Goal: Task Accomplishment & Management: Complete application form

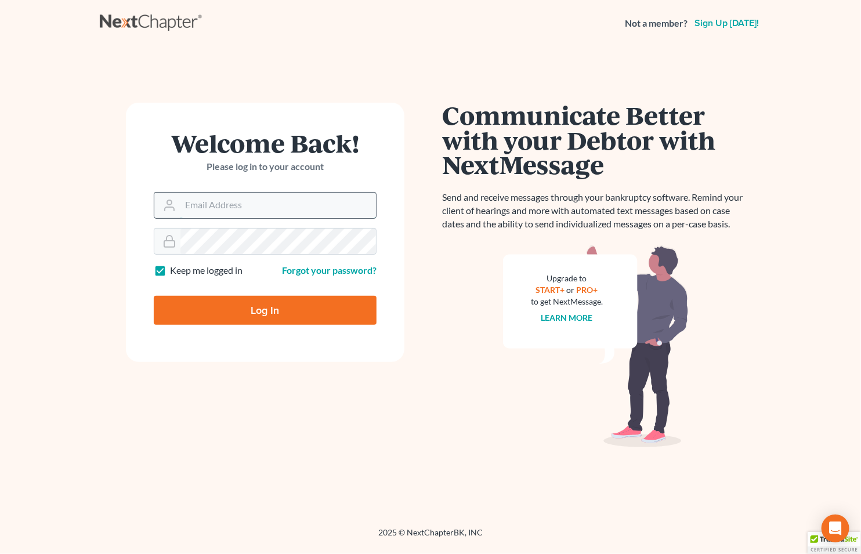
click at [207, 208] on input "Email Address" at bounding box center [277, 206] width 195 height 26
type input "[EMAIL_ADDRESS][DOMAIN_NAME]"
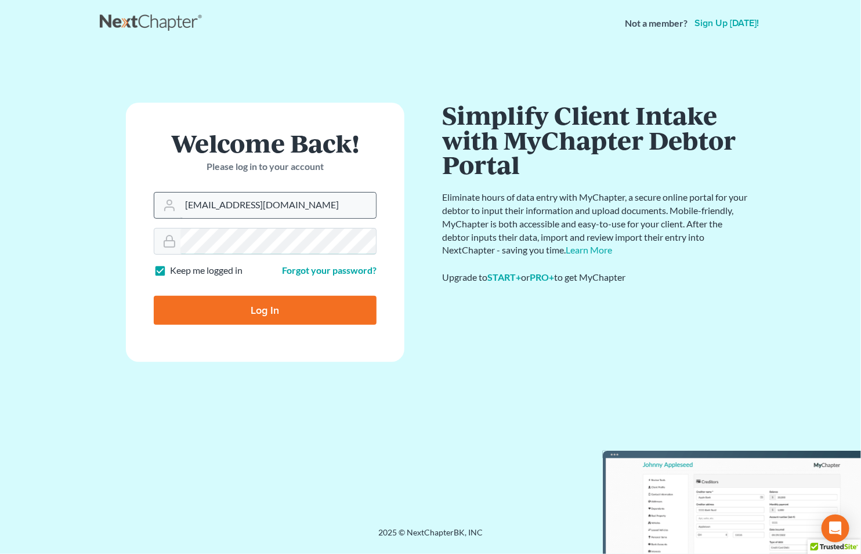
click at [154, 296] on input "Log In" at bounding box center [265, 310] width 223 height 29
type input "Thinking..."
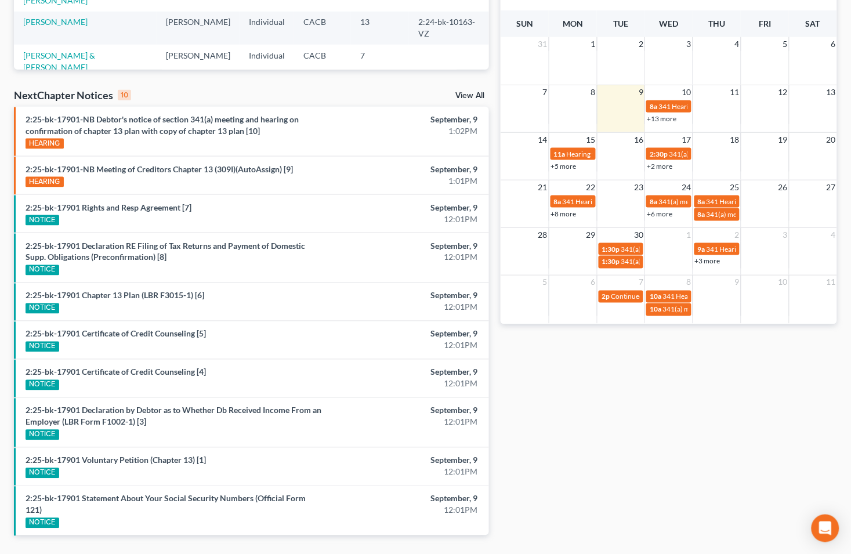
scroll to position [311, 0]
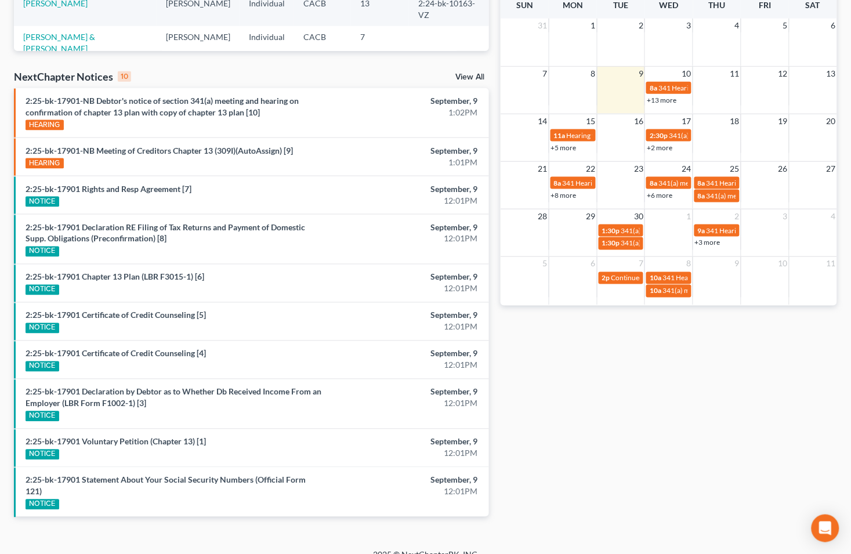
click at [463, 70] on div "NextChapter Notices 10 View All" at bounding box center [251, 79] width 475 height 19
click at [463, 78] on link "View All" at bounding box center [469, 77] width 29 height 8
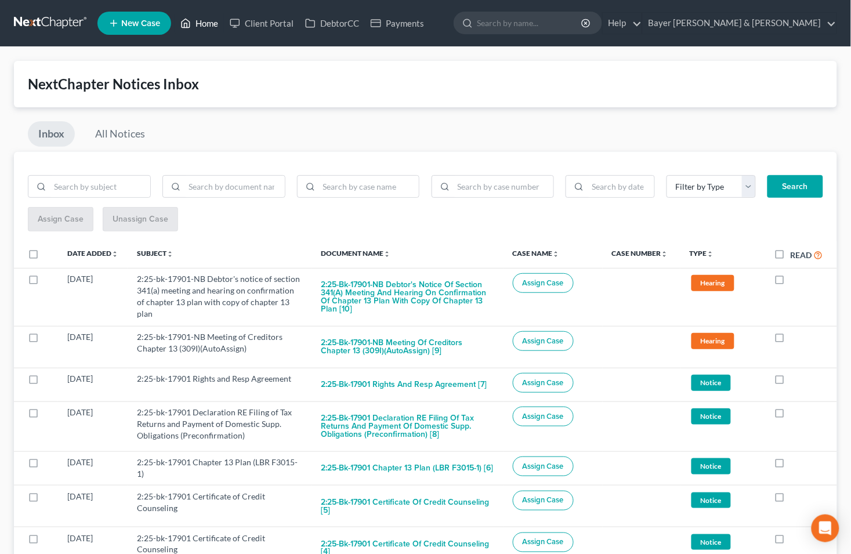
click at [204, 24] on link "Home" at bounding box center [199, 23] width 49 height 21
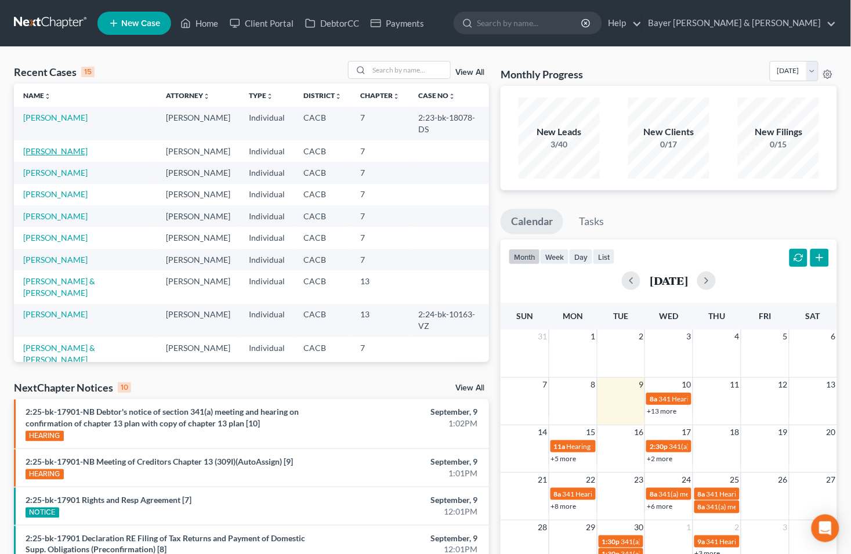
click at [52, 146] on link "Rojas, Raquel" at bounding box center [55, 151] width 64 height 10
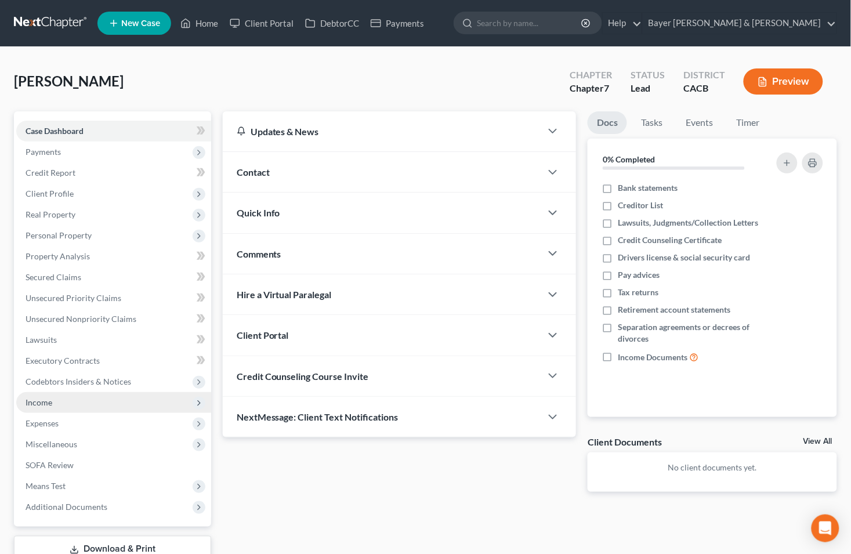
click at [72, 405] on span "Income" at bounding box center [113, 402] width 195 height 21
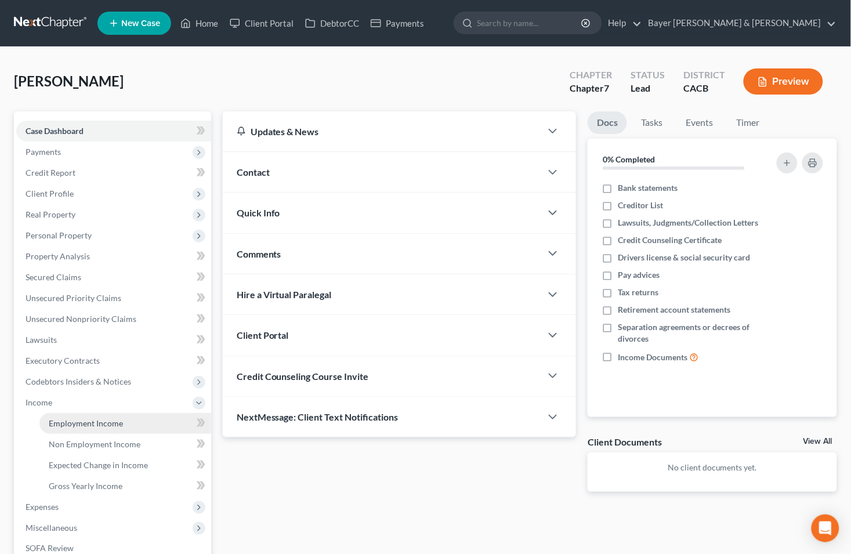
click at [113, 424] on span "Employment Income" at bounding box center [86, 423] width 74 height 10
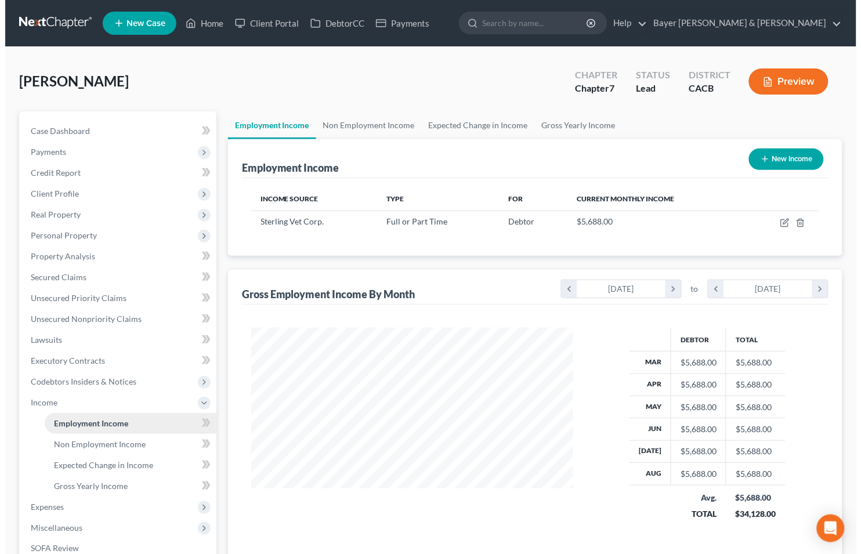
scroll to position [208, 345]
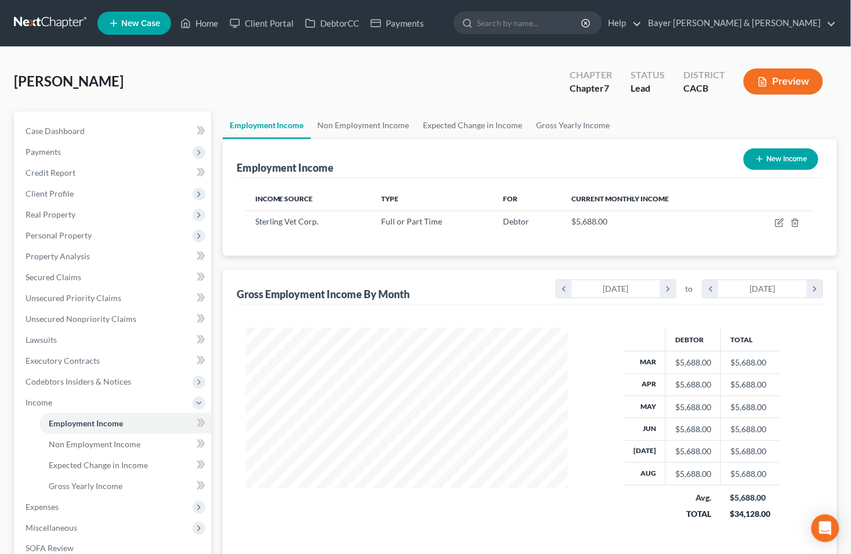
click at [767, 155] on button "New Income" at bounding box center [780, 158] width 75 height 21
select select "0"
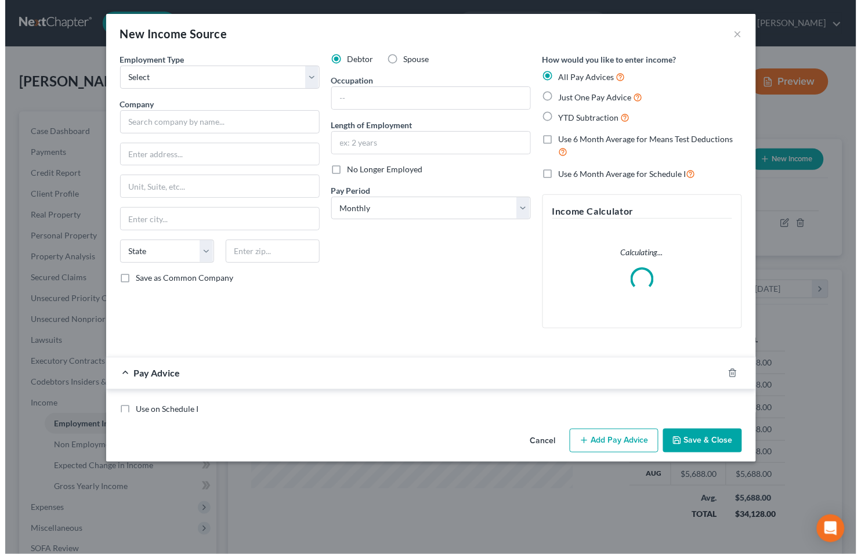
scroll to position [208, 349]
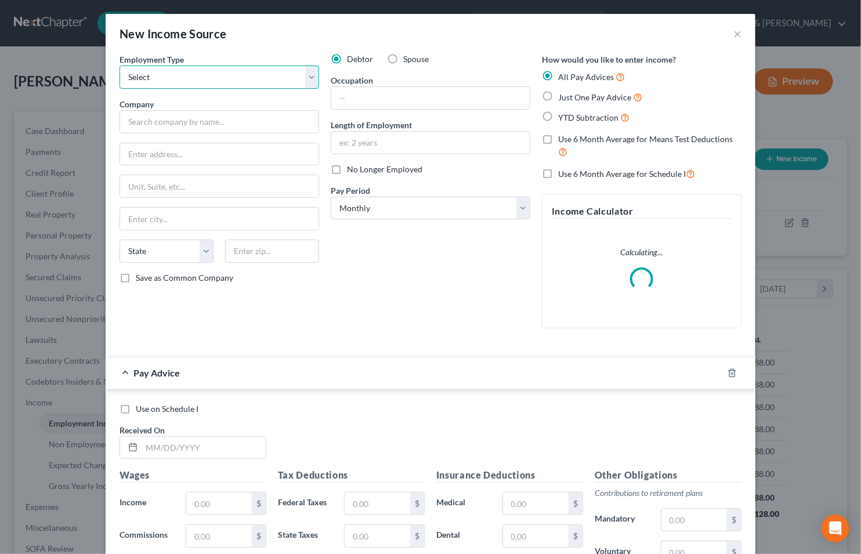
click at [306, 77] on select "Select Full or Part Time Employment Self Employment" at bounding box center [218, 77] width 199 height 23
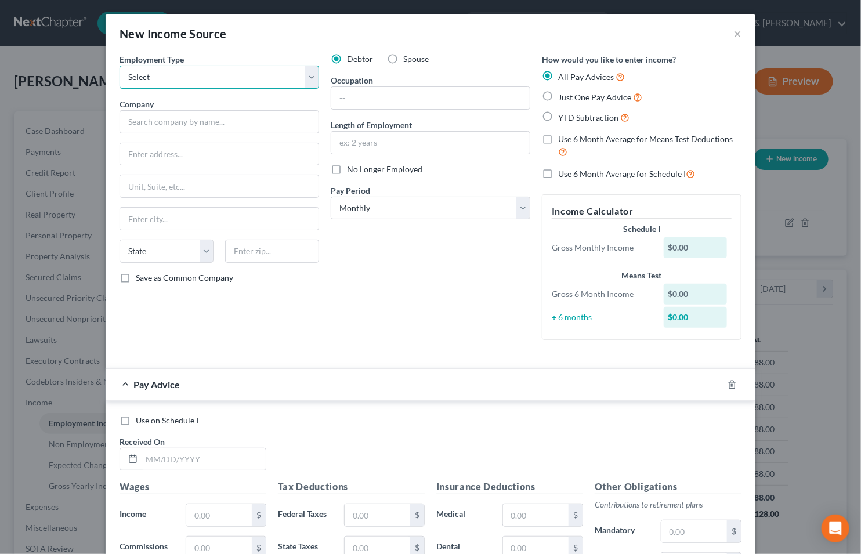
select select "0"
click at [119, 66] on select "Select Full or Part Time Employment Self Employment" at bounding box center [218, 77] width 199 height 23
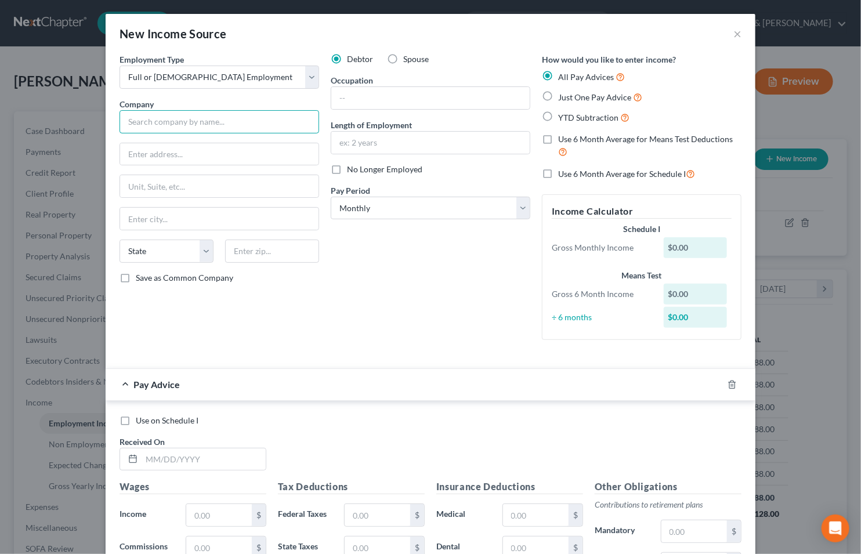
click at [234, 124] on input "text" at bounding box center [218, 121] width 199 height 23
type input "Veterniary Emergency Group"
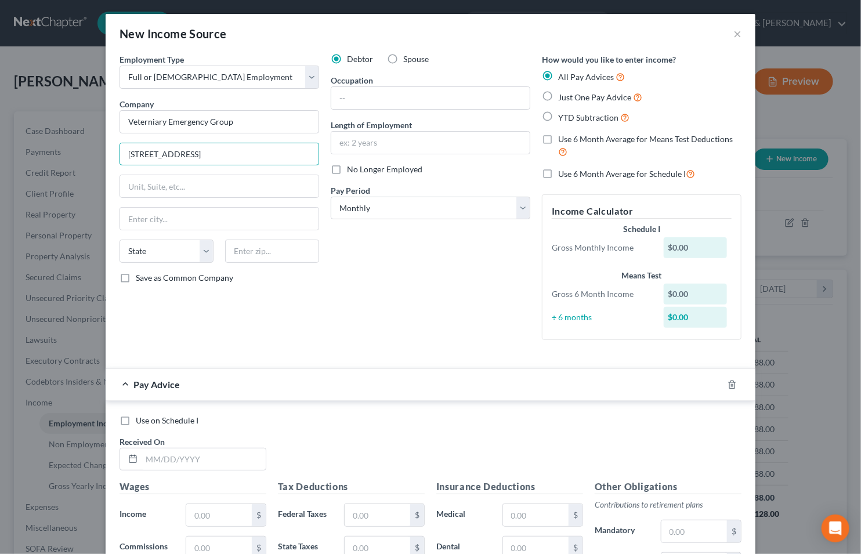
type input "44 S Broadway"
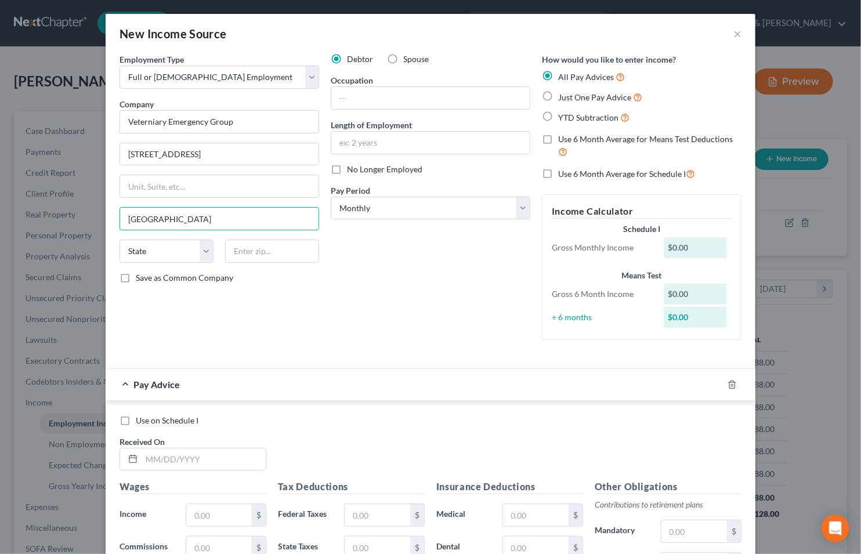
type input "White Plains"
select select "35"
type input "10601"
click at [389, 90] on input "text" at bounding box center [430, 98] width 198 height 22
type input "Veterinary Technician"
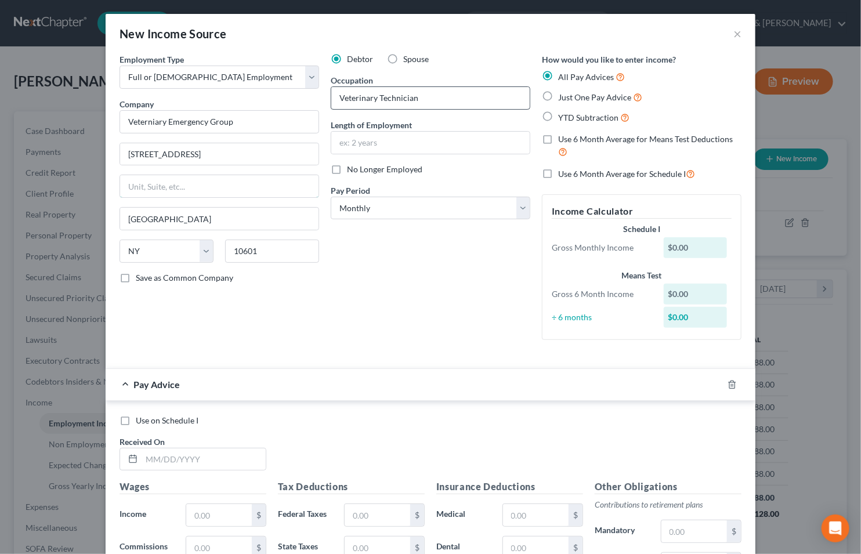
type input "Unit 127"
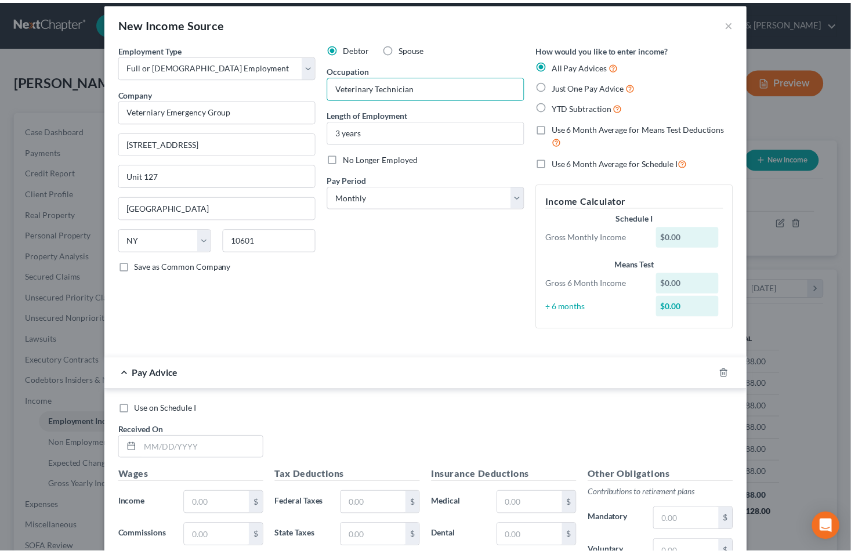
scroll to position [0, 0]
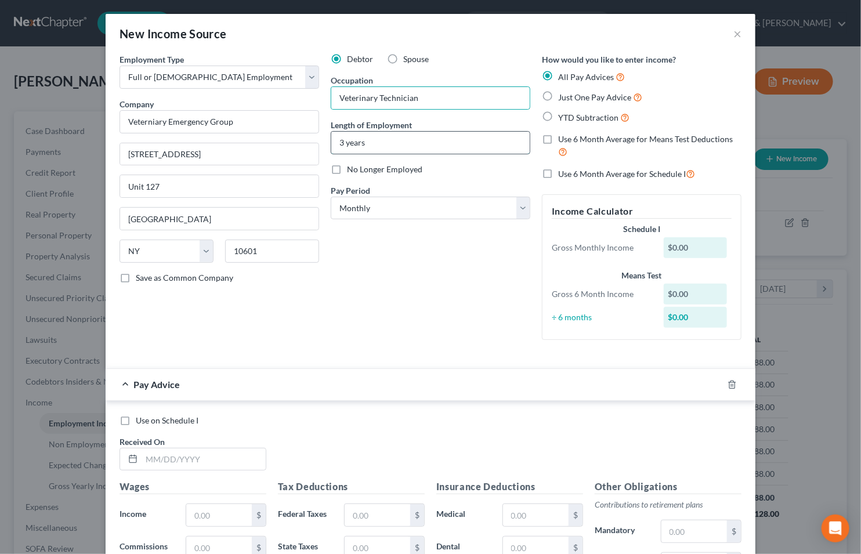
click at [339, 139] on input "3 years" at bounding box center [430, 143] width 198 height 22
type input "1 years"
click at [727, 387] on icon "button" at bounding box center [731, 384] width 9 height 9
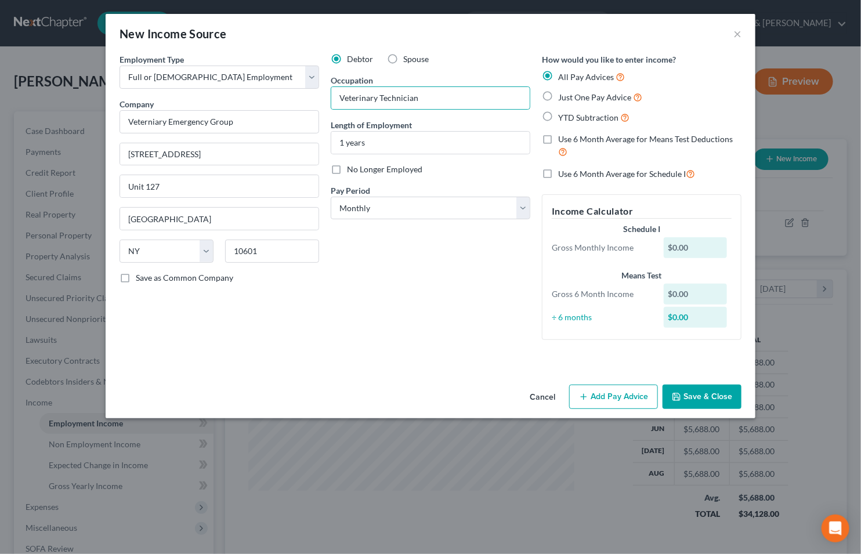
click at [684, 389] on button "Save & Close" at bounding box center [701, 396] width 79 height 24
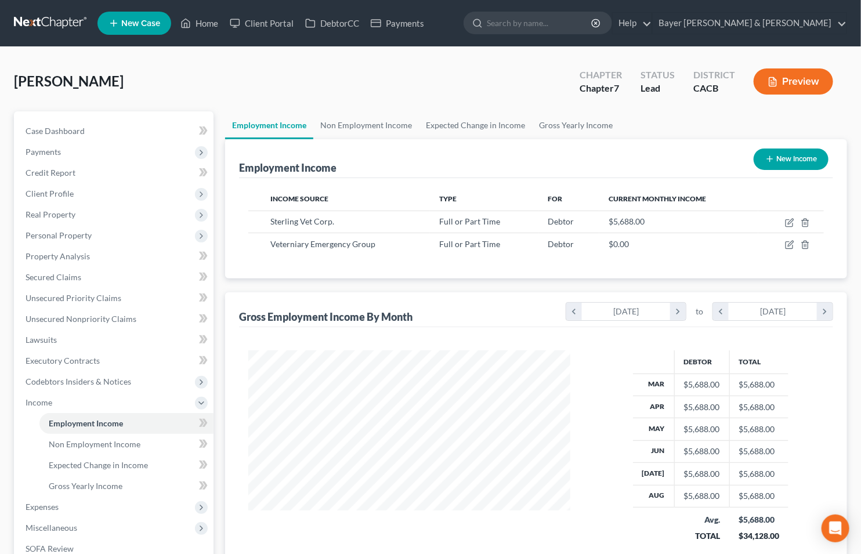
scroll to position [579649, 579512]
click at [779, 246] on icon "button" at bounding box center [779, 244] width 9 height 9
select select "0"
select select "35"
select select "0"
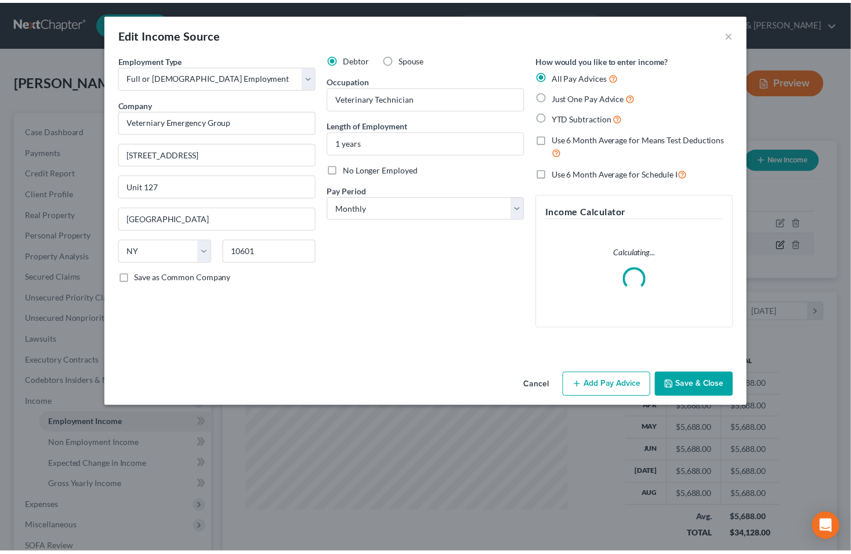
scroll to position [208, 349]
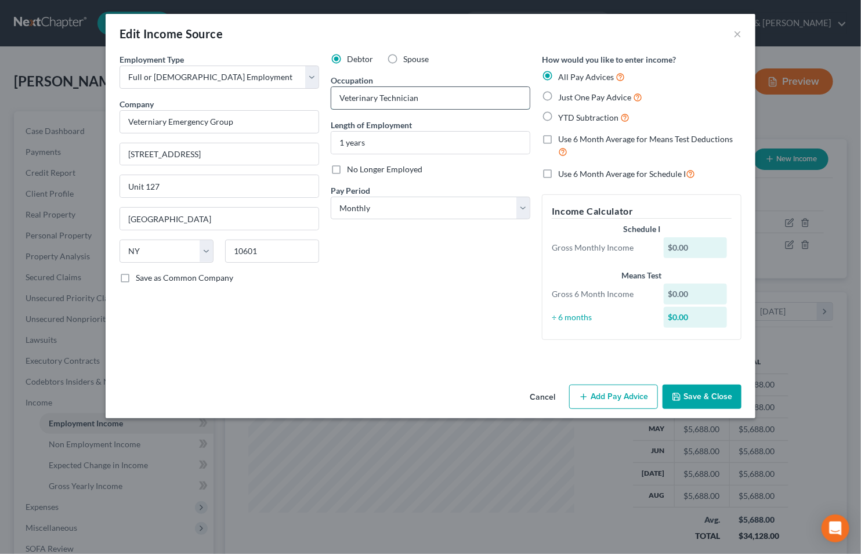
click at [448, 97] on input "Veterinary Technician" at bounding box center [430, 98] width 198 height 22
type input "Veterinary Technician - Part time"
click at [687, 397] on button "Save & Close" at bounding box center [701, 396] width 79 height 24
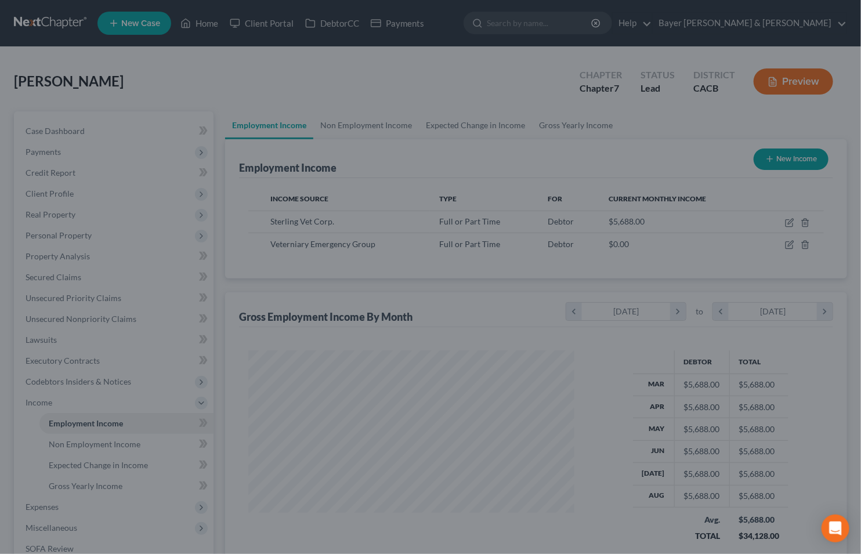
scroll to position [579649, 579512]
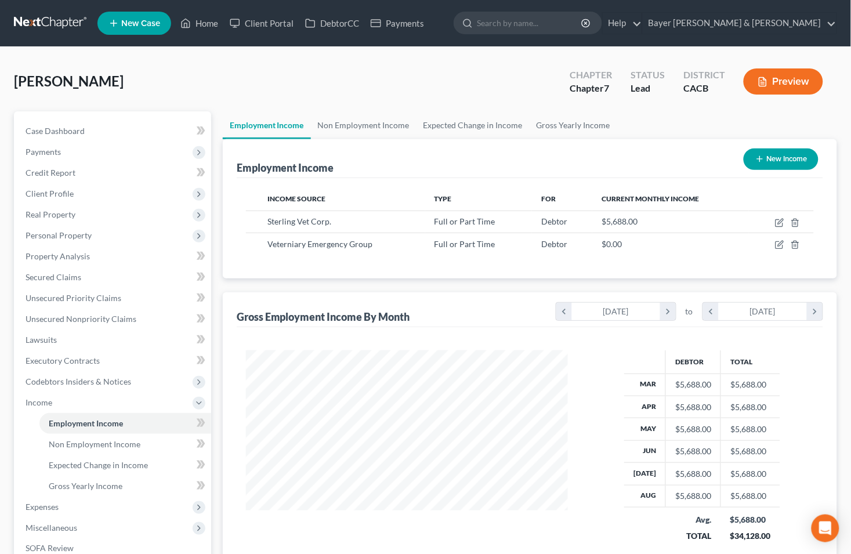
click at [760, 161] on line "button" at bounding box center [760, 159] width 0 height 5
select select "0"
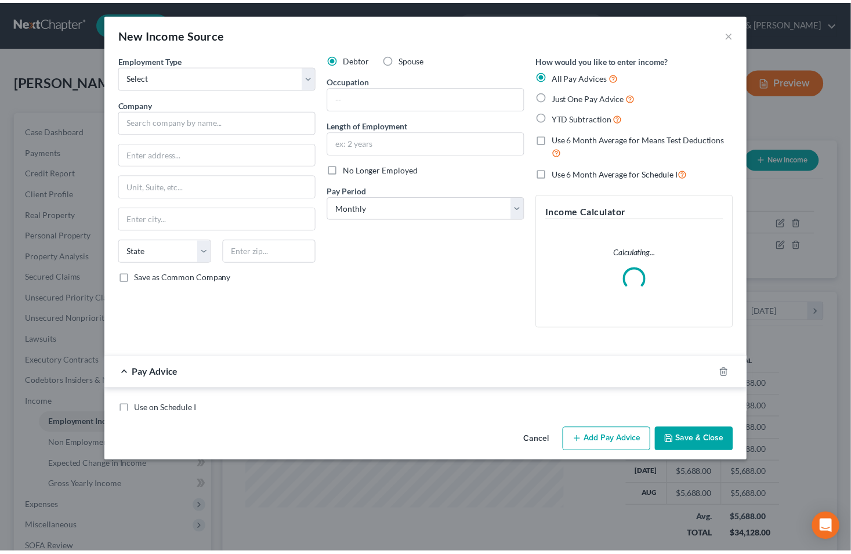
scroll to position [208, 349]
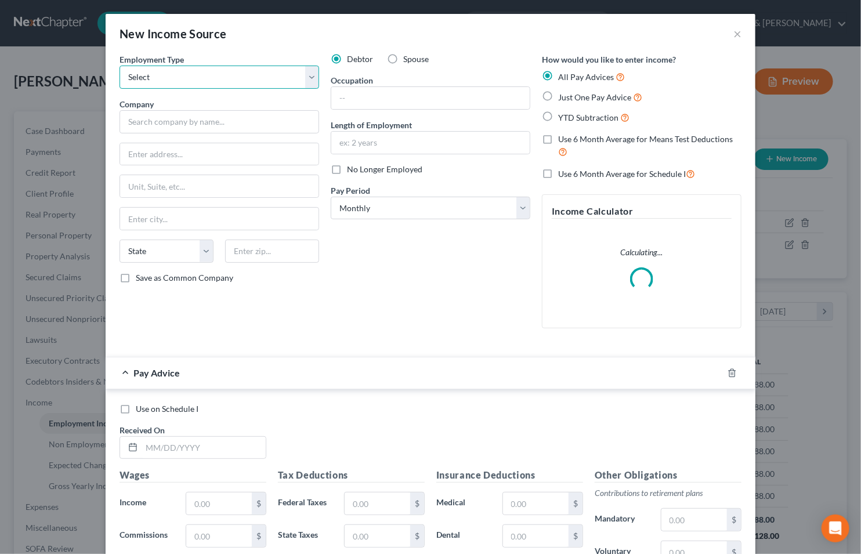
click at [311, 70] on select "Select Full or Part Time Employment Self Employment" at bounding box center [218, 77] width 199 height 23
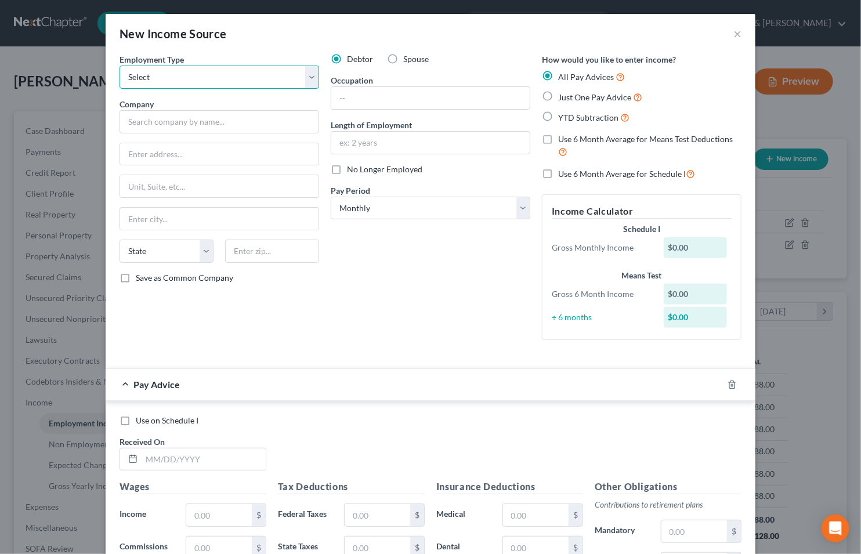
select select "0"
click at [119, 66] on select "Select Full or Part Time Employment Self Employment" at bounding box center [218, 77] width 199 height 23
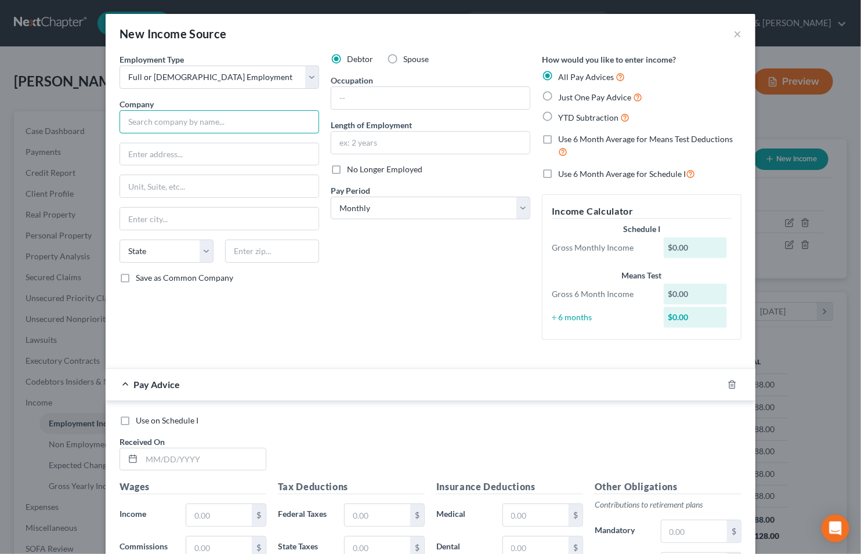
click at [181, 125] on input "text" at bounding box center [218, 121] width 199 height 23
type input "VCA"
type input "12401 W Olympic Blvd"
type input "Los Angeles"
select select "4"
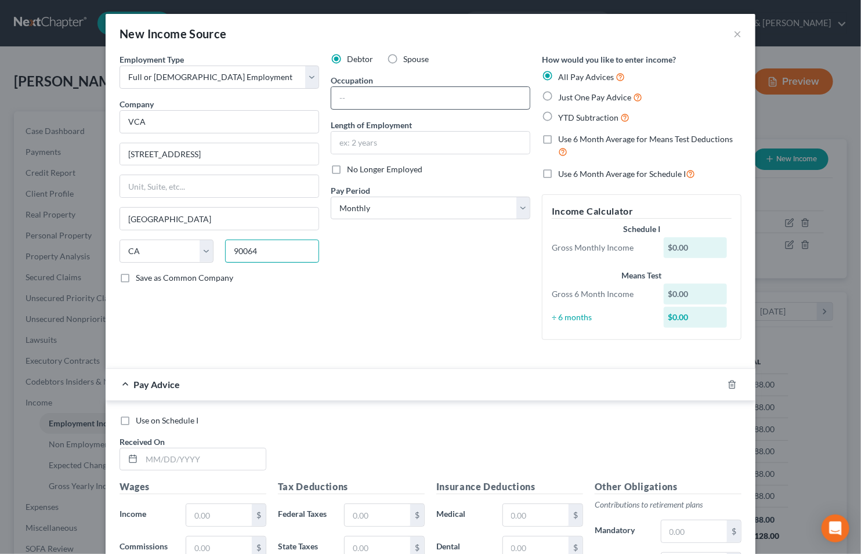
type input "90064"
click at [426, 99] on input "text" at bounding box center [430, 98] width 198 height 22
type input "Veterinary Technician"
type input "Unit 127"
type input "1 years"
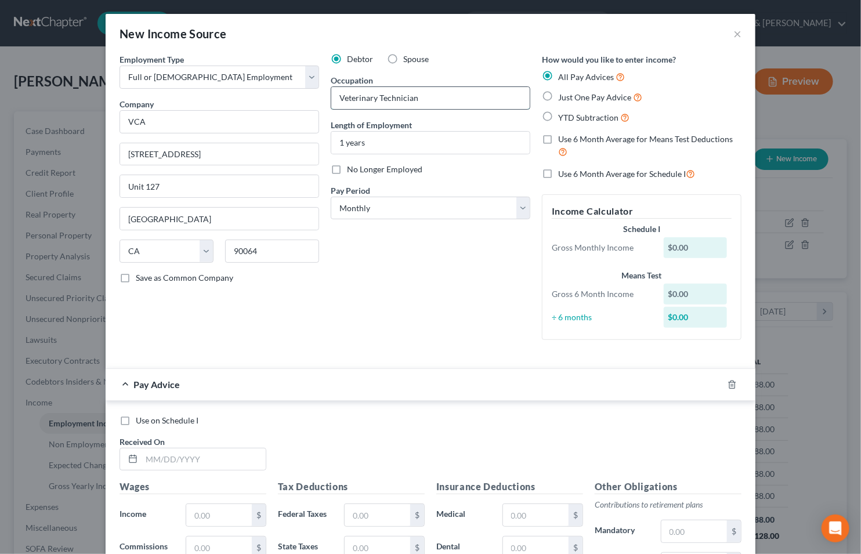
click at [431, 95] on input "Veterinary Technician" at bounding box center [430, 98] width 198 height 22
type input "Veterinary Technician Part time"
click at [338, 142] on input "1 years" at bounding box center [430, 143] width 198 height 22
type input "8 years"
click at [729, 387] on icon "button" at bounding box center [731, 384] width 5 height 8
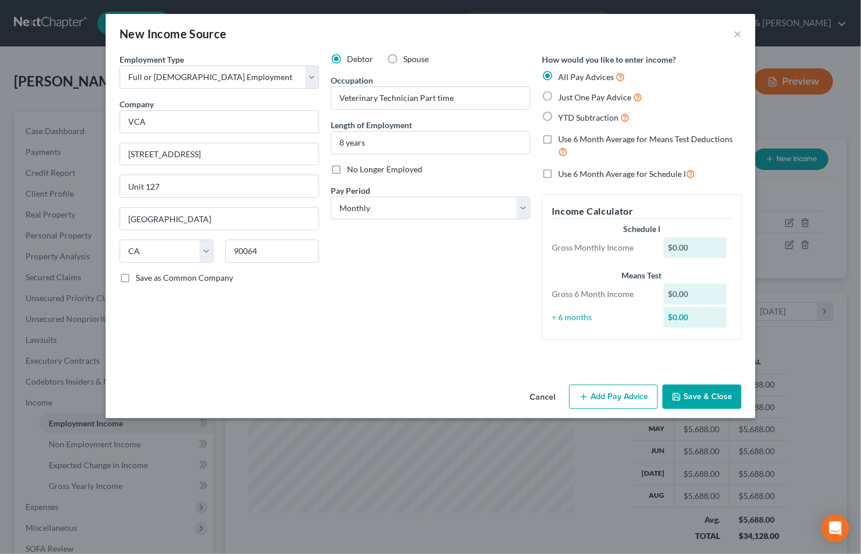
click at [716, 392] on button "Save & Close" at bounding box center [701, 396] width 79 height 24
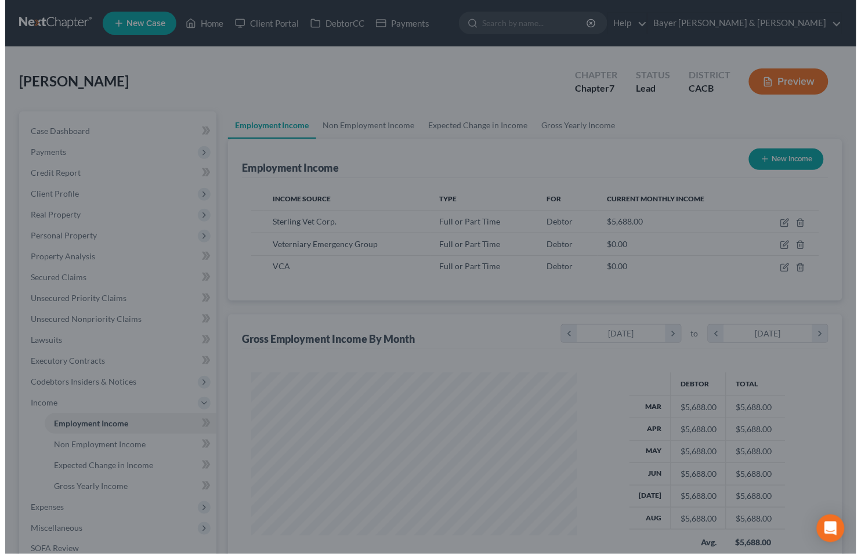
scroll to position [579649, 579512]
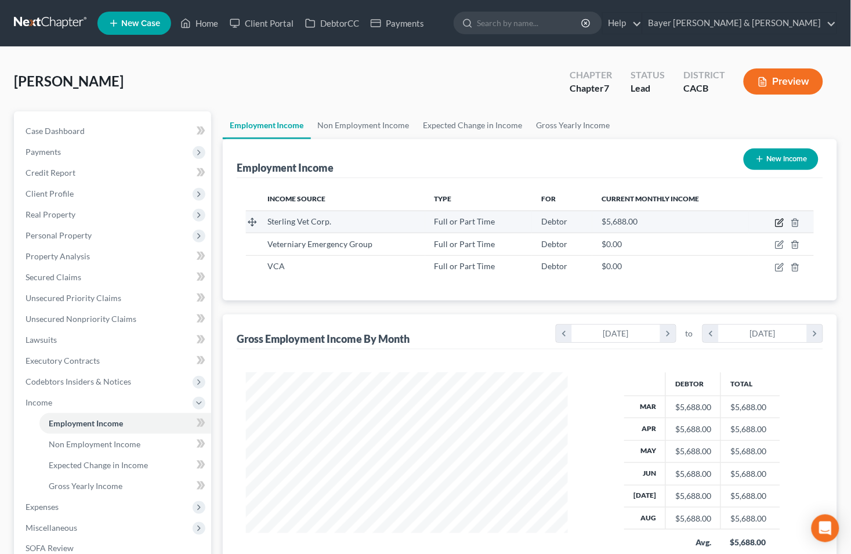
click at [783, 222] on icon "button" at bounding box center [779, 222] width 9 height 9
select select "0"
select select "4"
select select "0"
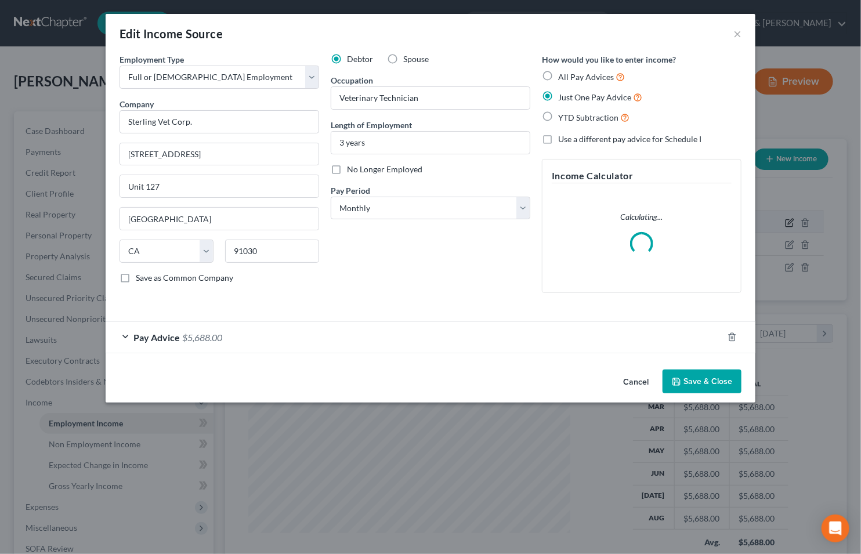
scroll to position [208, 349]
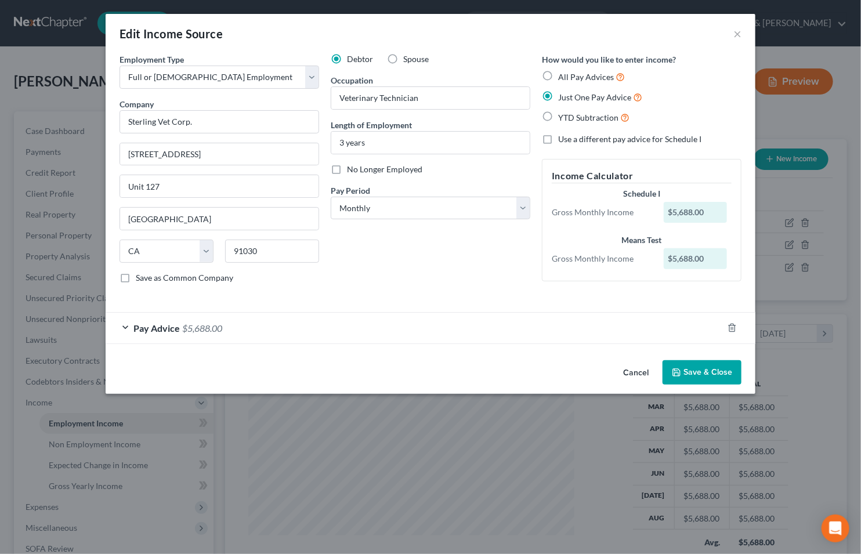
click at [124, 328] on div "Pay Advice $5,688.00" at bounding box center [414, 328] width 617 height 31
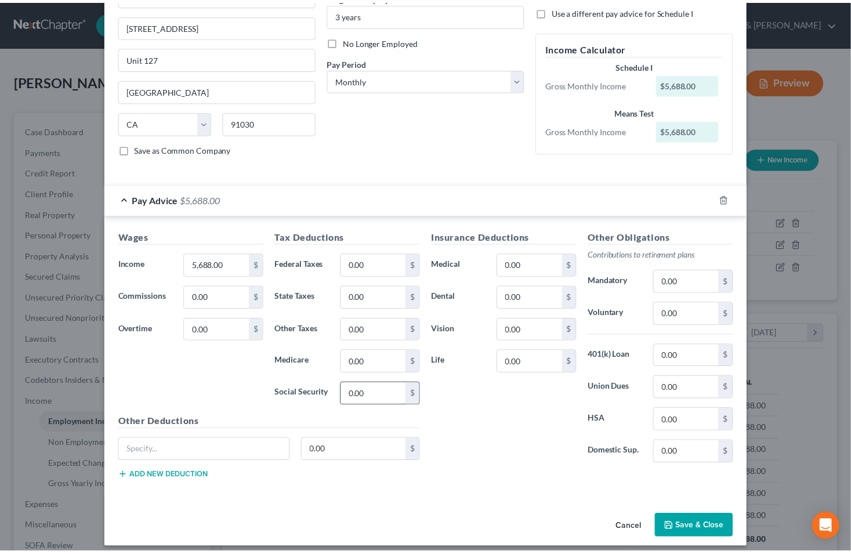
scroll to position [129, 0]
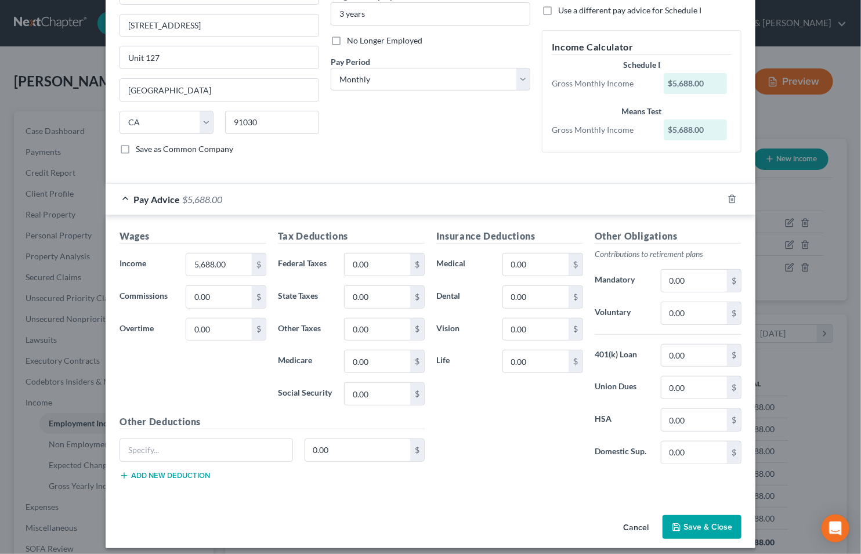
click at [705, 529] on button "Save & Close" at bounding box center [701, 527] width 79 height 24
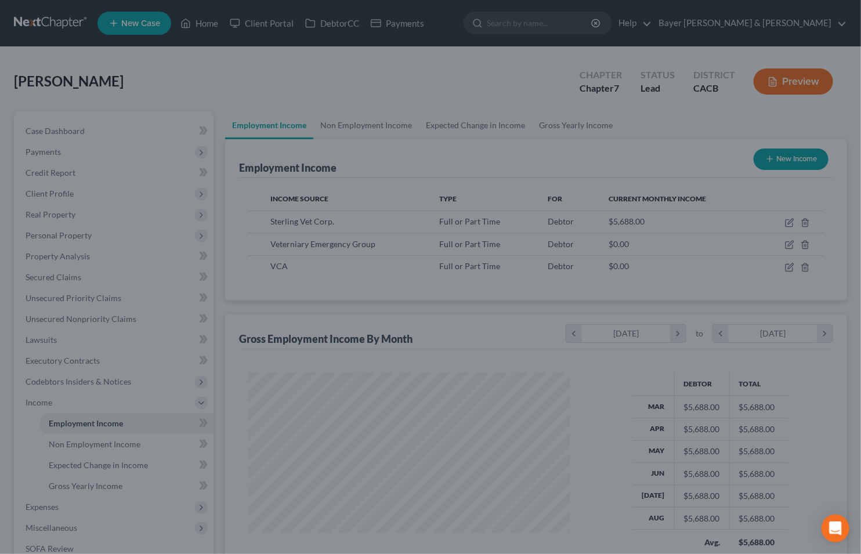
scroll to position [579649, 579512]
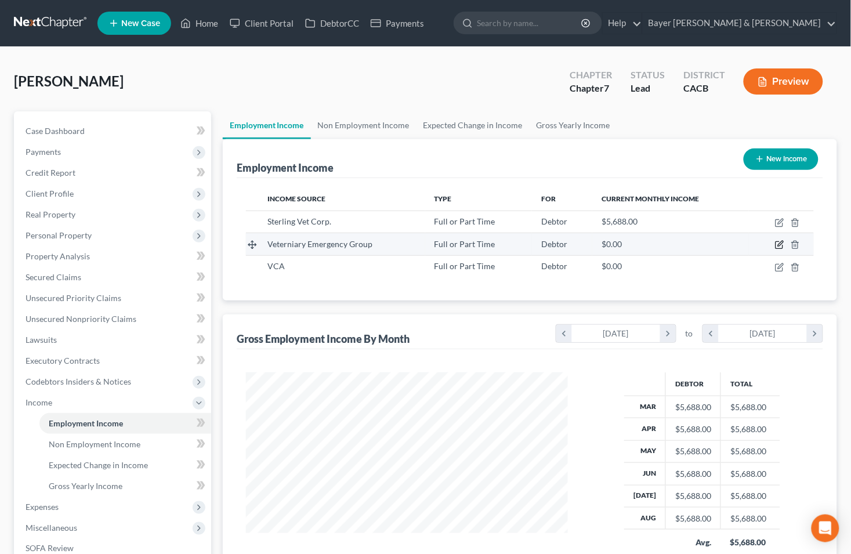
click at [779, 245] on icon "button" at bounding box center [780, 243] width 5 height 5
select select "0"
select select "35"
select select "0"
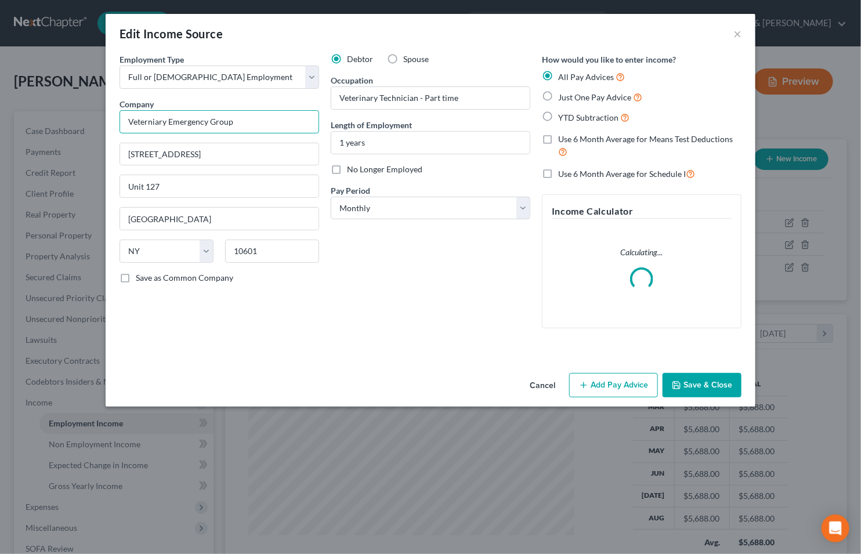
drag, startPoint x: 153, startPoint y: 119, endPoint x: 181, endPoint y: 123, distance: 28.6
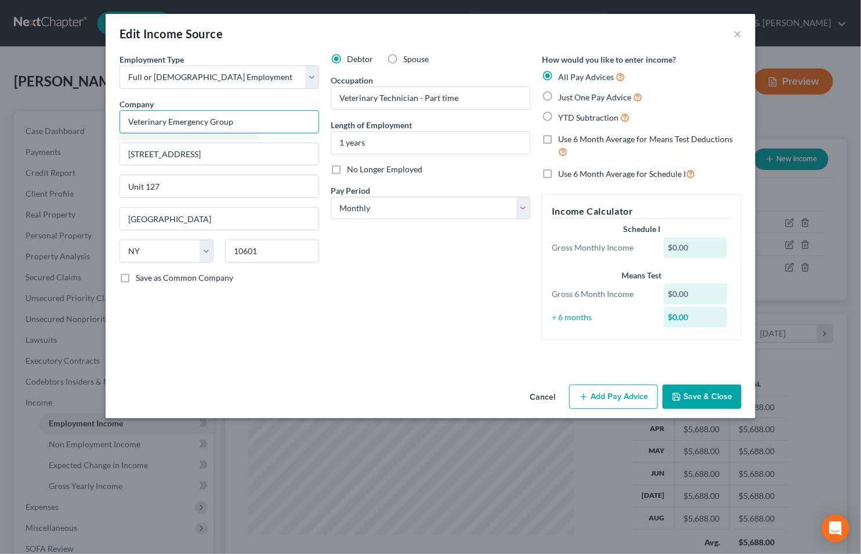
type input "Veterinary Emergency Group"
click at [693, 393] on button "Save & Close" at bounding box center [701, 396] width 79 height 24
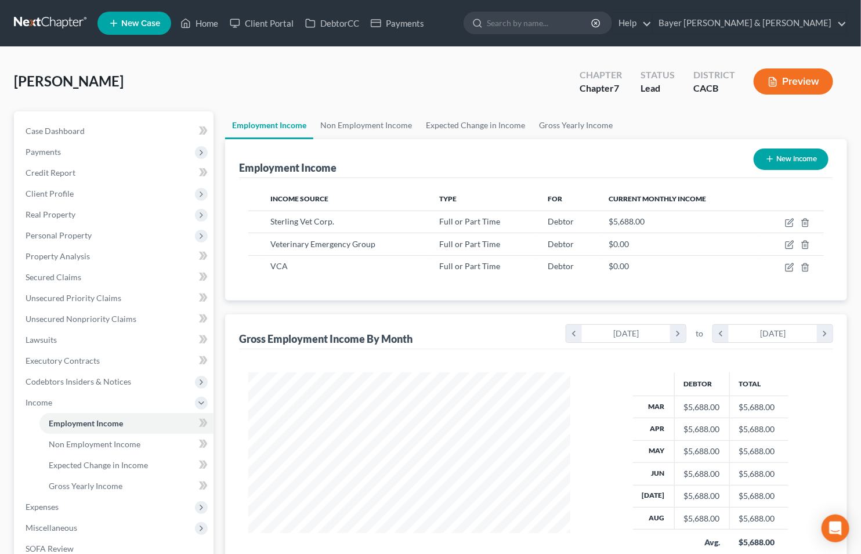
scroll to position [579649, 579512]
click at [47, 380] on span "Codebtors Insiders & Notices" at bounding box center [79, 381] width 106 height 10
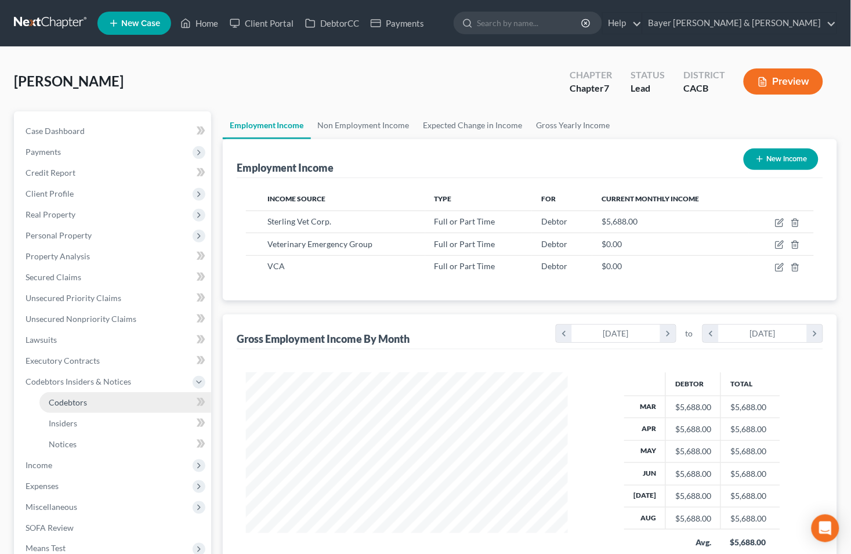
click at [59, 403] on span "Codebtors" at bounding box center [68, 402] width 38 height 10
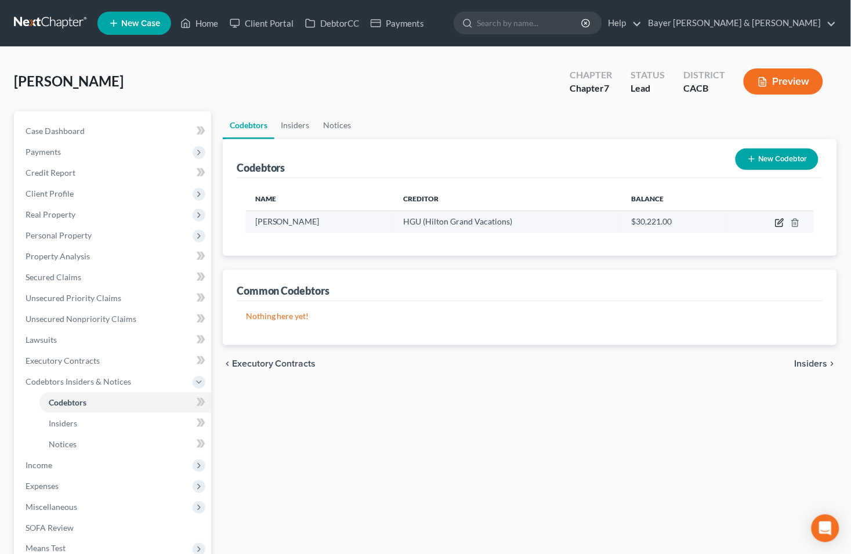
click at [776, 220] on icon "button" at bounding box center [778, 223] width 7 height 7
select select "4"
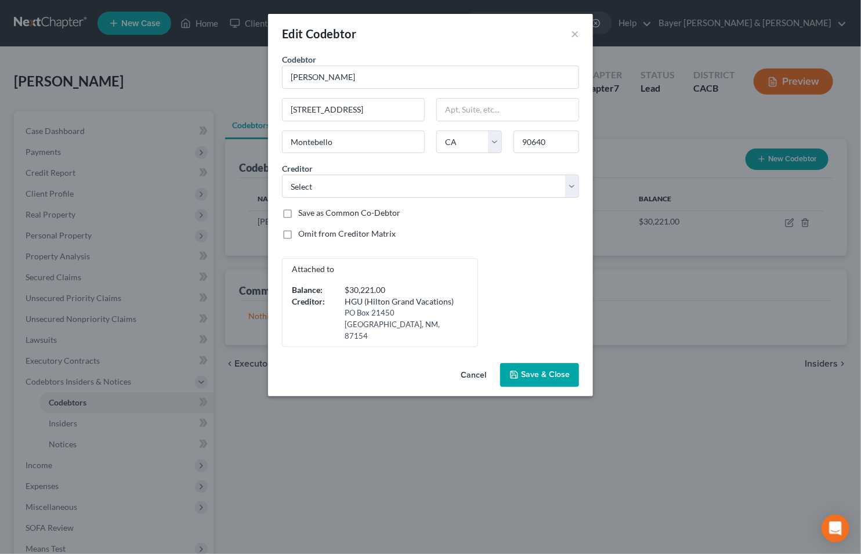
click at [530, 370] on span "Save & Close" at bounding box center [545, 375] width 49 height 10
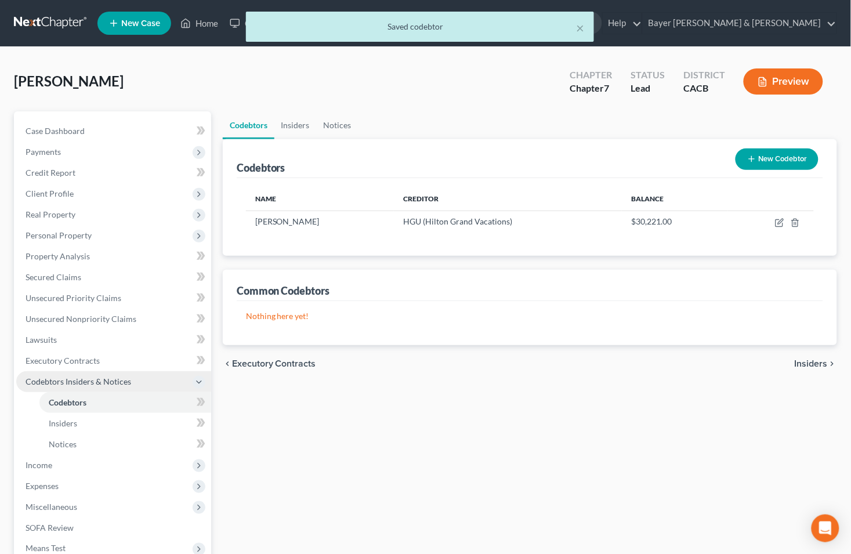
click at [198, 378] on icon at bounding box center [198, 381] width 9 height 9
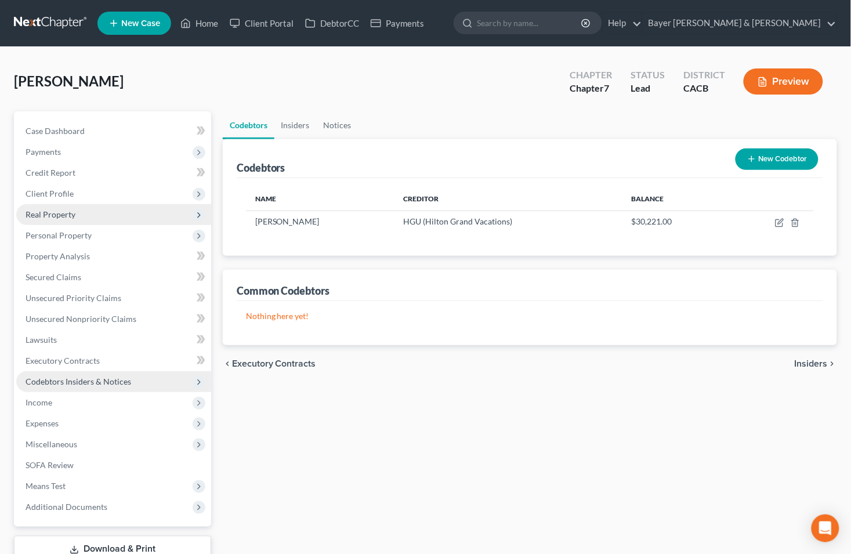
click at [82, 215] on span "Real Property" at bounding box center [113, 214] width 195 height 21
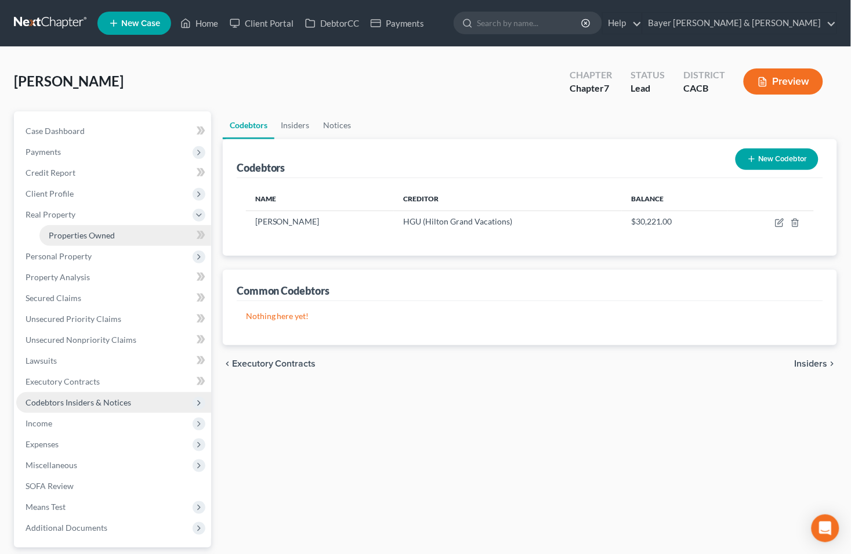
click at [90, 235] on span "Properties Owned" at bounding box center [82, 235] width 66 height 10
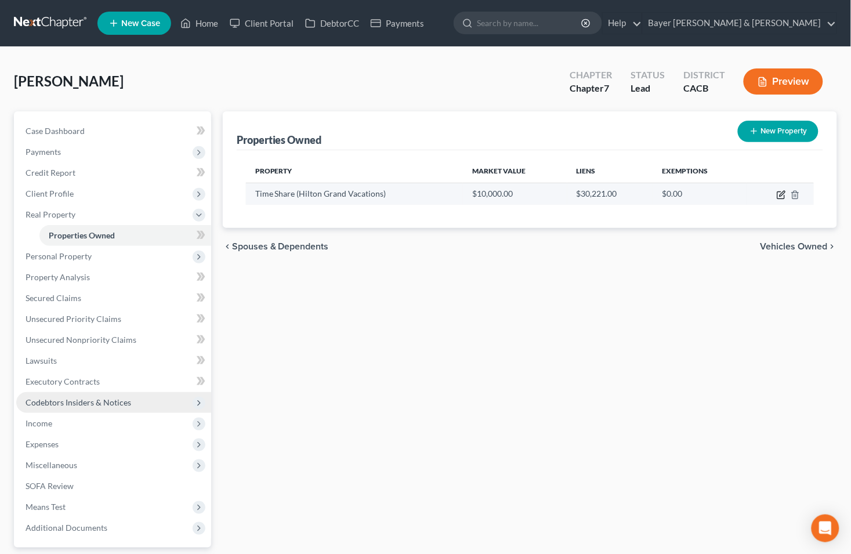
click at [778, 194] on icon "button" at bounding box center [780, 195] width 7 height 7
select select "4"
select select "3"
select select "0"
select select "34"
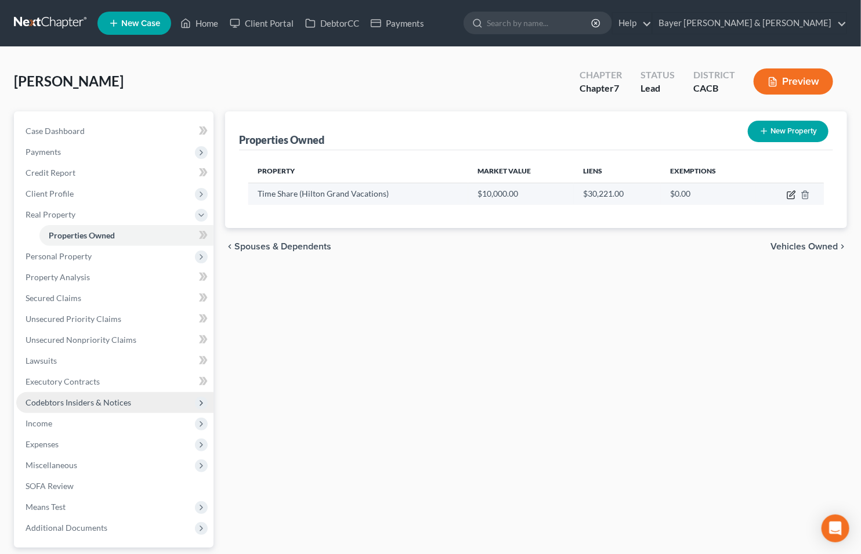
select select "3"
select select "0"
select select "4"
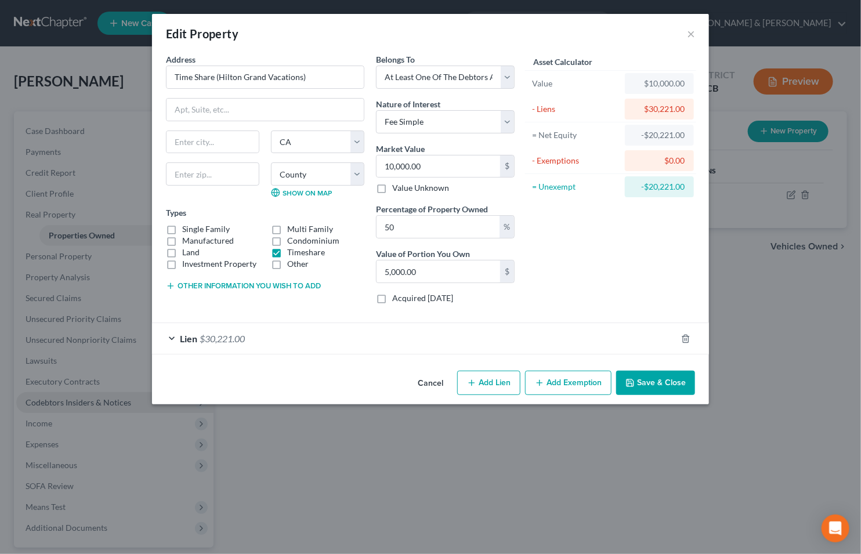
click at [168, 337] on div "Lien $30,221.00" at bounding box center [414, 338] width 524 height 31
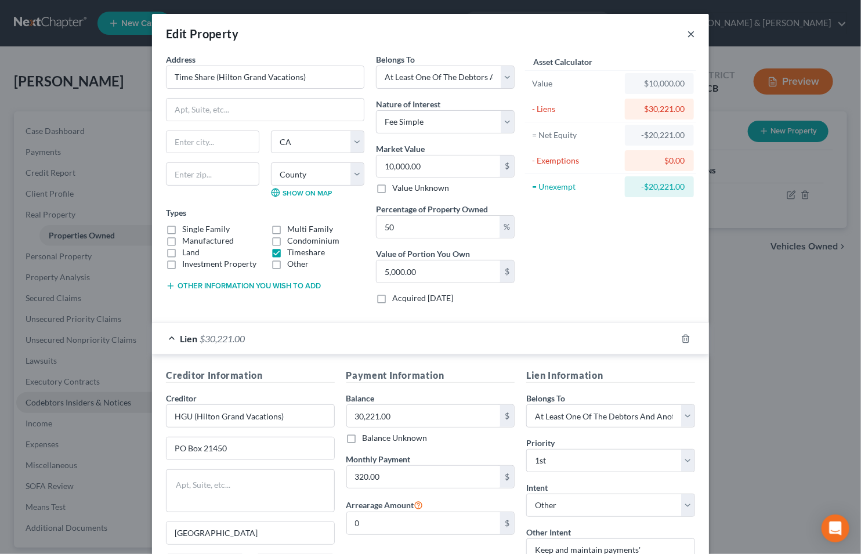
click at [687, 33] on button "×" at bounding box center [691, 34] width 8 height 14
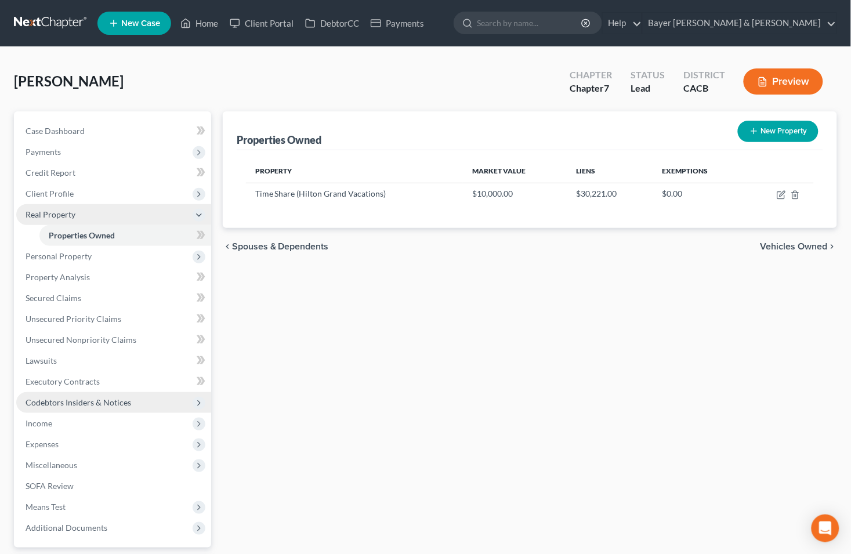
click at [201, 214] on polyline at bounding box center [199, 215] width 5 height 2
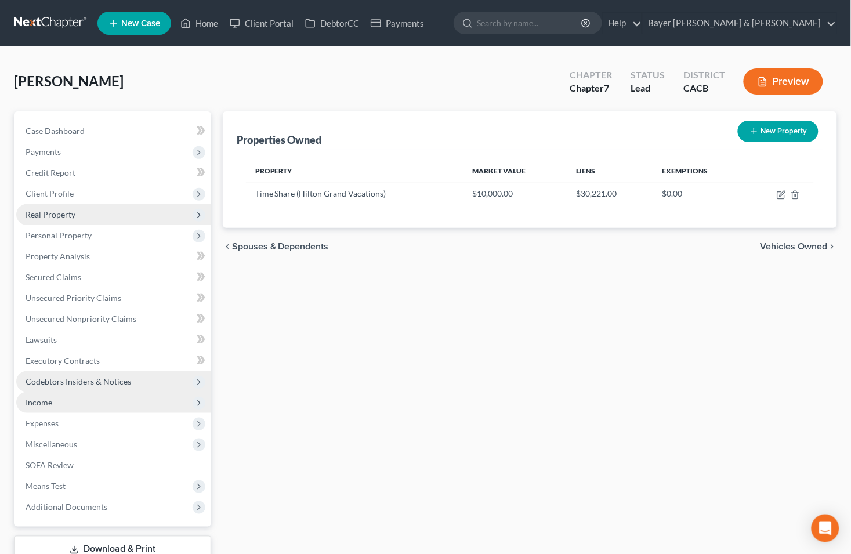
click at [58, 400] on span "Income" at bounding box center [113, 402] width 195 height 21
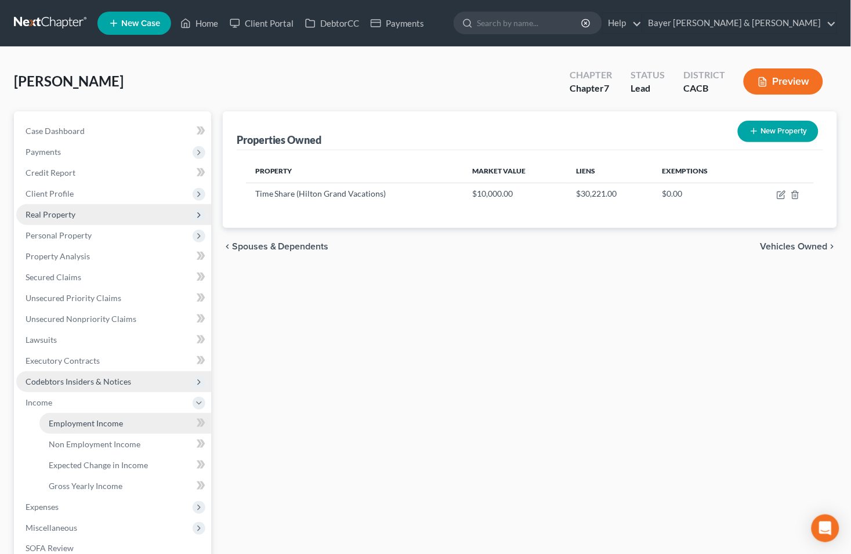
click at [85, 418] on span "Employment Income" at bounding box center [86, 423] width 74 height 10
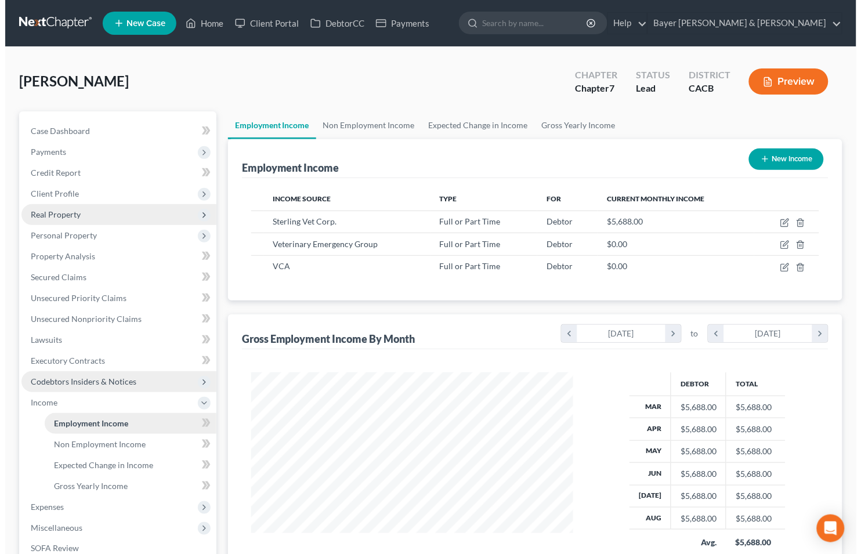
scroll to position [208, 345]
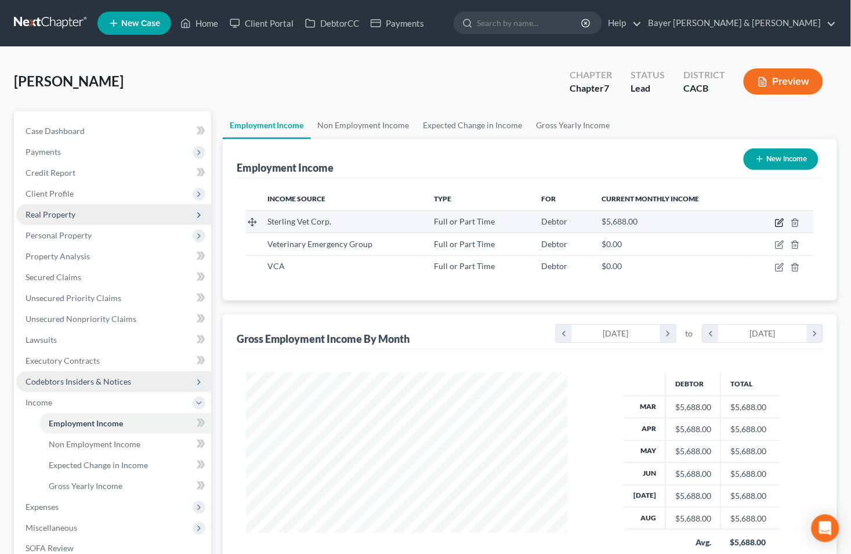
click at [782, 224] on icon "button" at bounding box center [778, 223] width 7 height 7
select select "0"
select select "4"
select select "0"
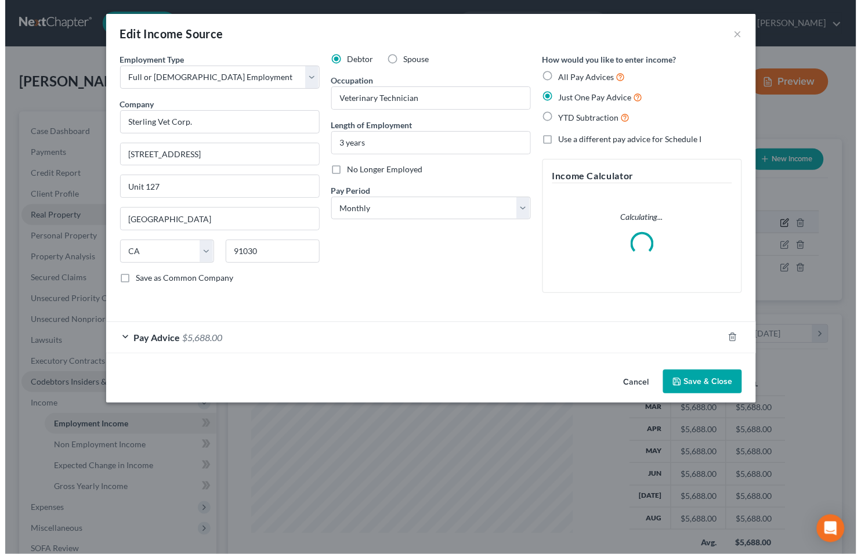
scroll to position [208, 349]
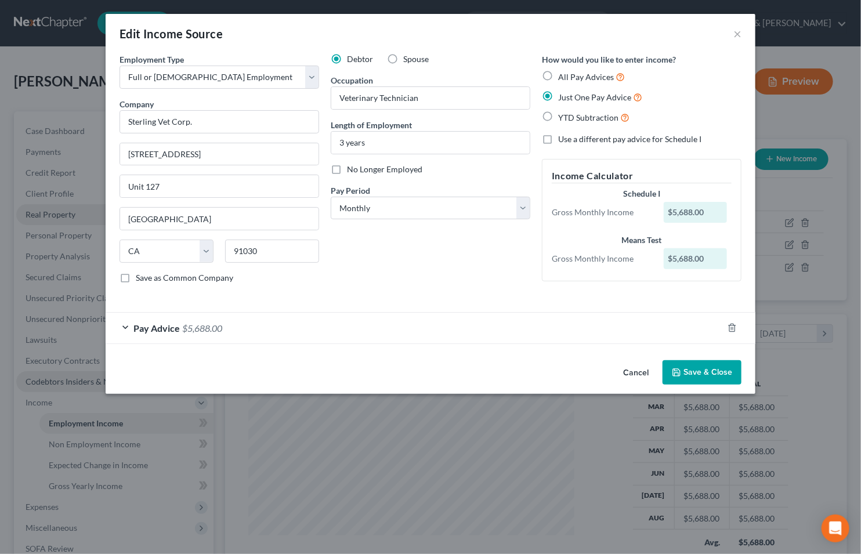
click at [125, 328] on div "Pay Advice $5,688.00" at bounding box center [414, 328] width 617 height 31
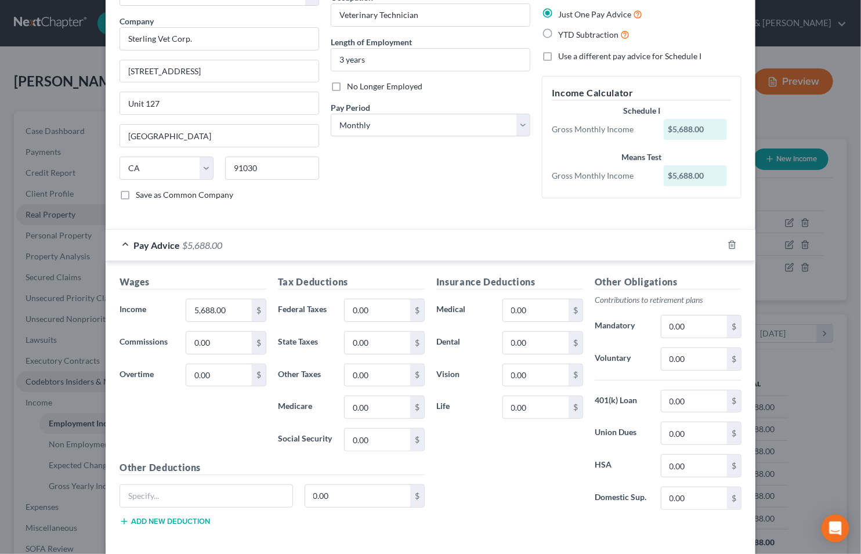
scroll to position [0, 0]
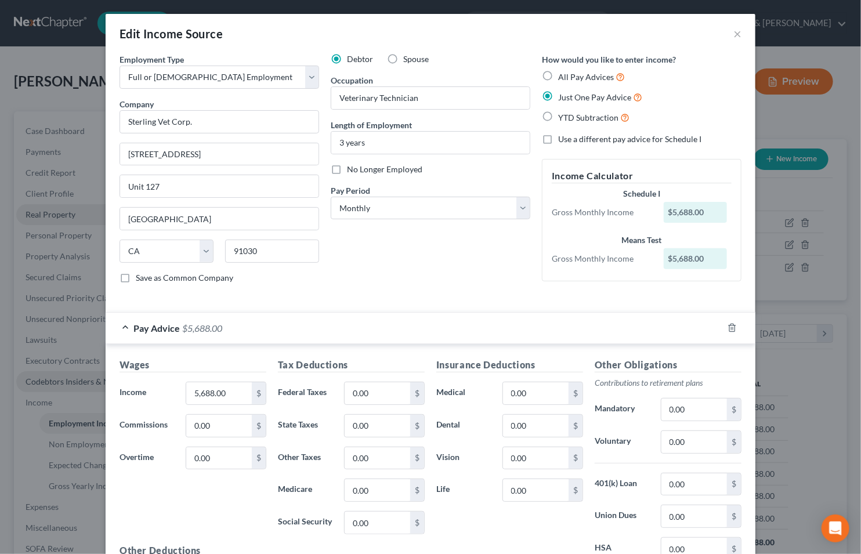
click at [558, 138] on label "Use a different pay advice for Schedule I" at bounding box center [629, 139] width 143 height 12
click at [562, 138] on input "Use a different pay advice for Schedule I" at bounding box center [566, 137] width 8 height 8
checkbox input "true"
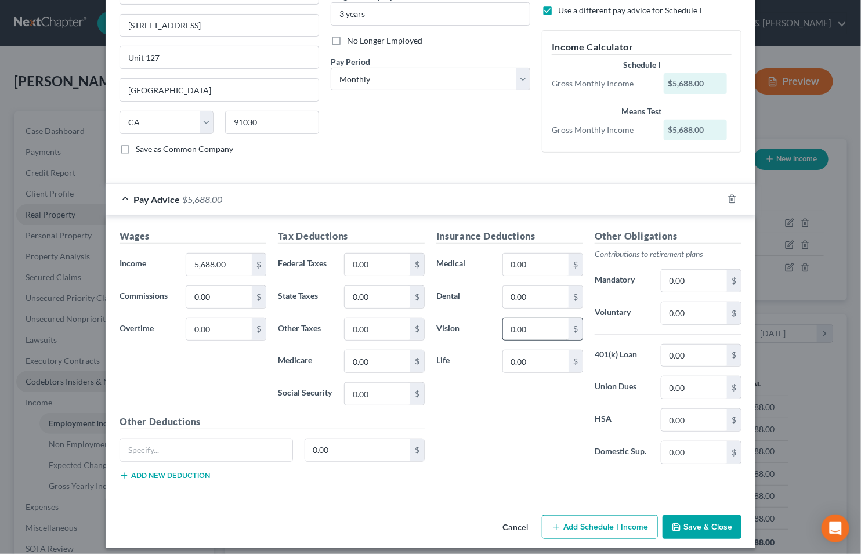
scroll to position [138, 0]
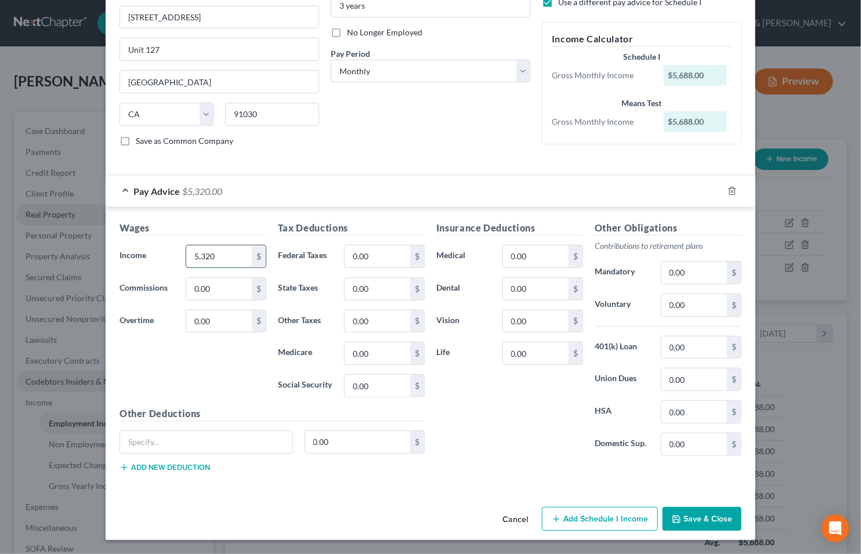
type input "5,320"
click at [598, 520] on button "Add Schedule I Income" at bounding box center [600, 519] width 116 height 24
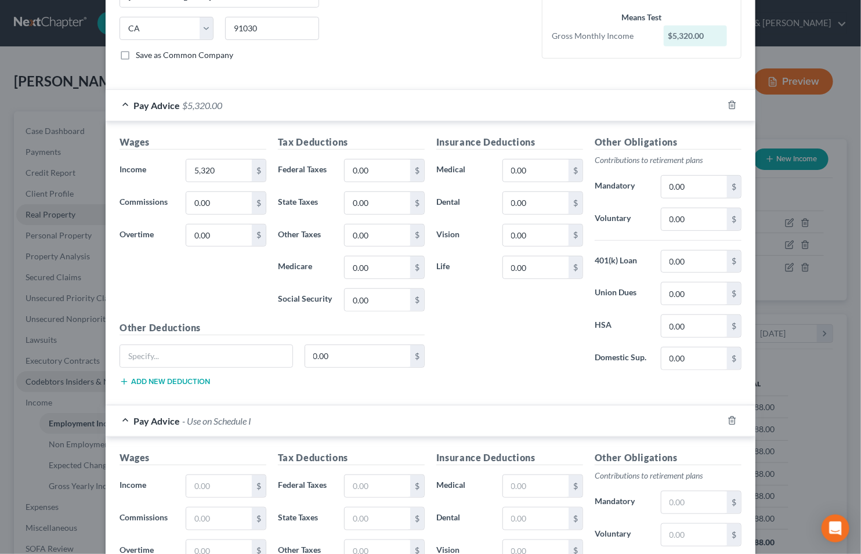
scroll to position [332, 0]
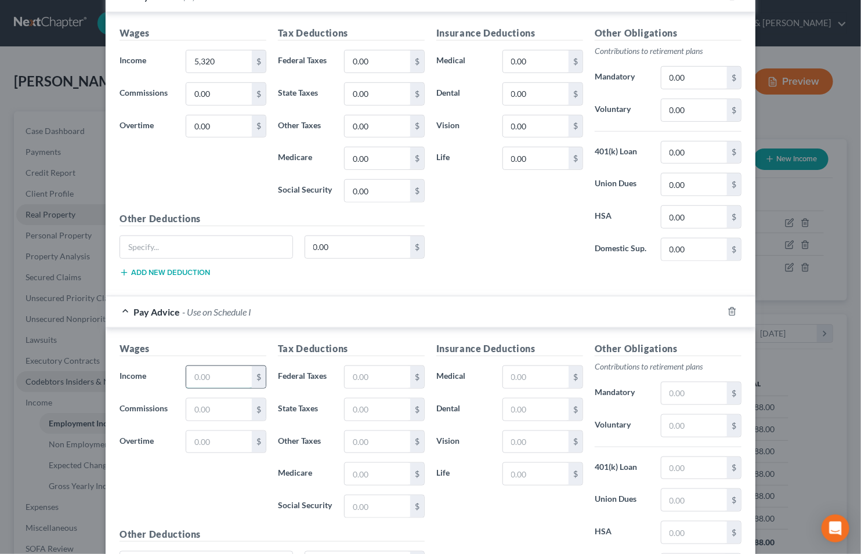
click at [195, 380] on input "text" at bounding box center [219, 377] width 66 height 22
type input "5,237"
click at [373, 383] on input "text" at bounding box center [377, 377] width 66 height 22
type input "1,842"
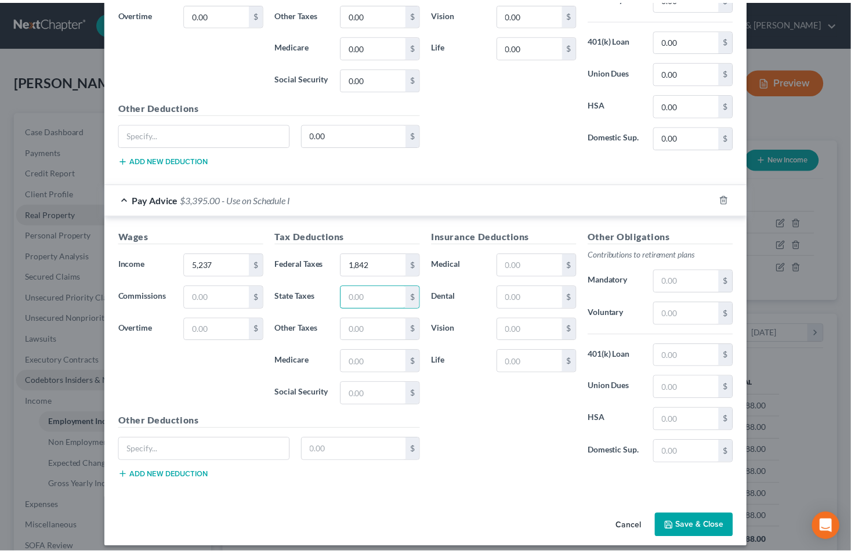
scroll to position [454, 0]
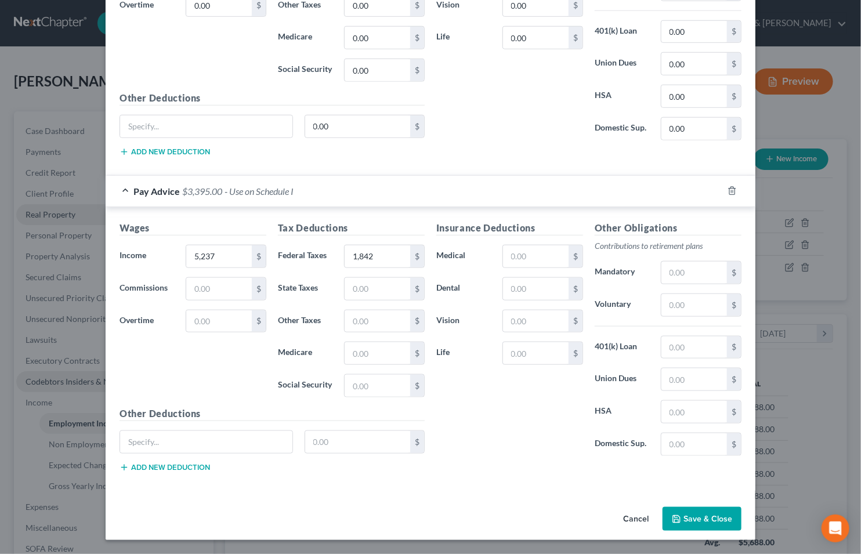
click at [673, 515] on icon "button" at bounding box center [676, 518] width 7 height 7
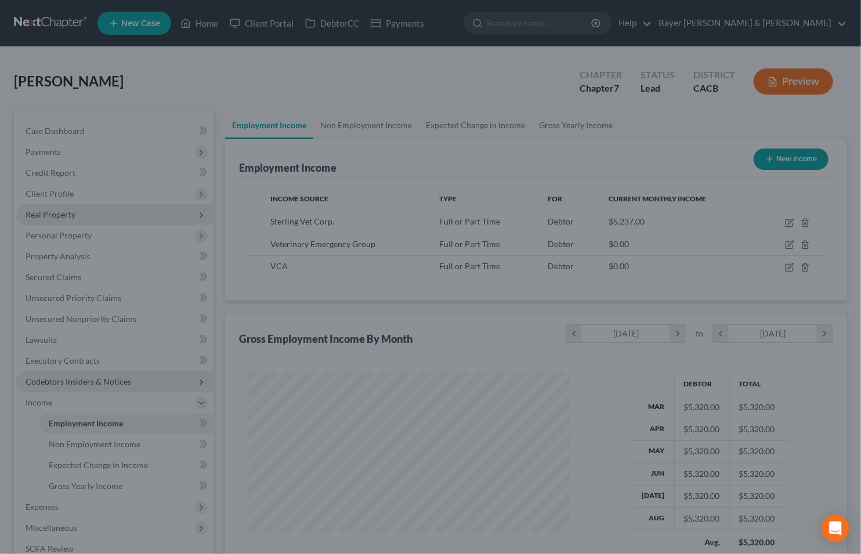
scroll to position [579649, 579512]
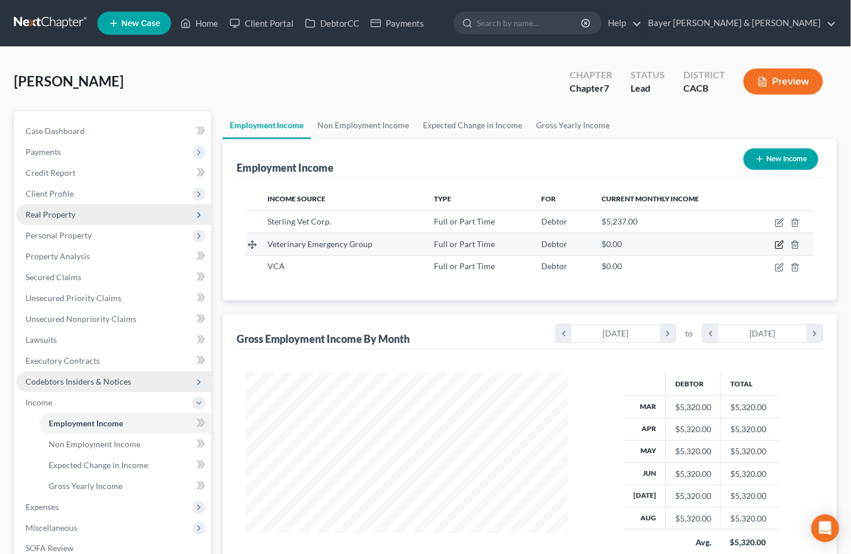
click at [779, 245] on icon "button" at bounding box center [780, 243] width 5 height 5
select select "0"
select select "35"
select select "0"
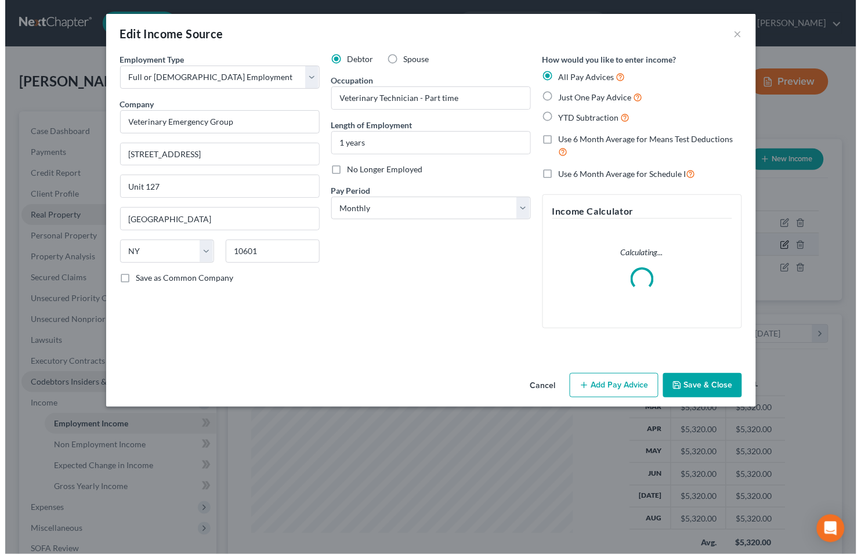
scroll to position [208, 349]
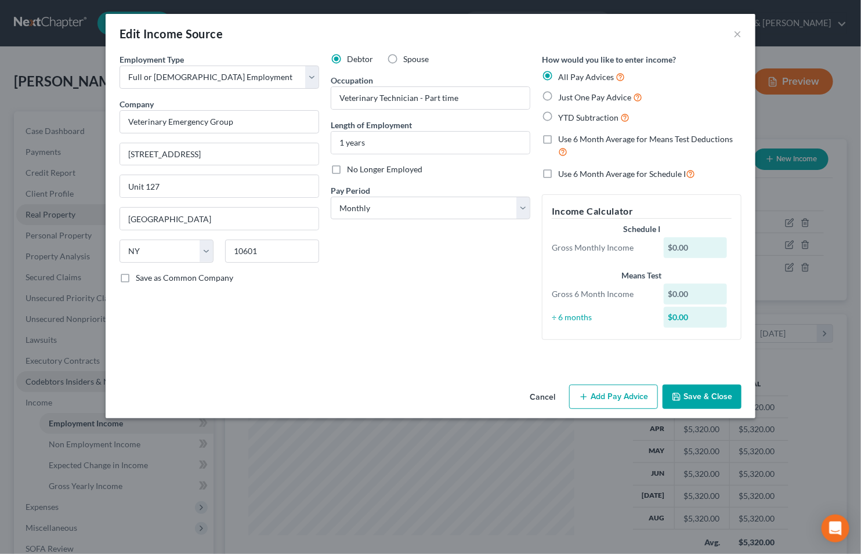
click at [558, 97] on label "Just One Pay Advice" at bounding box center [600, 96] width 84 height 13
click at [562, 97] on input "Just One Pay Advice" at bounding box center [566, 94] width 8 height 8
radio input "true"
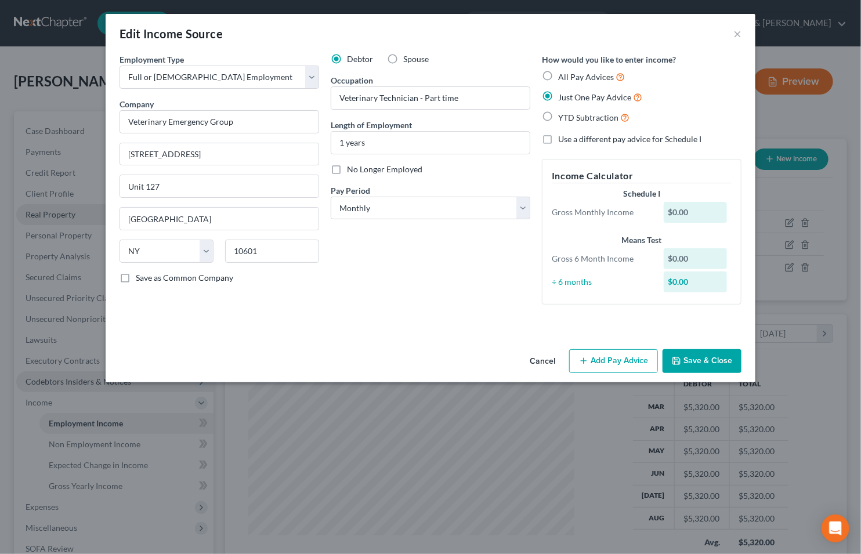
click at [558, 141] on label "Use a different pay advice for Schedule I" at bounding box center [629, 139] width 143 height 12
click at [562, 141] on input "Use a different pay advice for Schedule I" at bounding box center [566, 137] width 8 height 8
checkbox input "true"
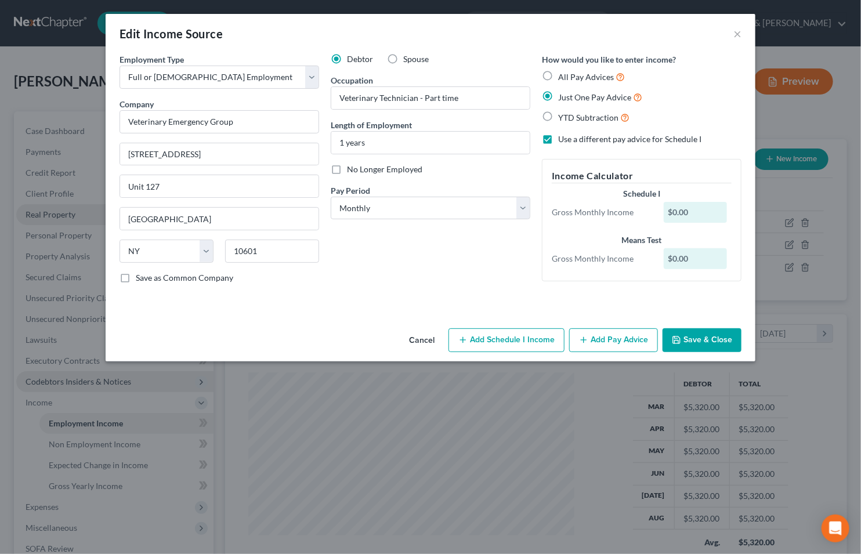
click at [616, 333] on button "Add Pay Advice" at bounding box center [613, 340] width 89 height 24
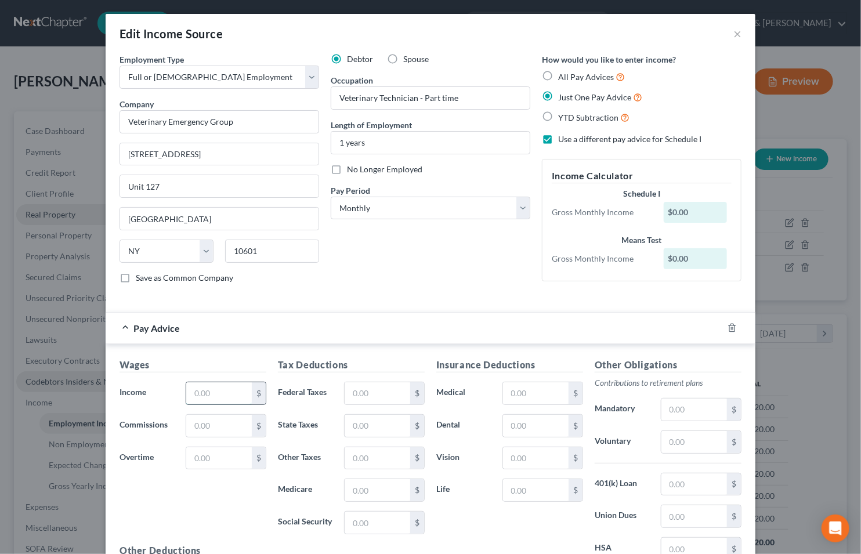
click at [230, 390] on input "text" at bounding box center [219, 393] width 66 height 22
type input "200"
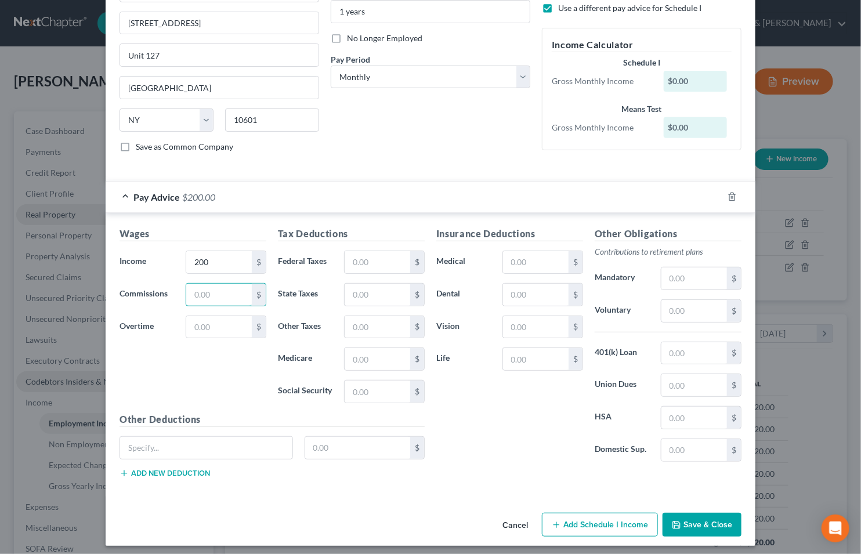
scroll to position [138, 0]
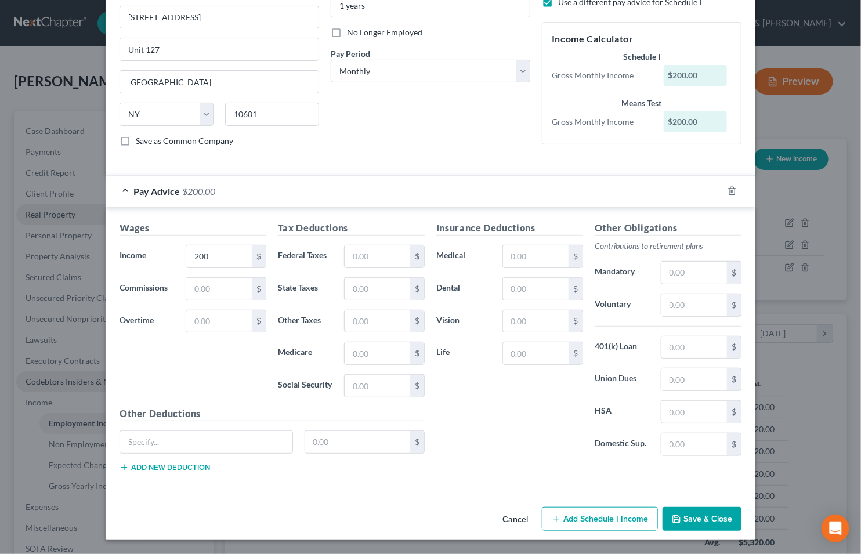
click at [587, 517] on button "Add Schedule I Income" at bounding box center [600, 519] width 116 height 24
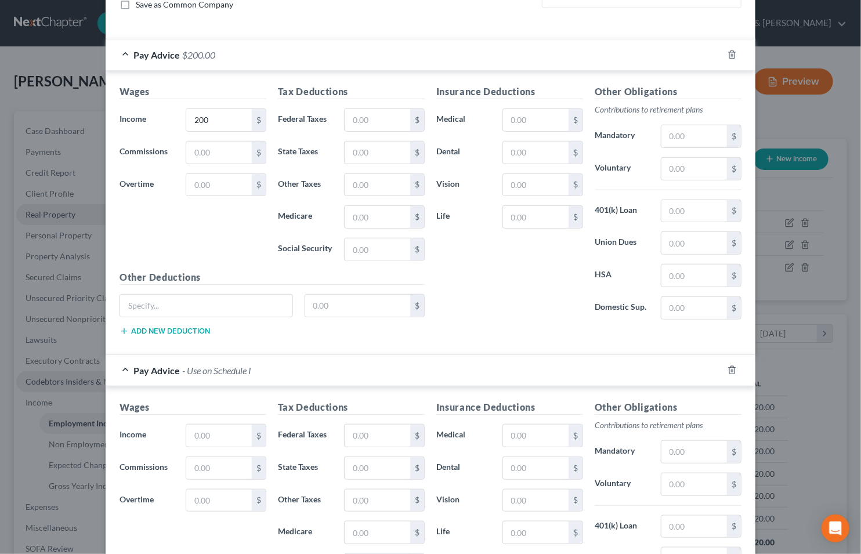
scroll to position [332, 0]
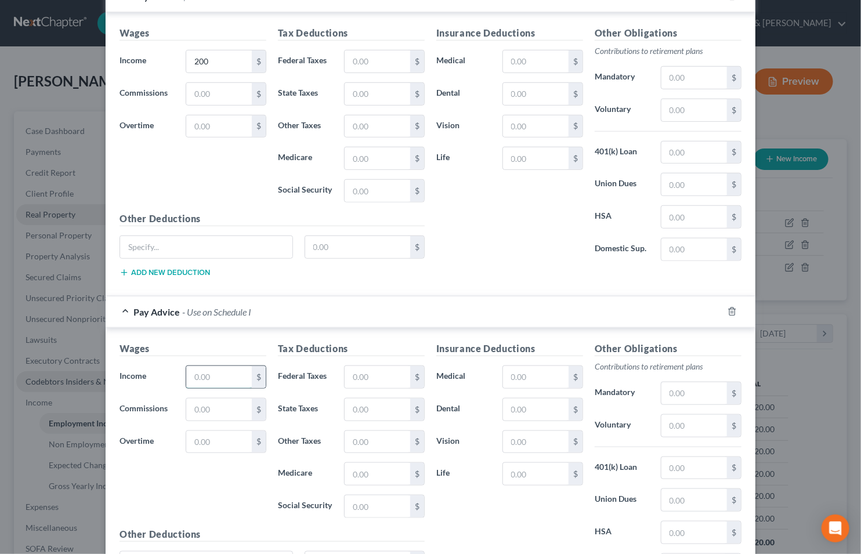
click at [224, 382] on input "text" at bounding box center [219, 377] width 66 height 22
type input "200"
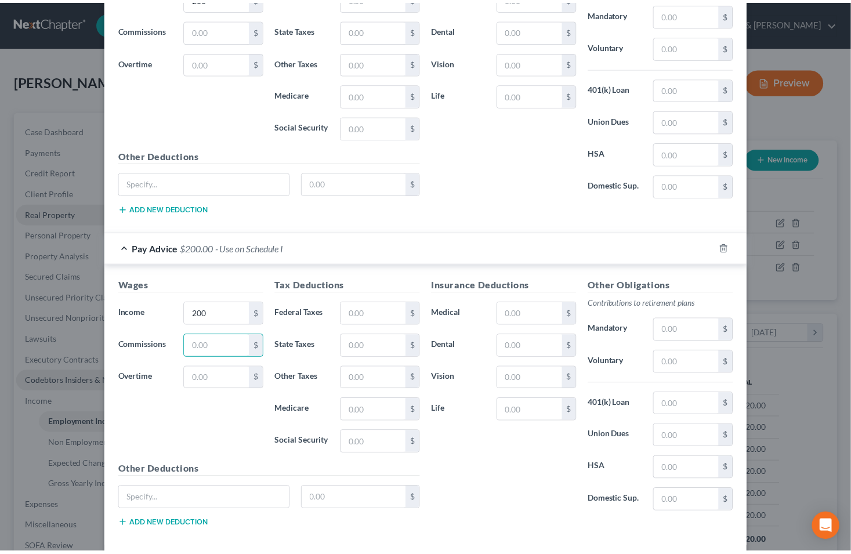
scroll to position [454, 0]
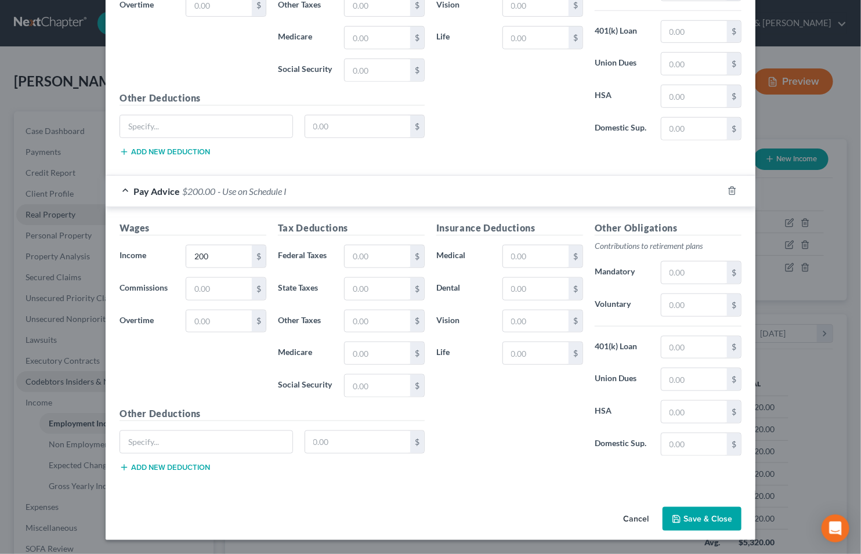
click at [680, 513] on button "Save & Close" at bounding box center [701, 519] width 79 height 24
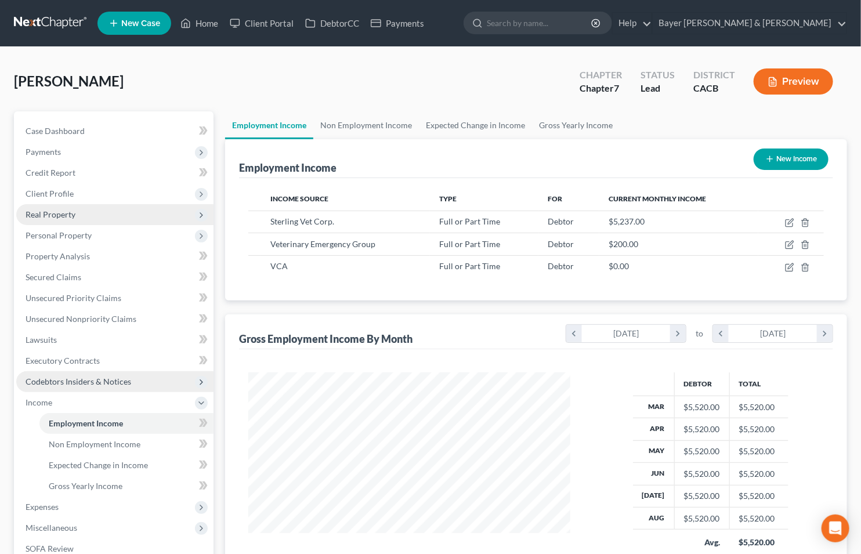
scroll to position [579649, 579512]
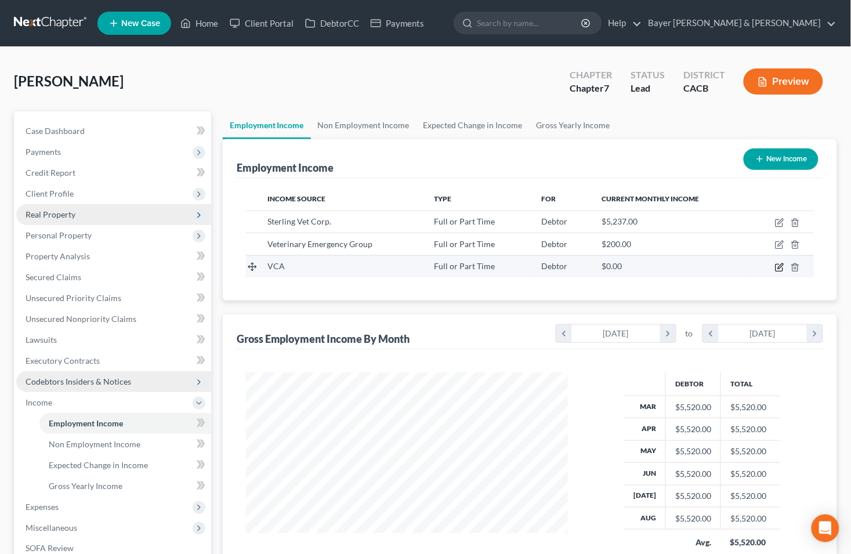
click at [782, 268] on icon "button" at bounding box center [779, 267] width 9 height 9
select select "0"
select select "4"
select select "0"
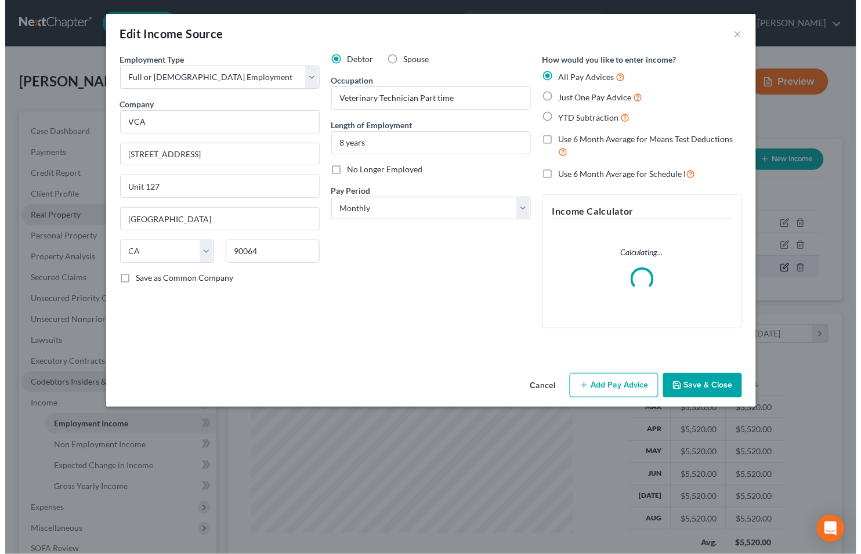
scroll to position [208, 349]
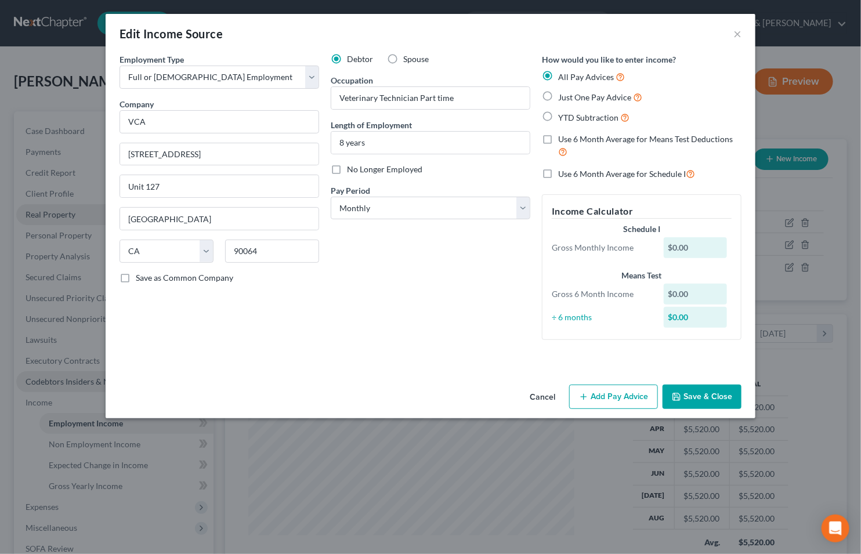
click at [558, 96] on label "Just One Pay Advice" at bounding box center [600, 96] width 84 height 13
click at [562, 96] on input "Just One Pay Advice" at bounding box center [566, 94] width 8 height 8
radio input "true"
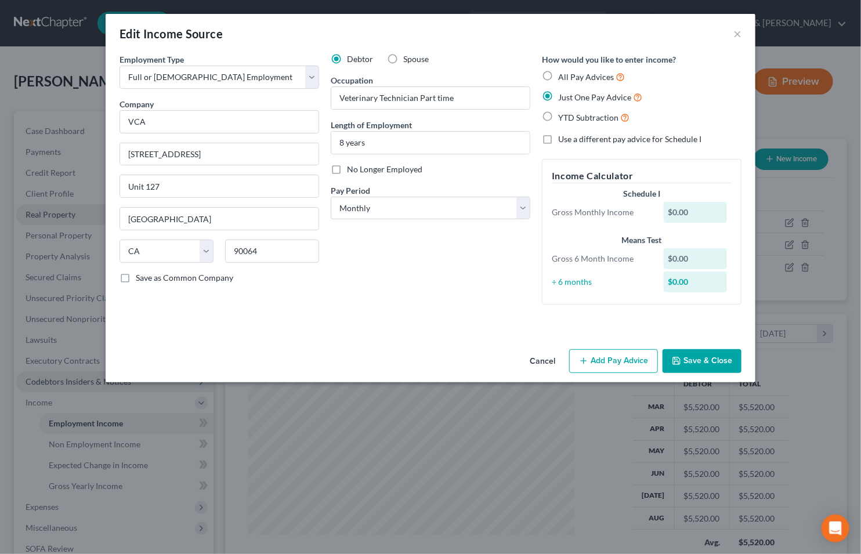
click at [558, 141] on label "Use a different pay advice for Schedule I" at bounding box center [629, 139] width 143 height 12
click at [562, 141] on input "Use a different pay advice for Schedule I" at bounding box center [566, 137] width 8 height 8
checkbox input "true"
click at [621, 364] on button "Add Pay Advice" at bounding box center [613, 361] width 89 height 24
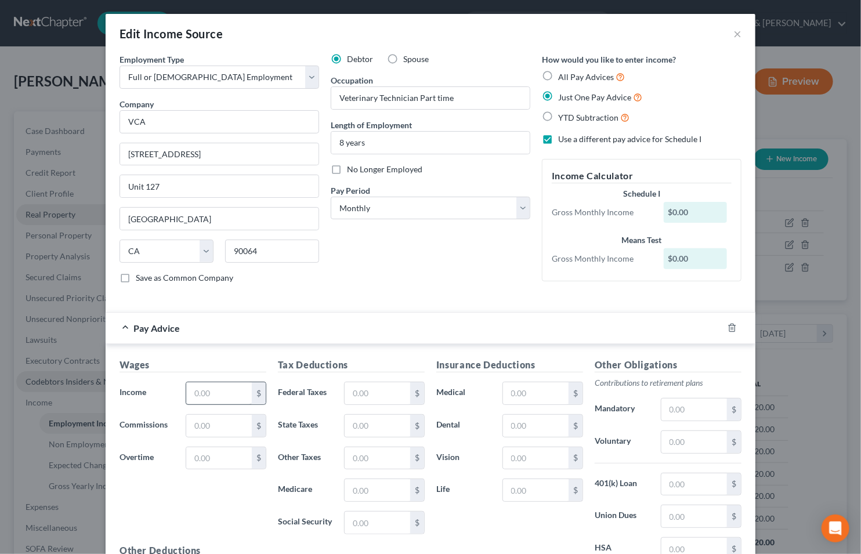
click at [213, 413] on div "Wages Income * $ Commissions $ Overtime $" at bounding box center [193, 451] width 158 height 186
click at [203, 395] on input "text" at bounding box center [219, 393] width 66 height 22
type input "200"
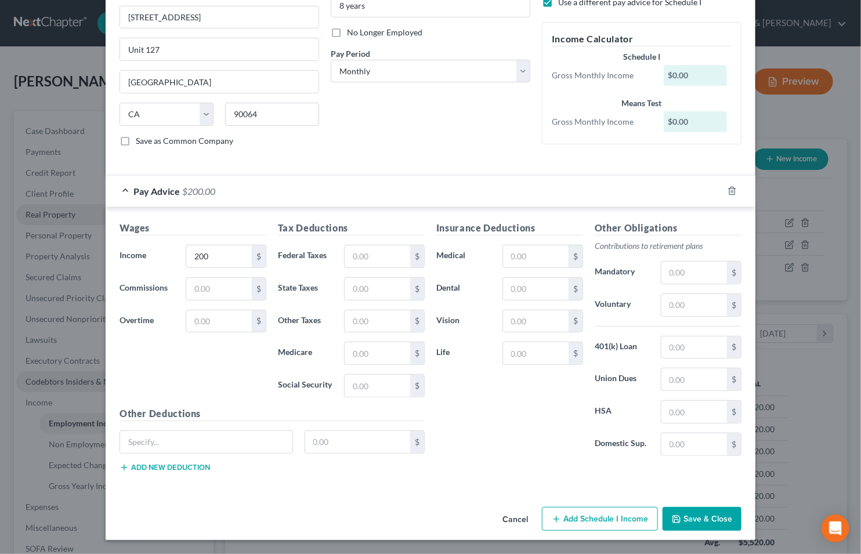
click at [578, 515] on button "Add Schedule I Income" at bounding box center [600, 519] width 116 height 24
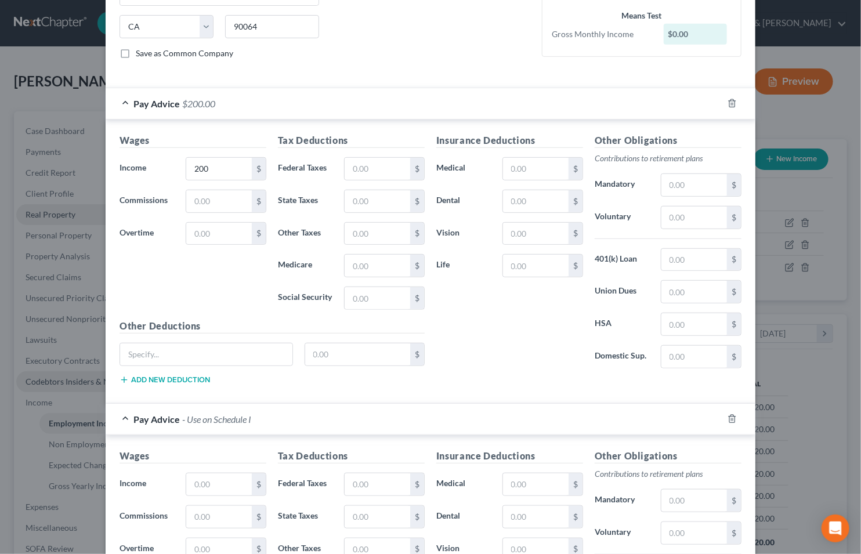
scroll to position [396, 0]
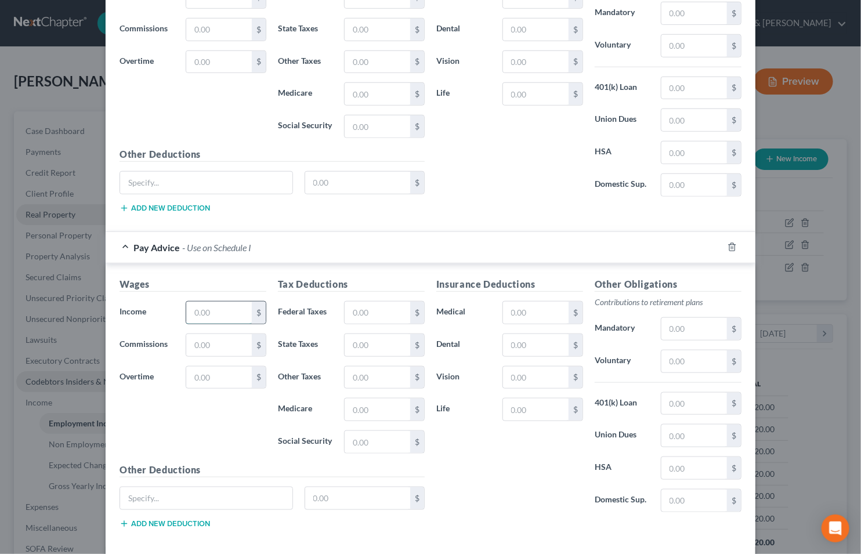
click at [217, 312] on input "text" at bounding box center [219, 313] width 66 height 22
type input "200"
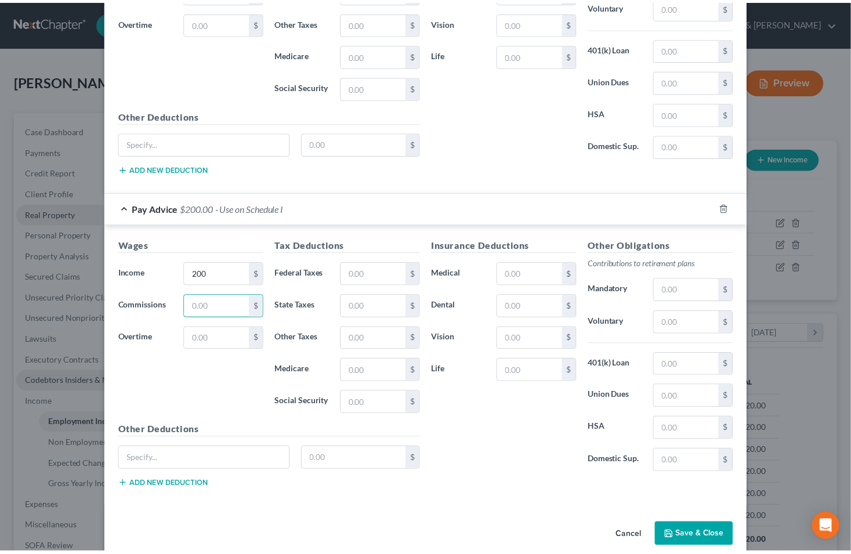
scroll to position [454, 0]
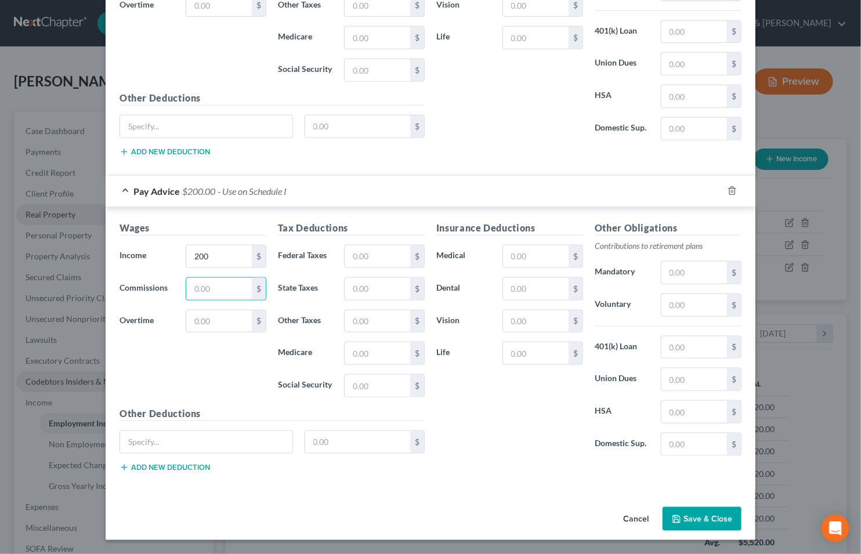
click at [691, 518] on button "Save & Close" at bounding box center [701, 519] width 79 height 24
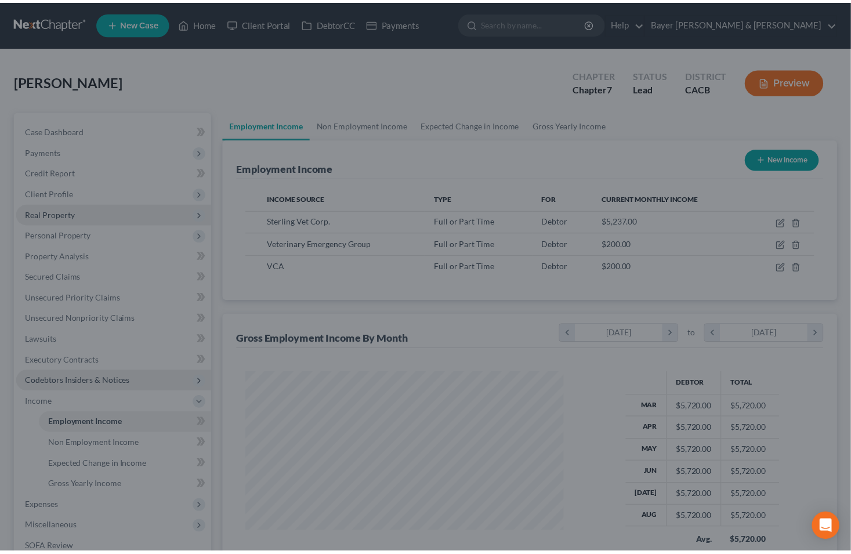
scroll to position [579649, 579512]
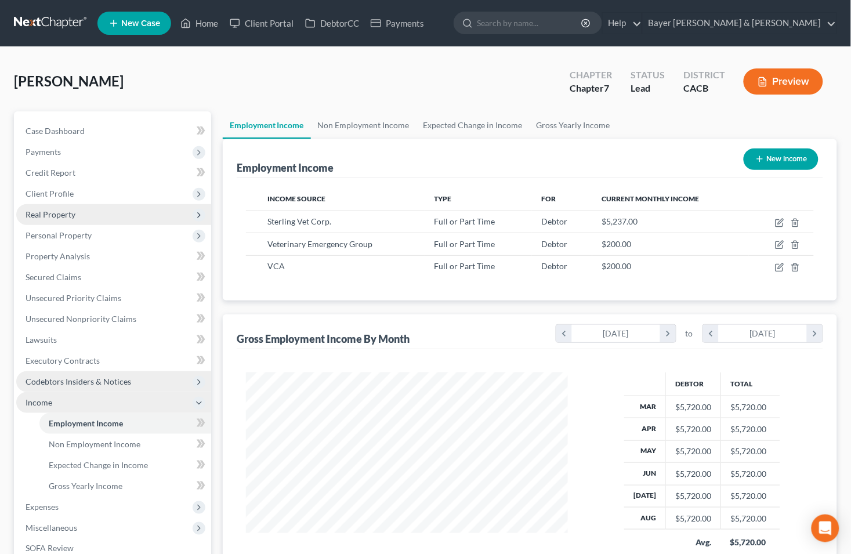
click at [199, 403] on polyline at bounding box center [199, 403] width 5 height 2
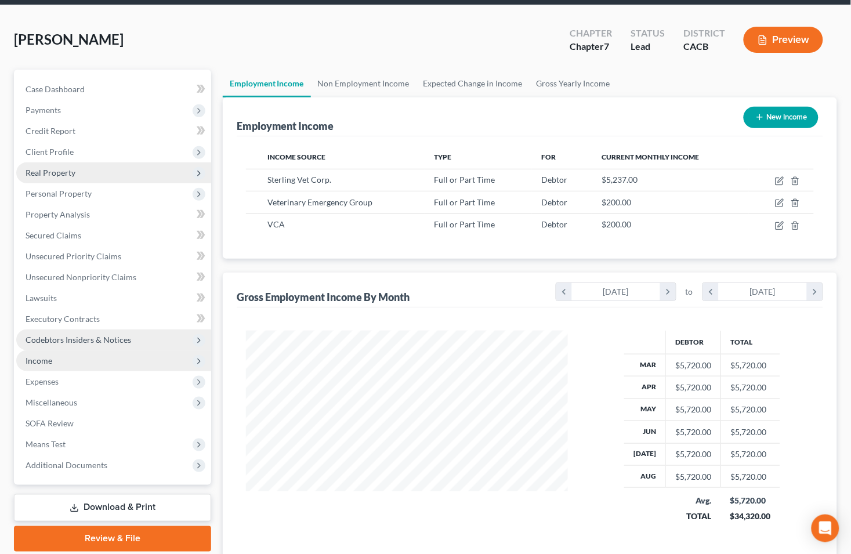
scroll to position [64, 0]
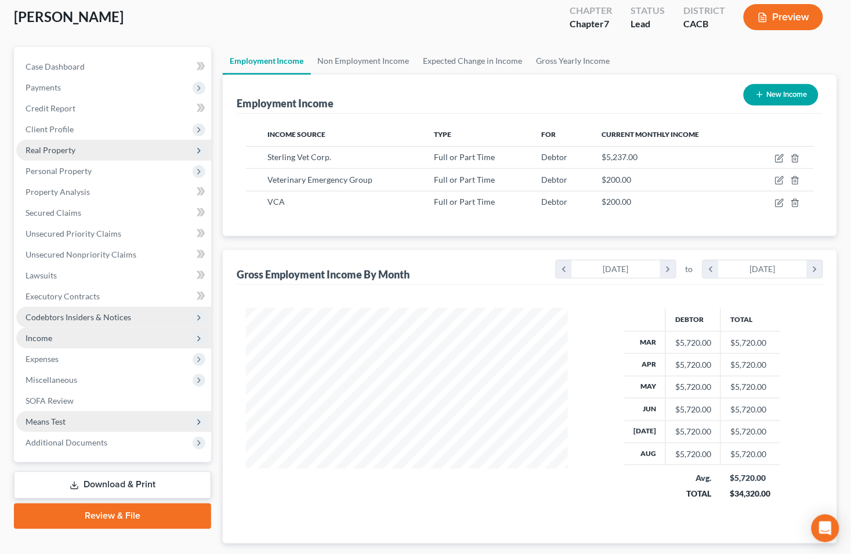
click at [48, 420] on span "Means Test" at bounding box center [46, 421] width 40 height 10
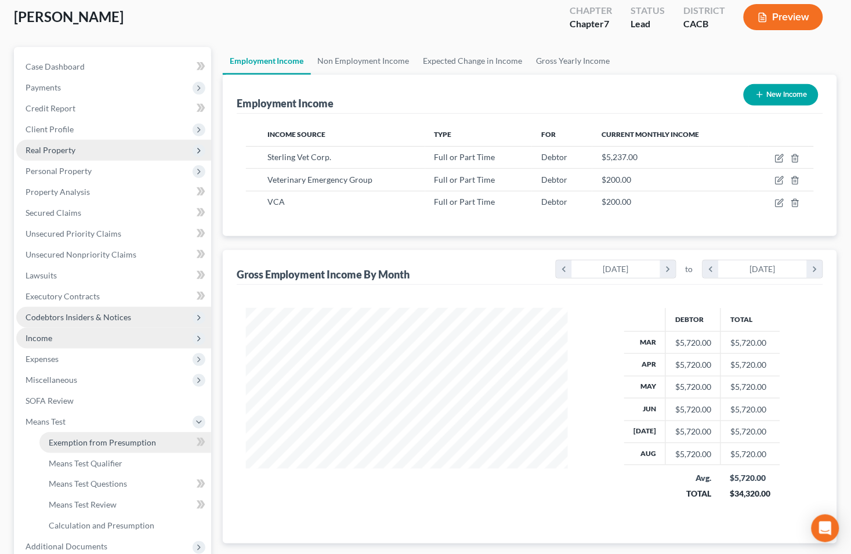
click at [67, 444] on span "Exemption from Presumption" at bounding box center [102, 442] width 107 height 10
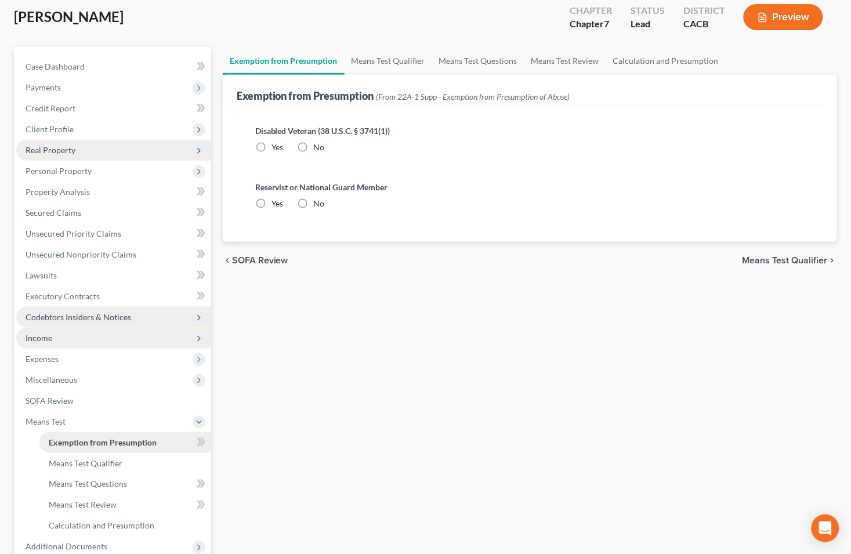
scroll to position [12, 0]
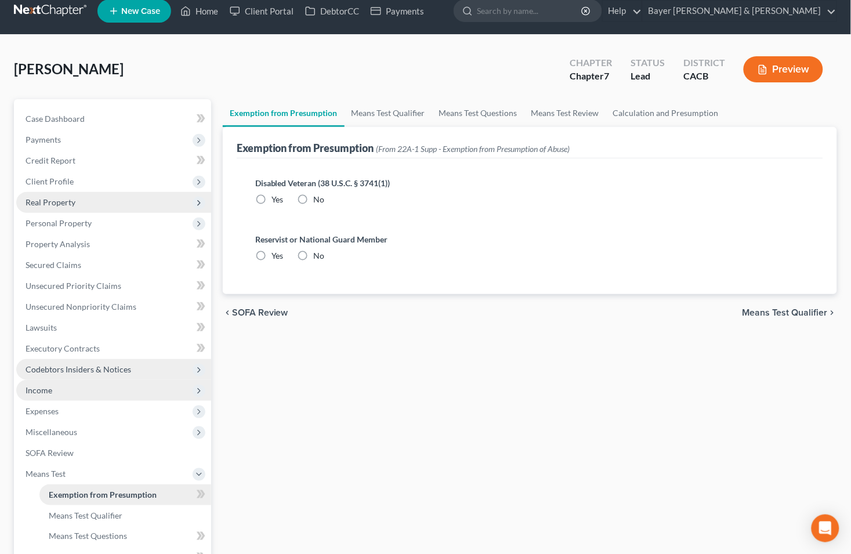
radio input "true"
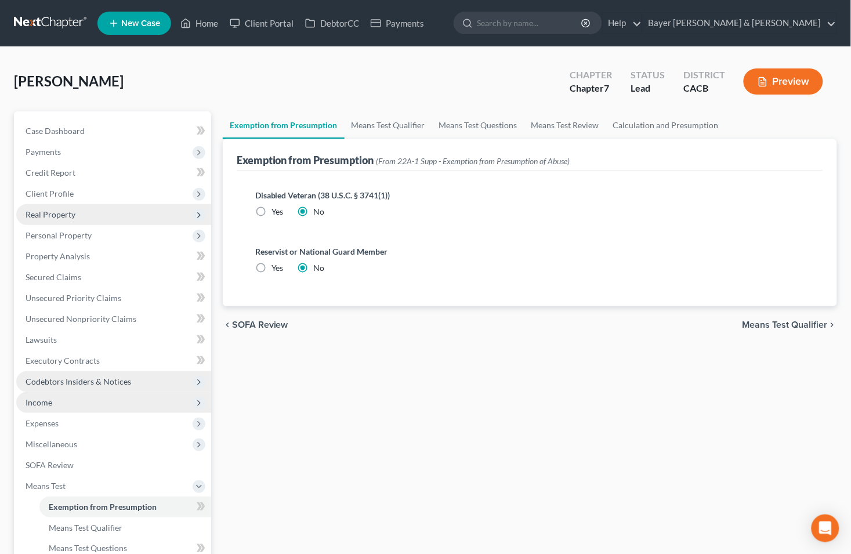
click at [771, 322] on span "Means Test Qualifier" at bounding box center [784, 324] width 85 height 9
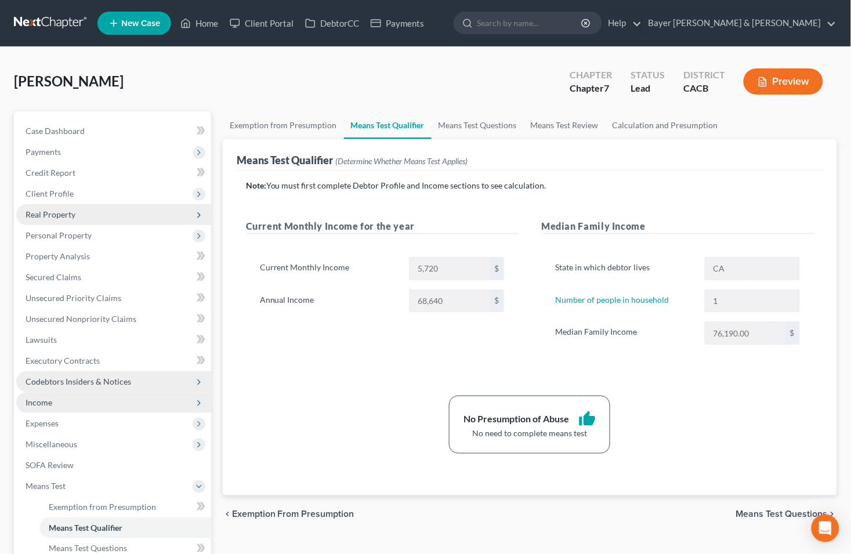
click at [769, 66] on div "Preview" at bounding box center [785, 83] width 103 height 34
click at [769, 76] on button "Preview" at bounding box center [782, 81] width 79 height 26
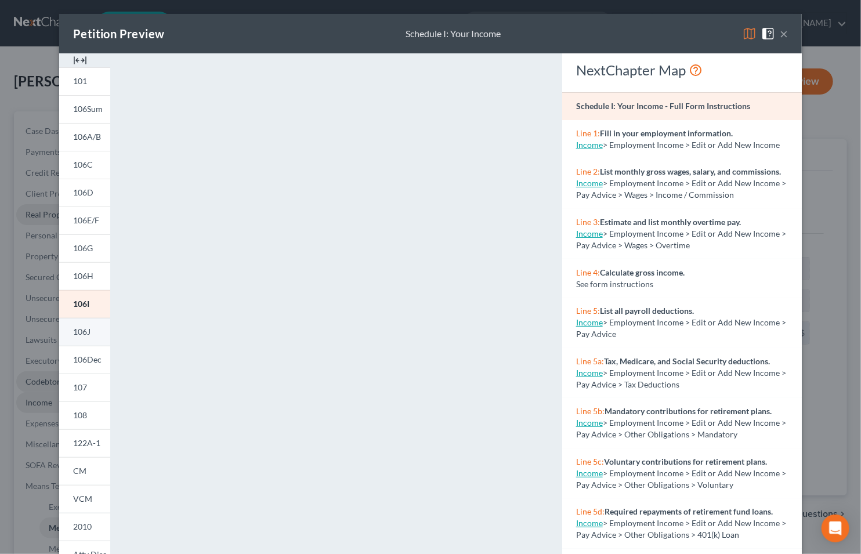
click at [76, 335] on span "106J" at bounding box center [81, 331] width 17 height 10
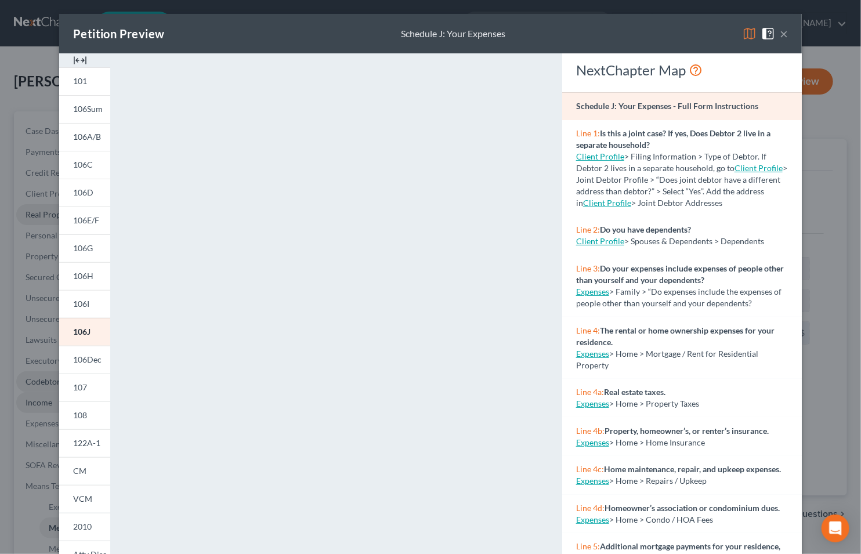
click at [783, 37] on div "Petition Preview Schedule J: Your Expenses ×" at bounding box center [430, 33] width 742 height 39
click at [779, 32] on button "×" at bounding box center [783, 34] width 8 height 14
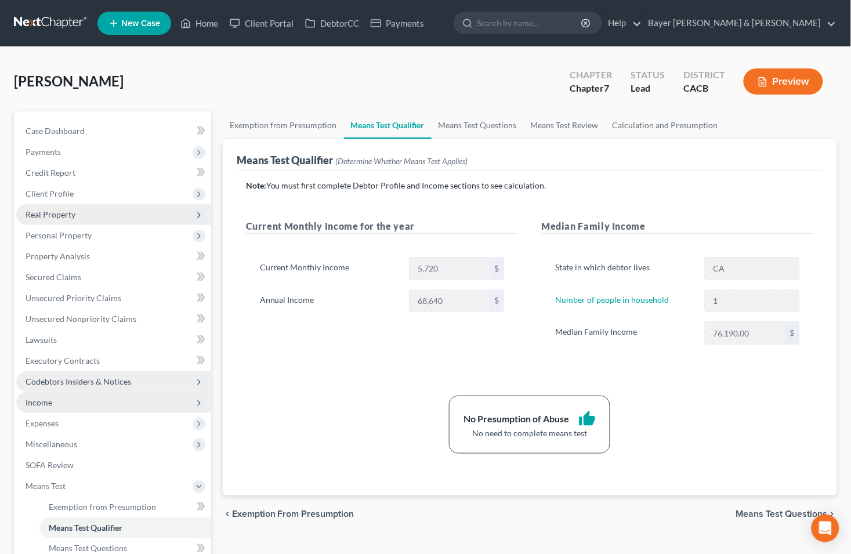
click at [59, 398] on span "Income" at bounding box center [113, 402] width 195 height 21
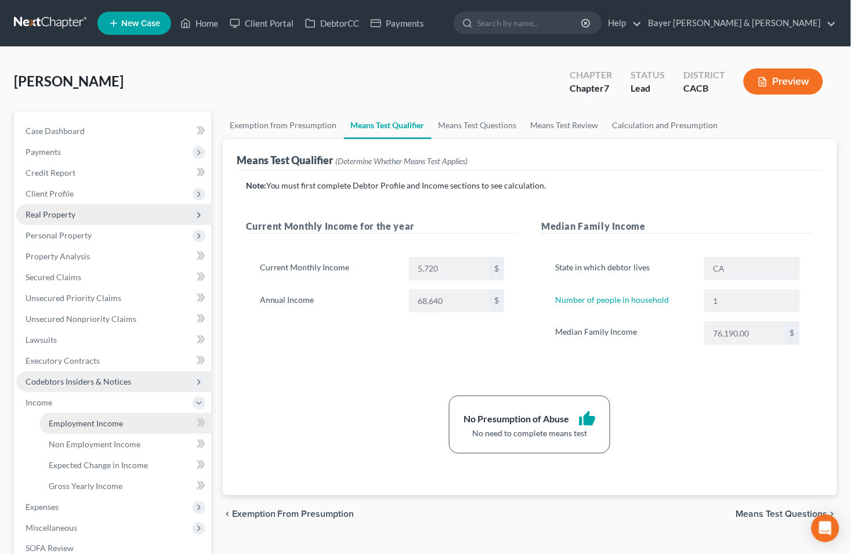
click at [87, 422] on span "Employment Income" at bounding box center [86, 423] width 74 height 10
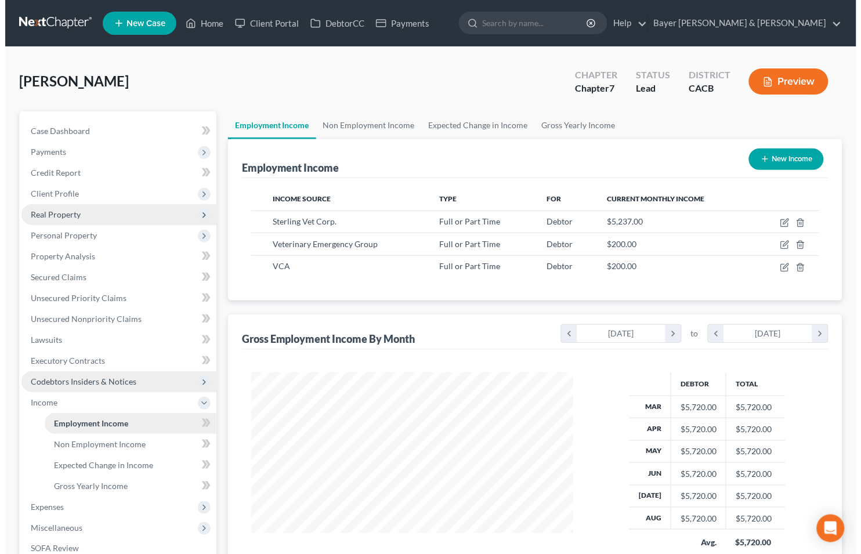
scroll to position [208, 345]
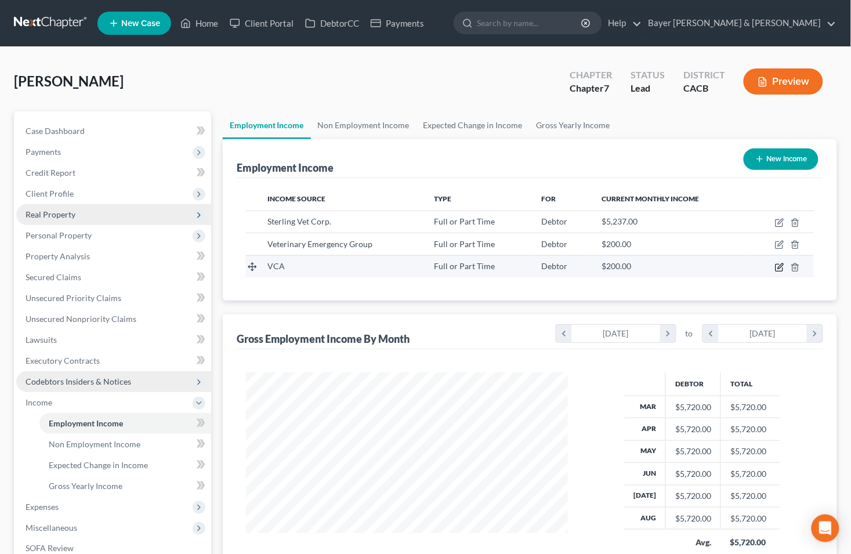
click at [778, 266] on icon "button" at bounding box center [779, 267] width 9 height 9
select select "0"
select select "4"
select select "0"
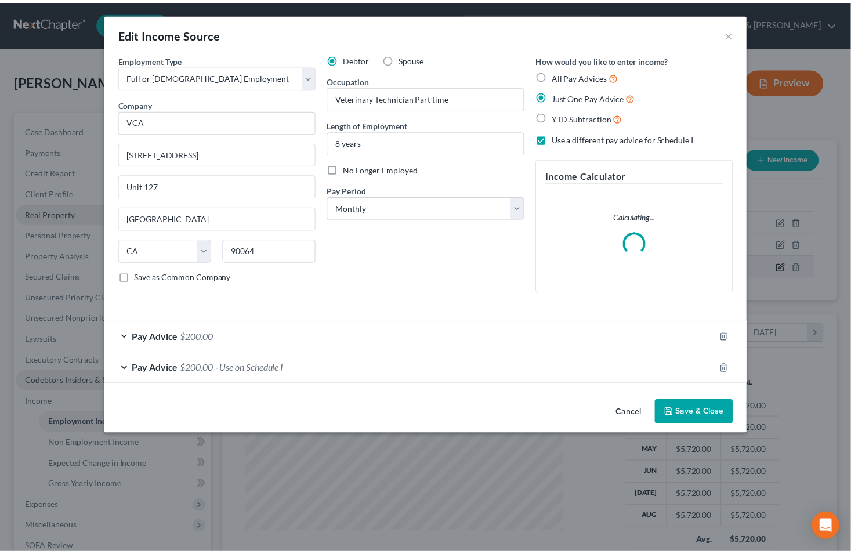
scroll to position [208, 349]
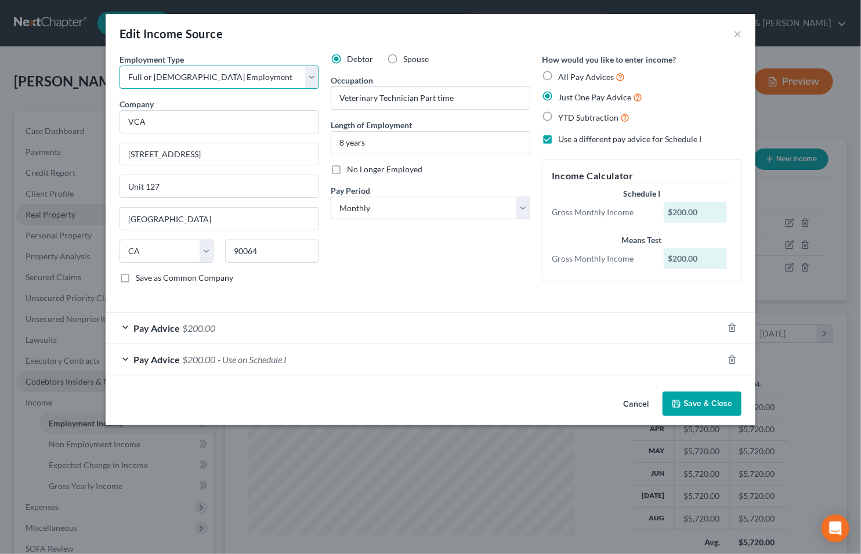
click at [316, 81] on select "Select Full or Part Time Employment Self Employment" at bounding box center [218, 77] width 199 height 23
click at [736, 38] on button "×" at bounding box center [737, 34] width 8 height 14
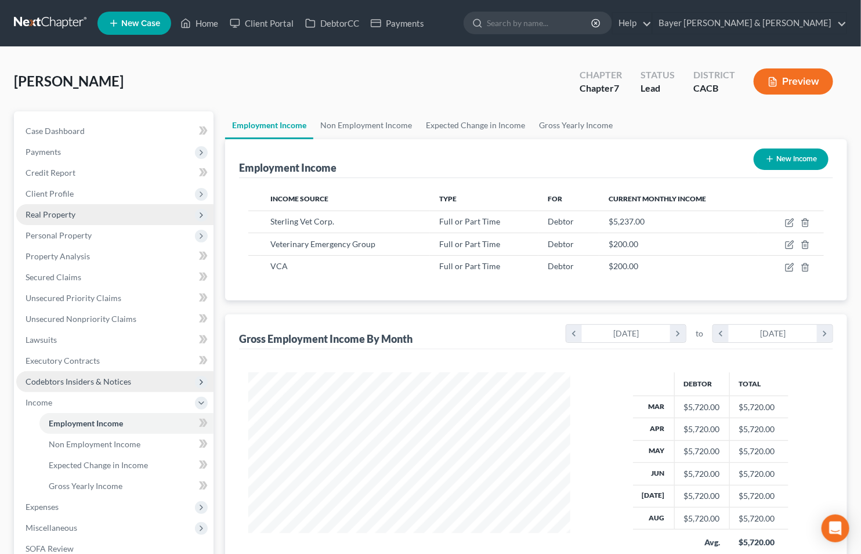
scroll to position [579649, 579512]
click at [383, 118] on link "Non Employment Income" at bounding box center [364, 125] width 106 height 28
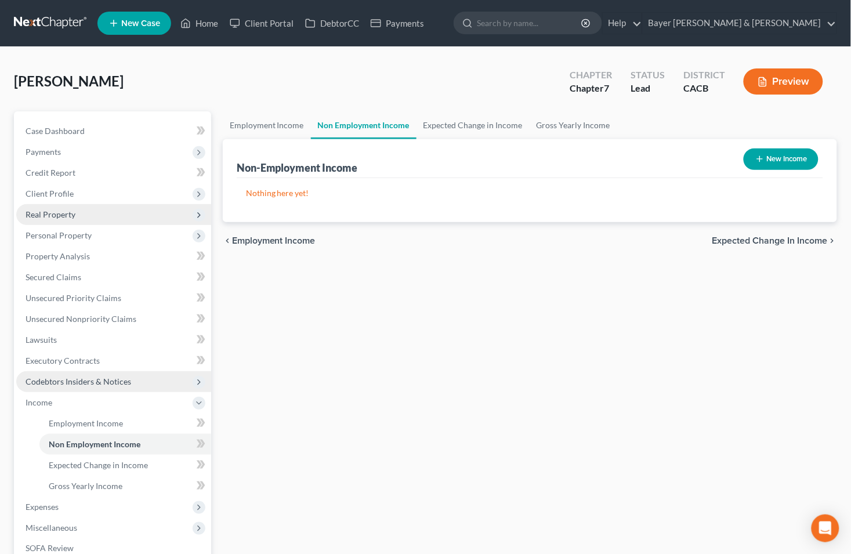
click at [769, 155] on button "New Income" at bounding box center [780, 158] width 75 height 21
select select "0"
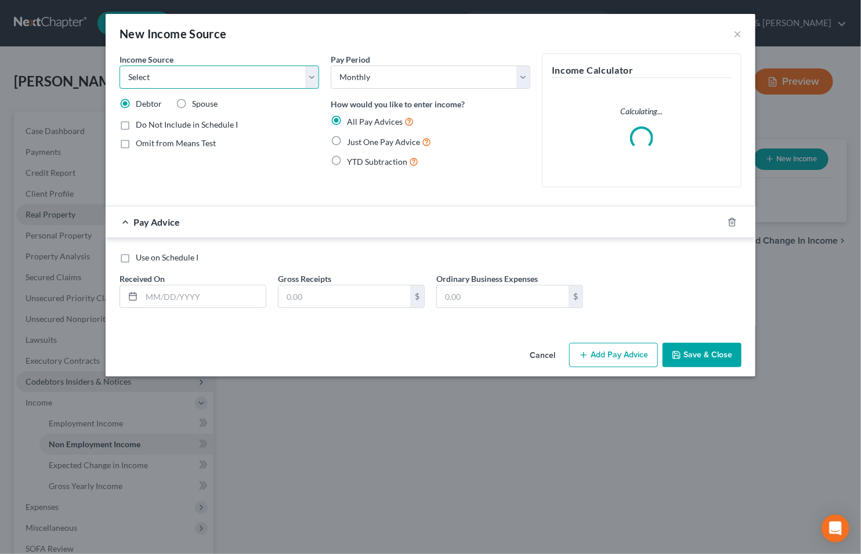
click at [312, 79] on select "Select Unemployment Disability (from employer) Pension Retirement Social Securi…" at bounding box center [218, 77] width 199 height 23
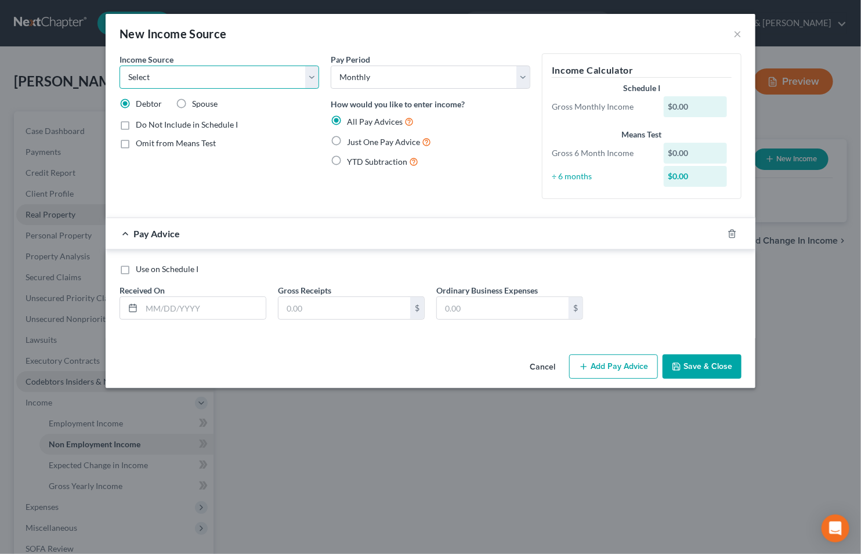
select select "13"
click at [119, 66] on select "Select Unemployment Disability (from employer) Pension Retirement Social Securi…" at bounding box center [218, 77] width 199 height 23
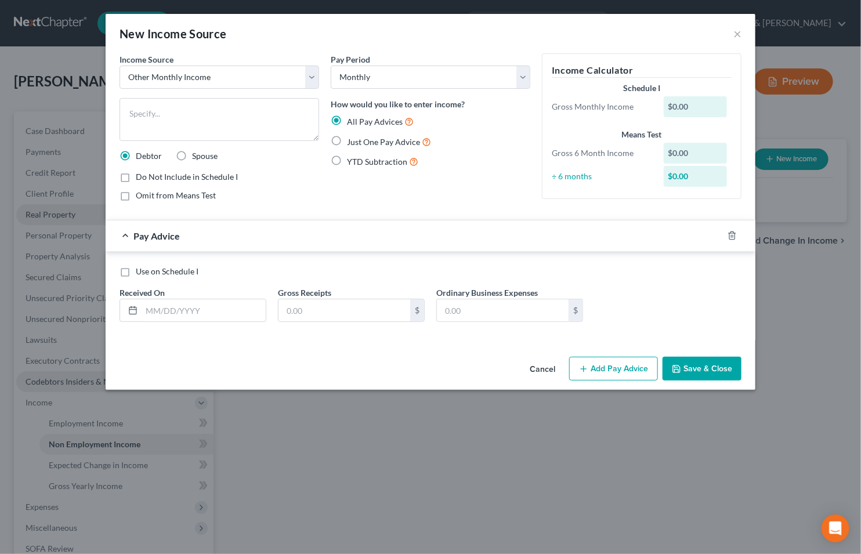
click at [347, 141] on label "Just One Pay Advice" at bounding box center [389, 141] width 84 height 13
click at [351, 141] on input "Just One Pay Advice" at bounding box center [355, 139] width 8 height 8
radio input "true"
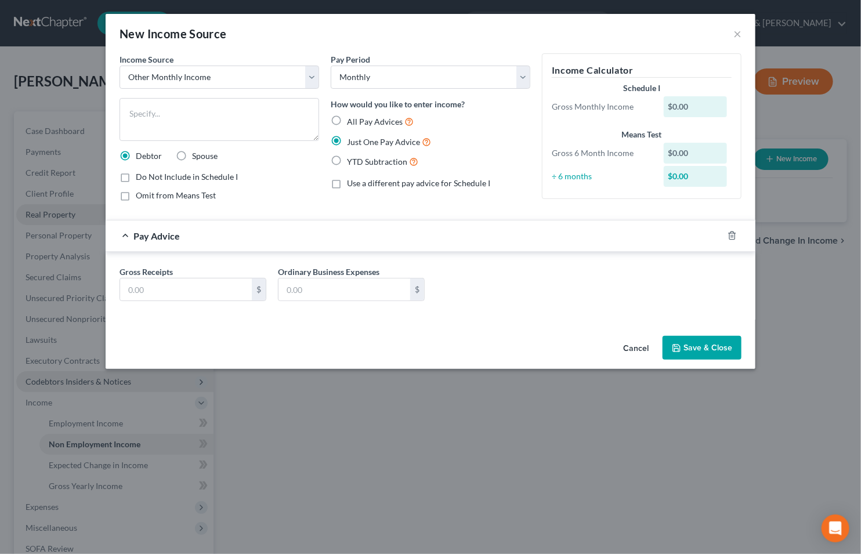
click at [347, 183] on label "Use a different pay advice for Schedule I" at bounding box center [418, 183] width 143 height 12
click at [351, 183] on input "Use a different pay advice for Schedule I" at bounding box center [355, 181] width 8 height 8
checkbox input "true"
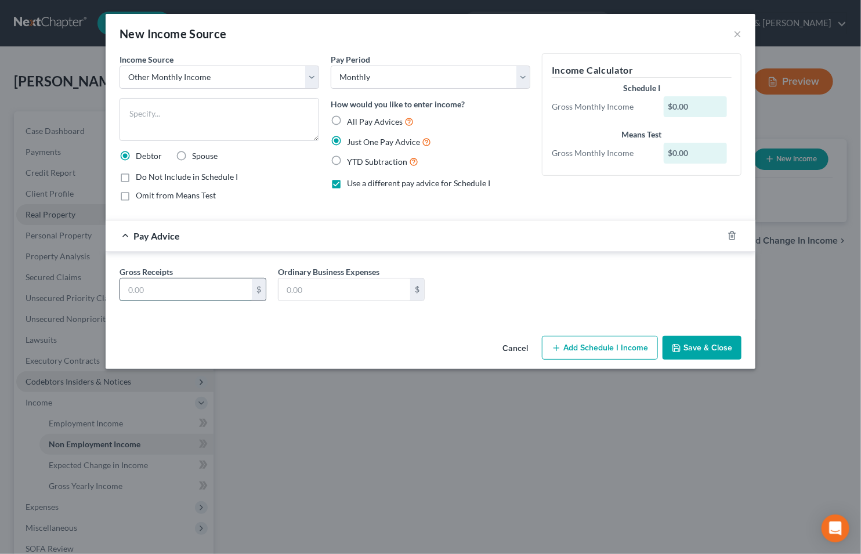
click at [153, 297] on input "text" at bounding box center [186, 289] width 132 height 22
type input "200"
click at [584, 349] on button "Add Schedule I Income" at bounding box center [600, 348] width 116 height 24
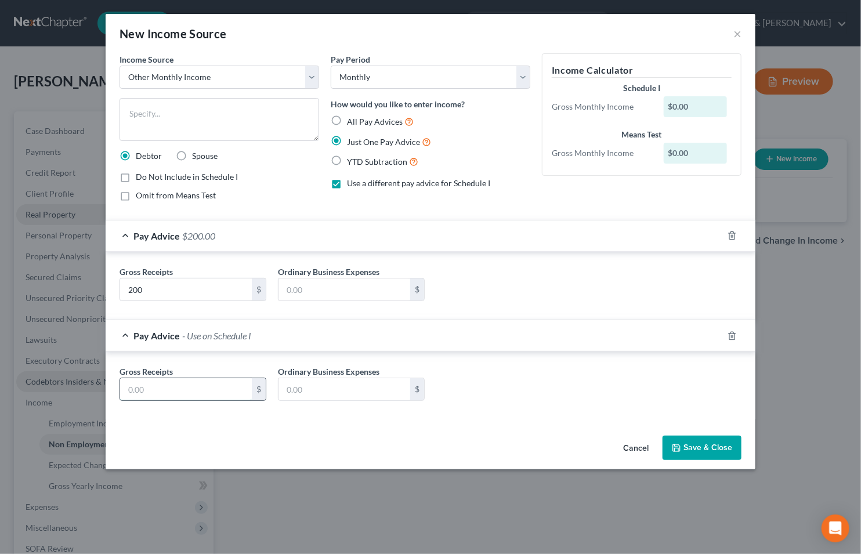
click at [194, 386] on input "text" at bounding box center [186, 389] width 132 height 22
type input "200"
click at [170, 125] on textarea at bounding box center [218, 119] width 199 height 43
type textarea "P"
type textarea "Veterinary Emergency Group - part time job"
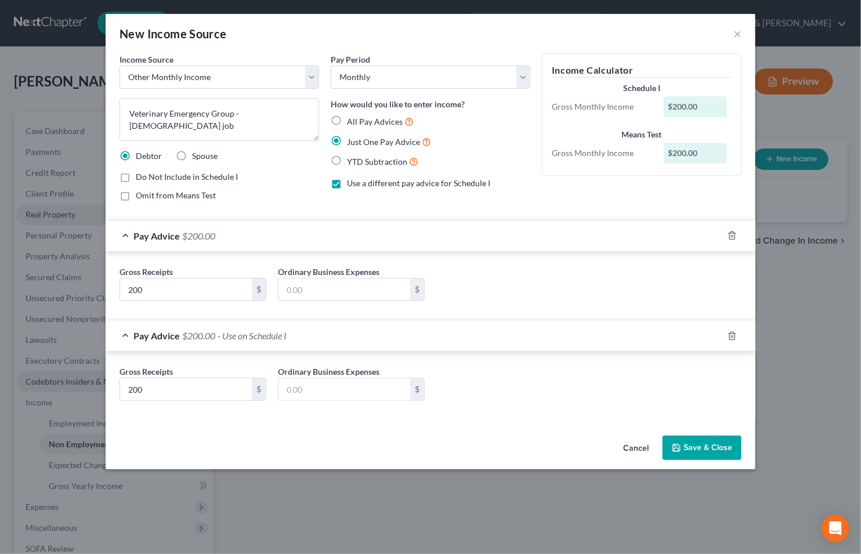
click at [702, 444] on button "Save & Close" at bounding box center [701, 447] width 79 height 24
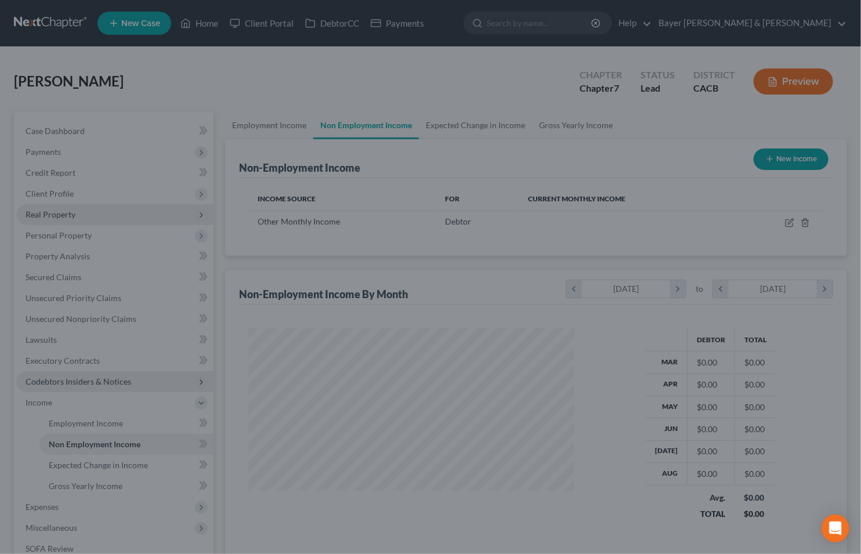
scroll to position [208, 345]
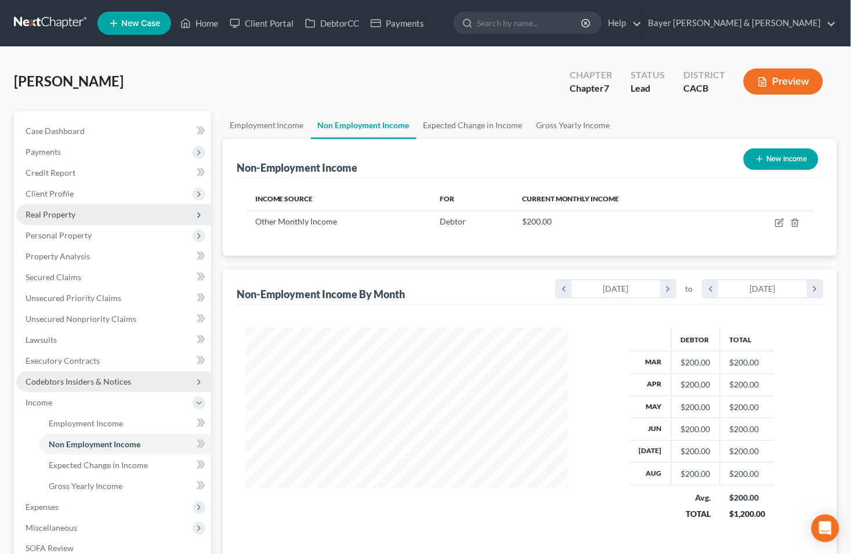
click at [792, 165] on button "New Income" at bounding box center [780, 158] width 75 height 21
select select "0"
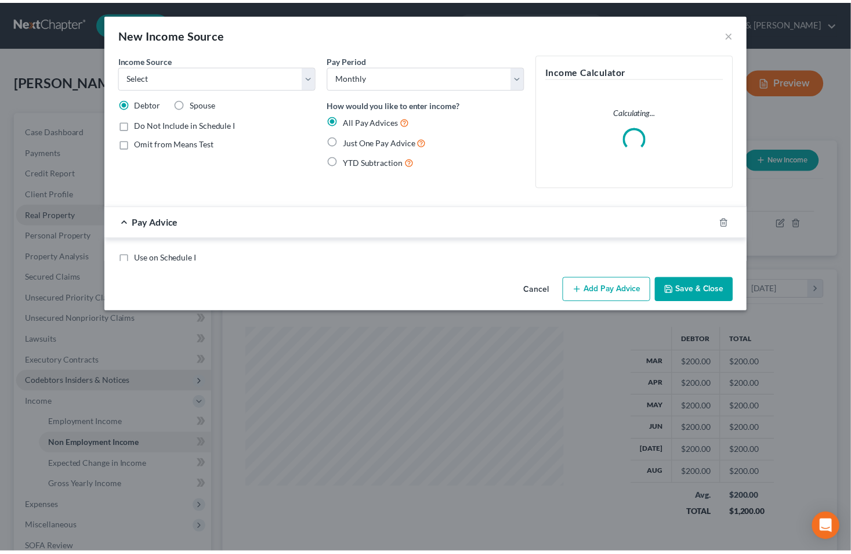
scroll to position [208, 349]
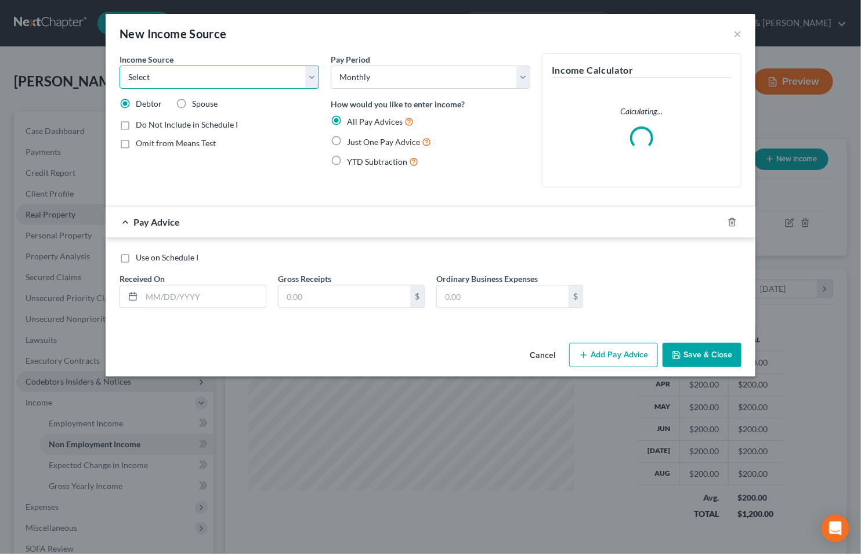
click at [306, 77] on select "Select Unemployment Disability (from employer) Pension Retirement Social Securi…" at bounding box center [218, 77] width 199 height 23
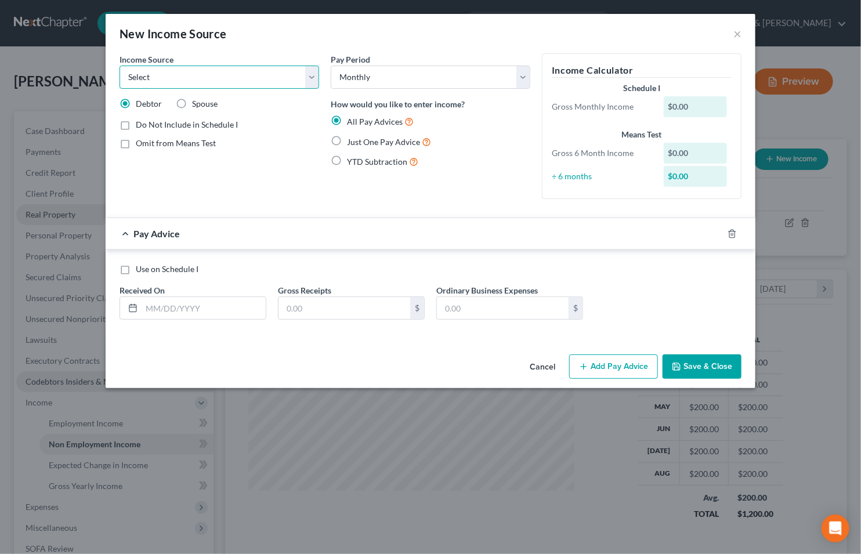
select select "13"
click at [119, 66] on select "Select Unemployment Disability (from employer) Pension Retirement Social Securi…" at bounding box center [218, 77] width 199 height 23
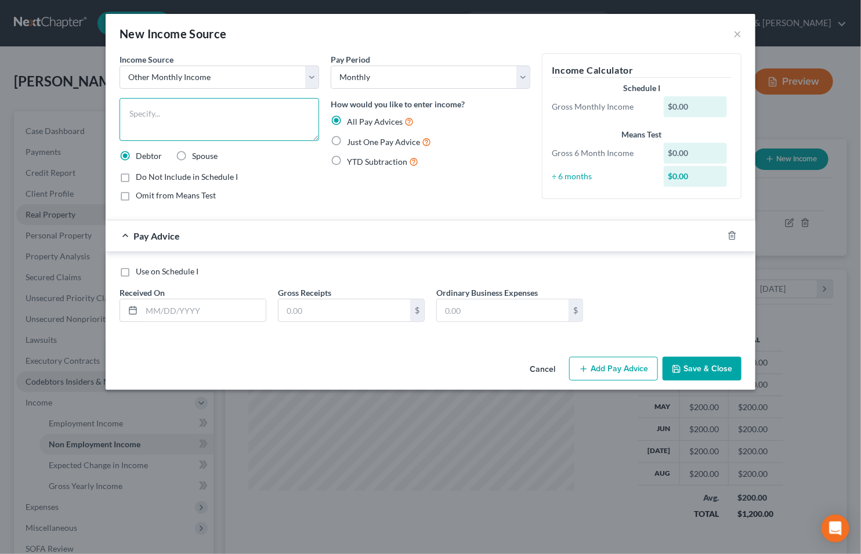
click at [164, 108] on textarea at bounding box center [218, 119] width 199 height 43
type textarea "V"
type textarea "VCA - part time job"
click at [350, 140] on span "Just One Pay Advice" at bounding box center [383, 142] width 73 height 10
click at [351, 140] on input "Just One Pay Advice" at bounding box center [355, 139] width 8 height 8
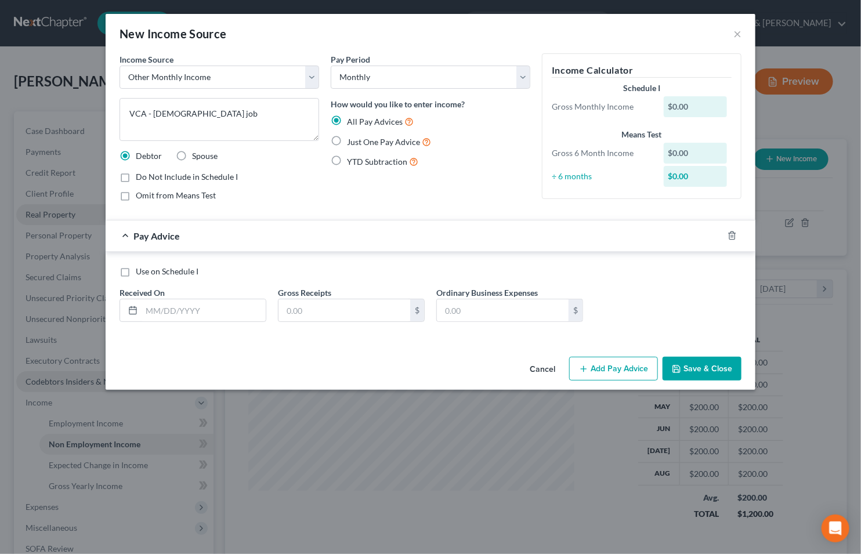
radio input "true"
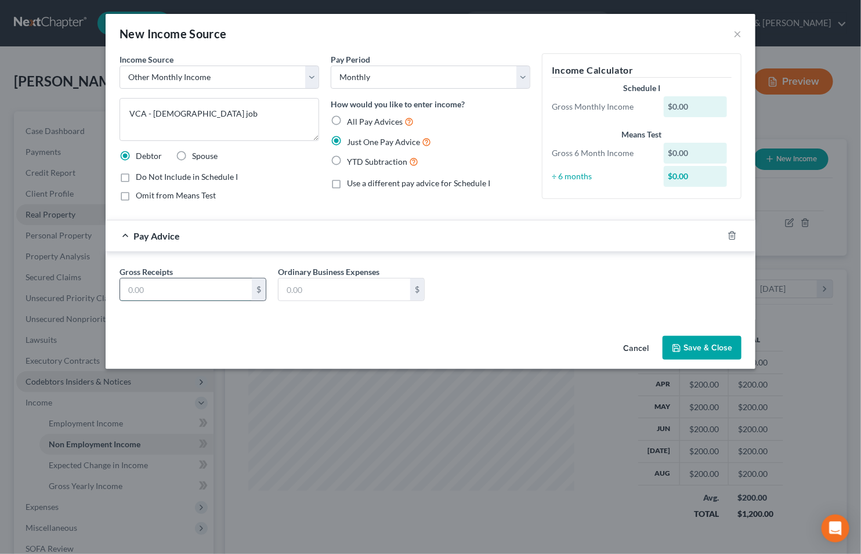
click at [171, 291] on input "text" at bounding box center [186, 289] width 132 height 22
type input "200"
click at [364, 182] on span "Use a different pay advice for Schedule I" at bounding box center [418, 183] width 143 height 10
click at [359, 182] on input "Use a different pay advice for Schedule I" at bounding box center [355, 181] width 8 height 8
checkbox input "true"
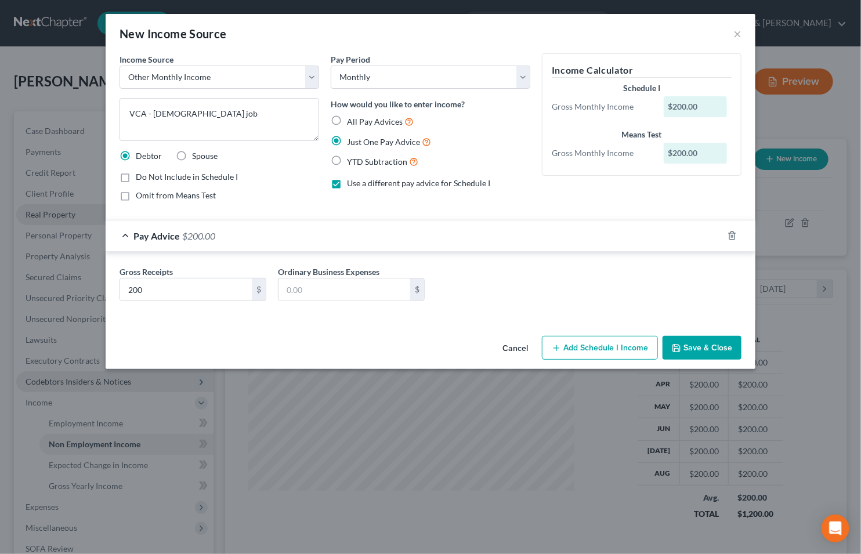
click at [573, 346] on button "Add Schedule I Income" at bounding box center [600, 348] width 116 height 24
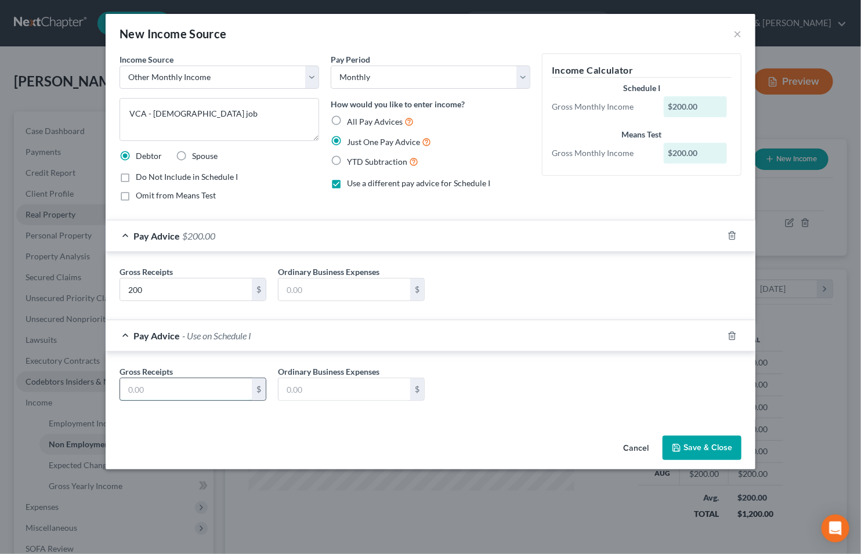
click at [159, 391] on input "text" at bounding box center [186, 389] width 132 height 22
type input "200"
click at [699, 446] on button "Save & Close" at bounding box center [701, 447] width 79 height 24
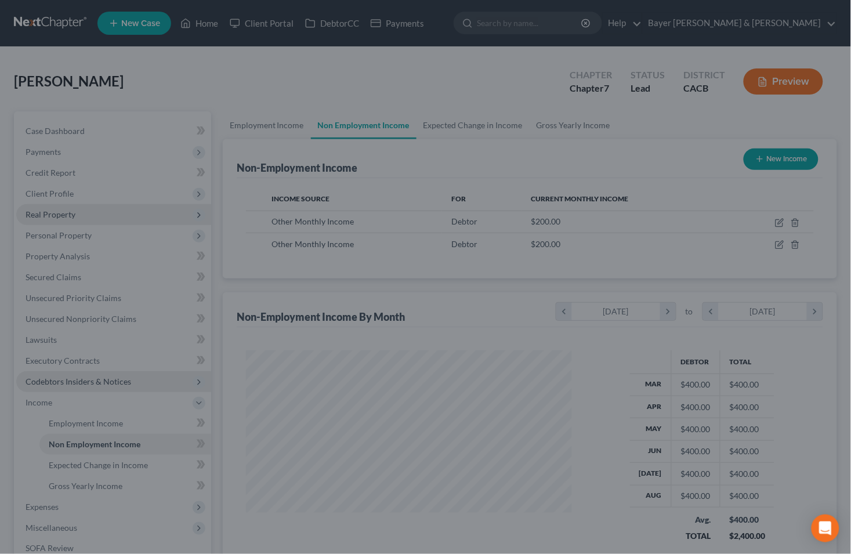
scroll to position [579649, 579512]
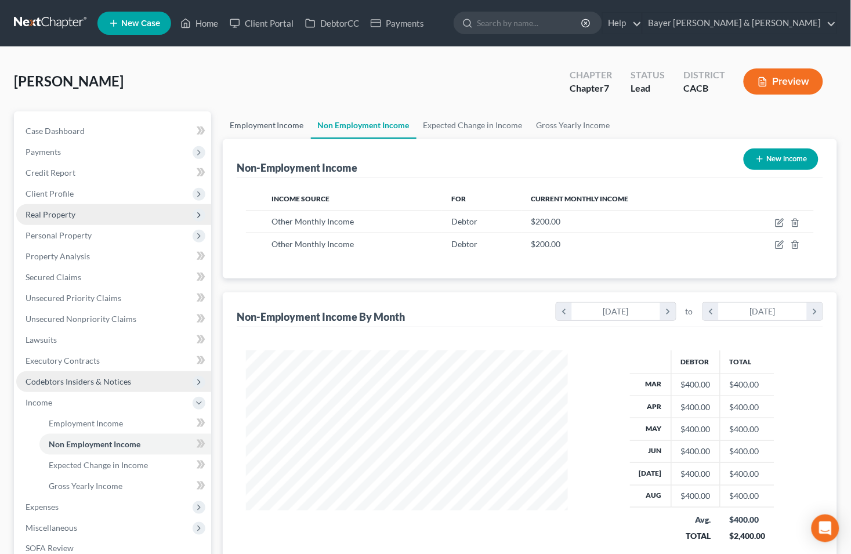
click at [276, 120] on link "Employment Income" at bounding box center [267, 125] width 88 height 28
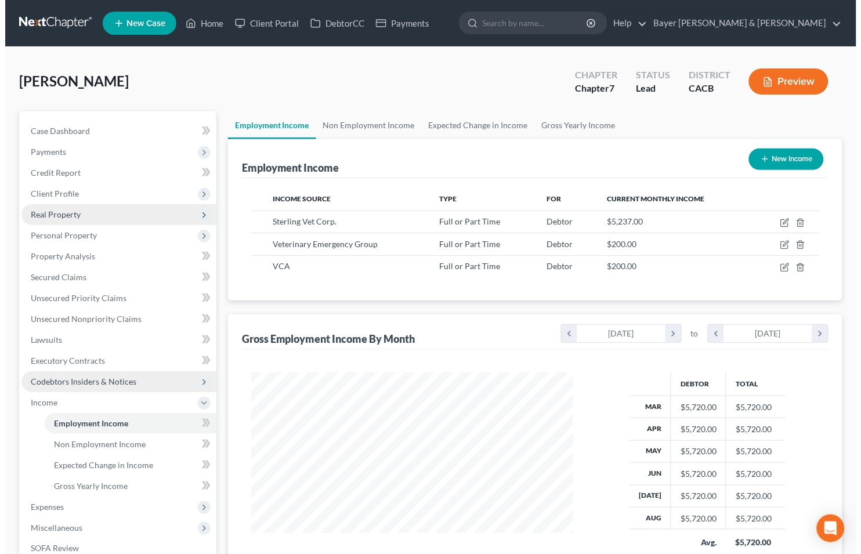
scroll to position [208, 345]
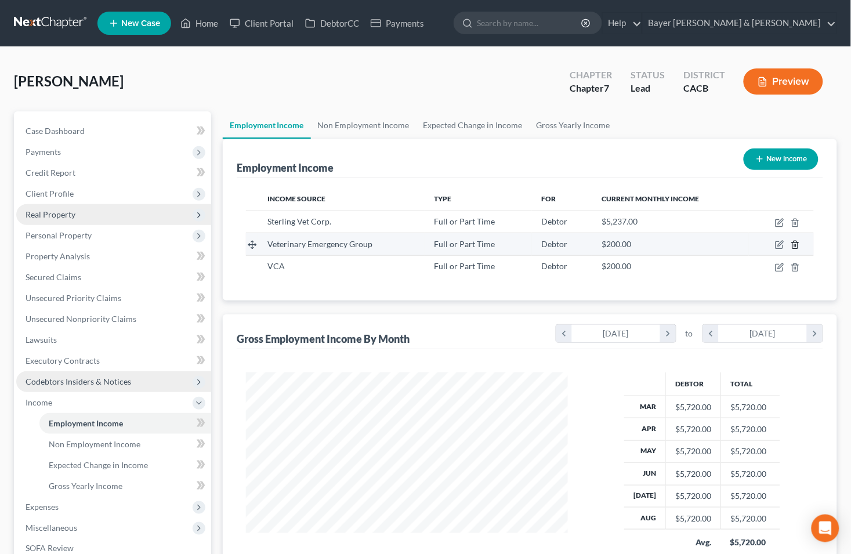
click at [797, 244] on icon "button" at bounding box center [794, 244] width 9 height 9
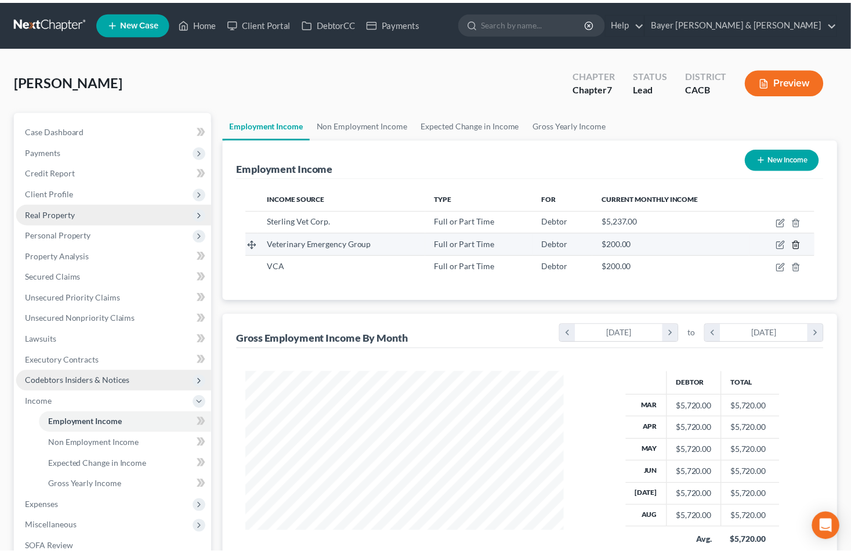
scroll to position [208, 349]
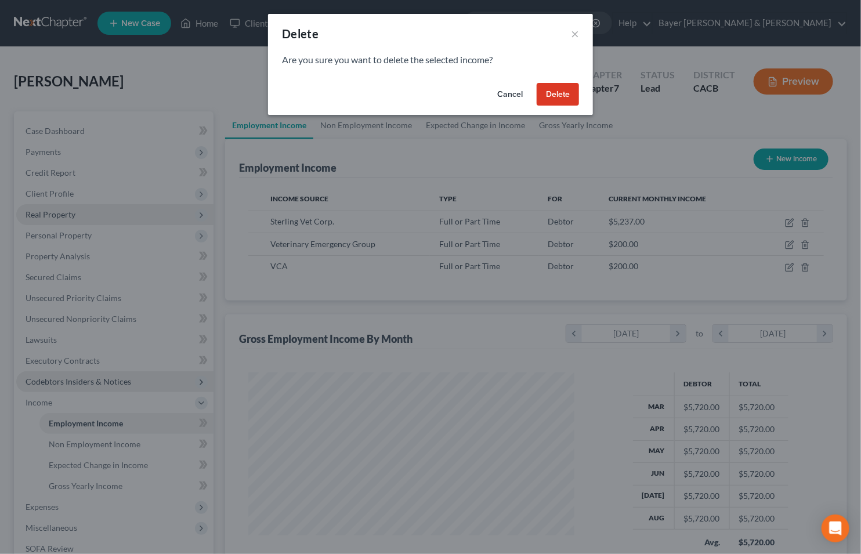
click at [542, 94] on button "Delete" at bounding box center [557, 94] width 42 height 23
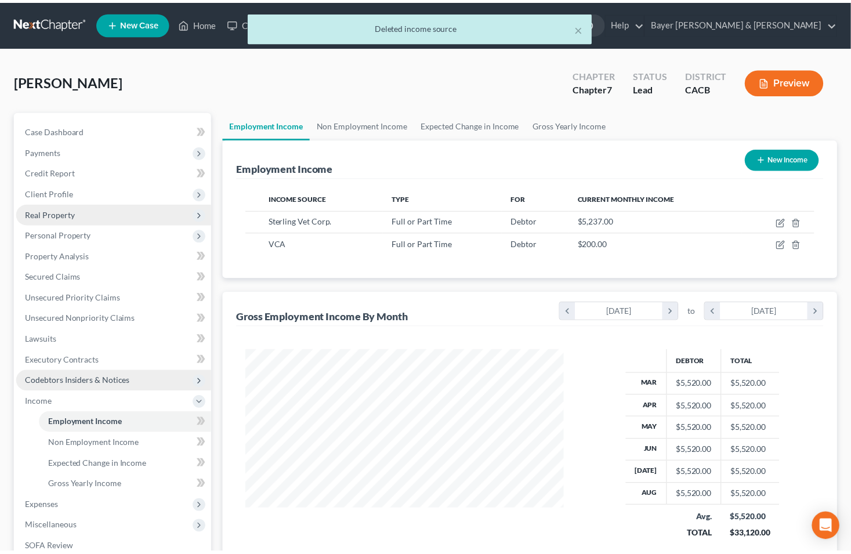
scroll to position [208, 345]
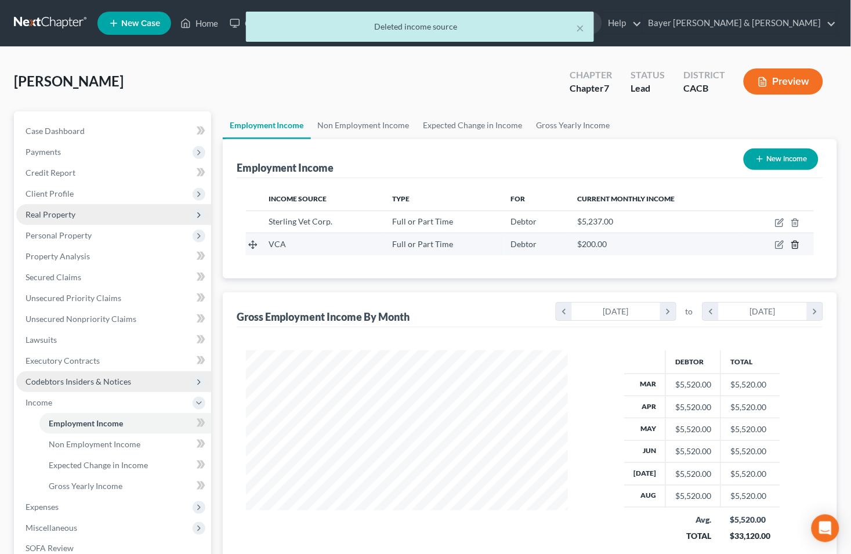
click at [796, 242] on polyline "button" at bounding box center [795, 242] width 7 height 0
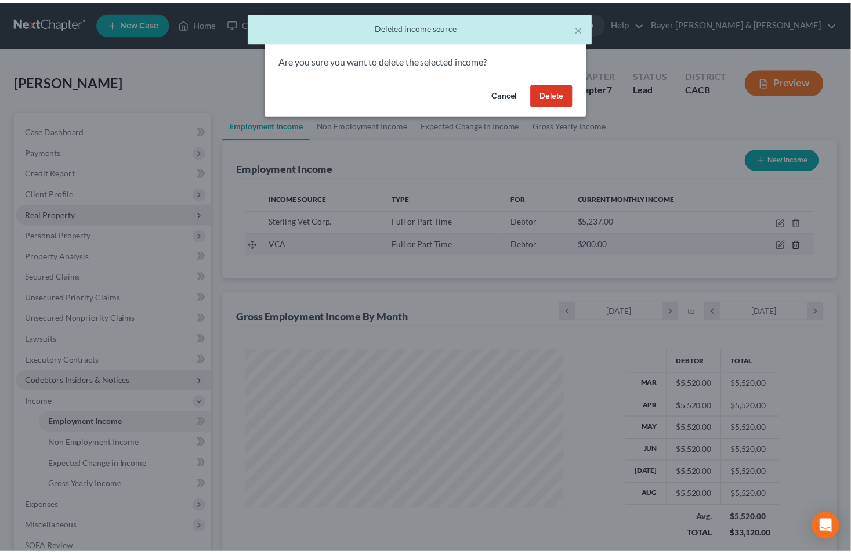
scroll to position [208, 349]
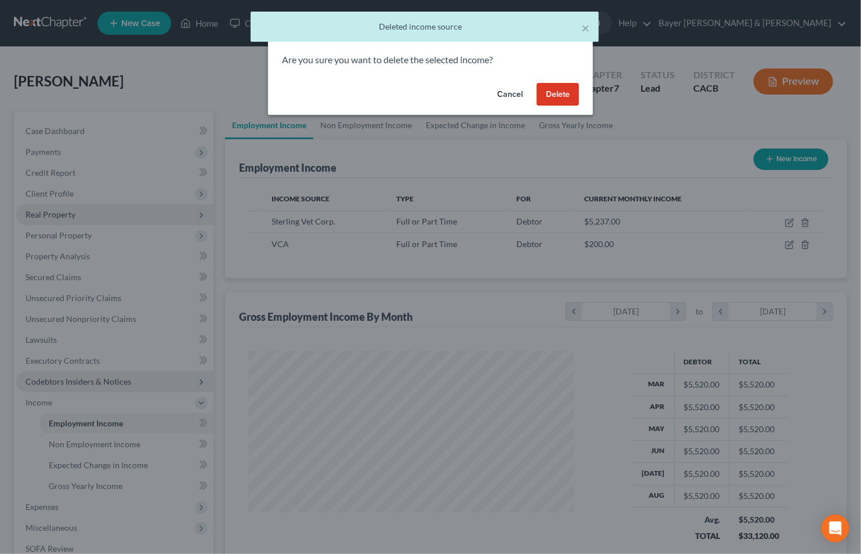
click at [565, 88] on button "Delete" at bounding box center [557, 94] width 42 height 23
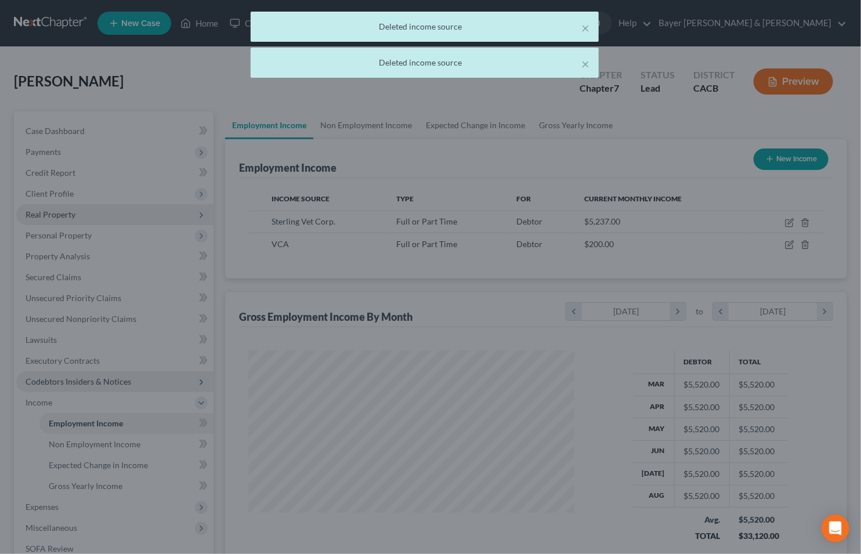
scroll to position [579649, 579512]
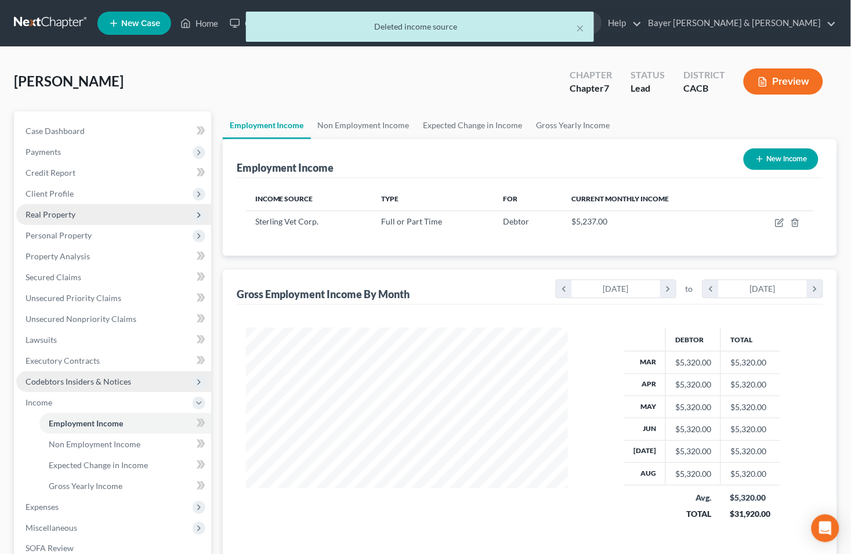
click at [758, 72] on button "Preview" at bounding box center [782, 81] width 79 height 26
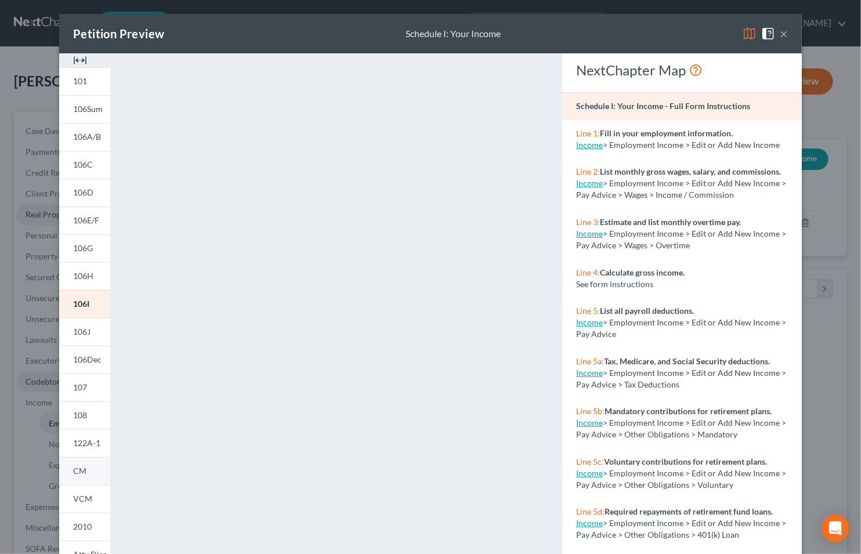
scroll to position [100, 0]
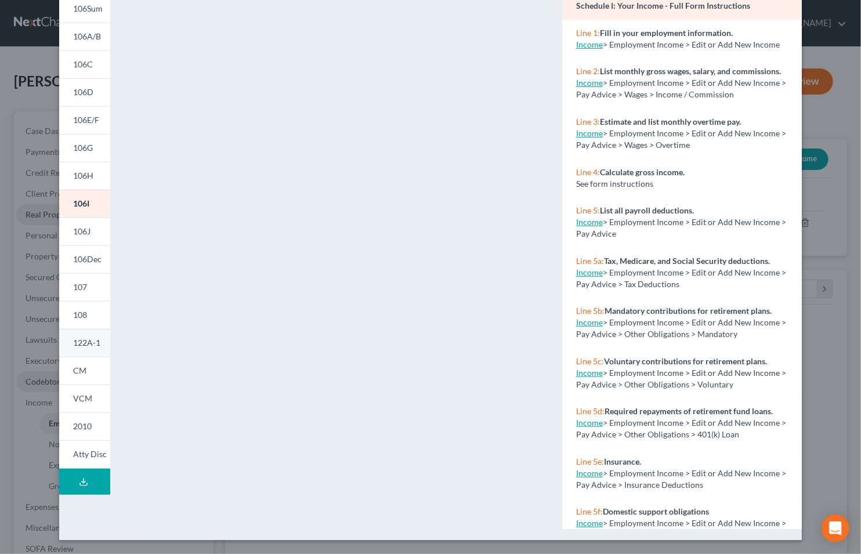
click at [79, 345] on span "122A-1" at bounding box center [86, 342] width 27 height 10
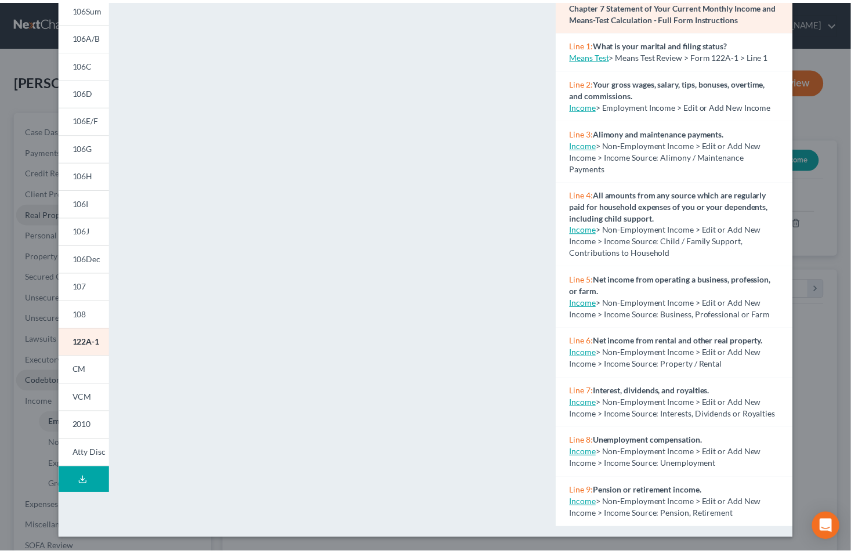
scroll to position [0, 0]
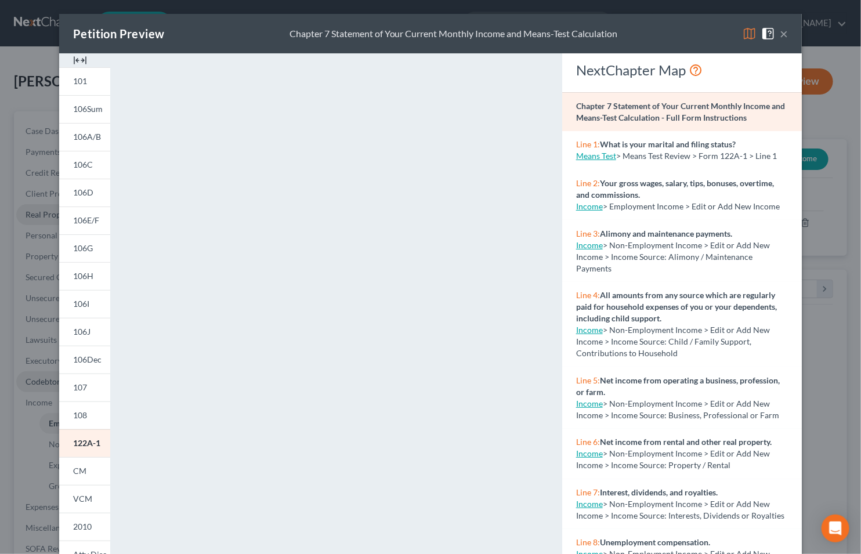
click at [779, 35] on button "×" at bounding box center [783, 34] width 8 height 14
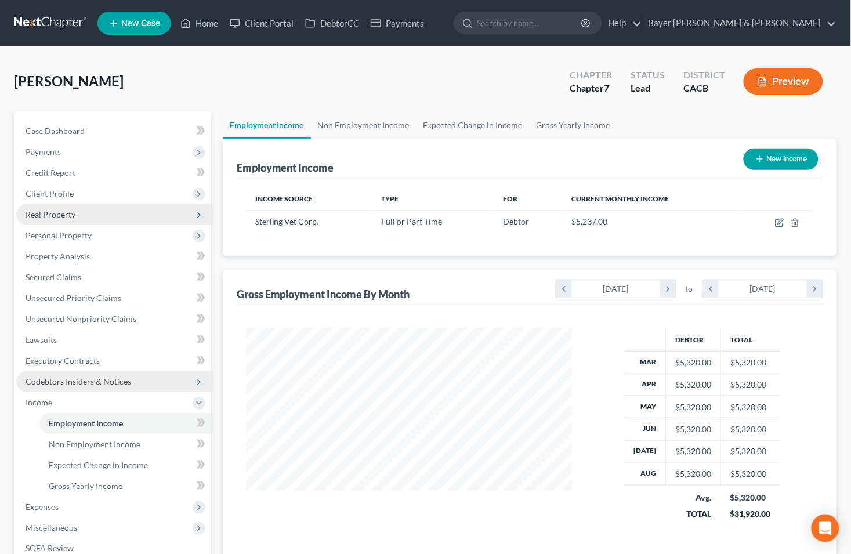
scroll to position [579649, 579512]
click at [61, 484] on span "Gross Yearly Income" at bounding box center [86, 486] width 74 height 10
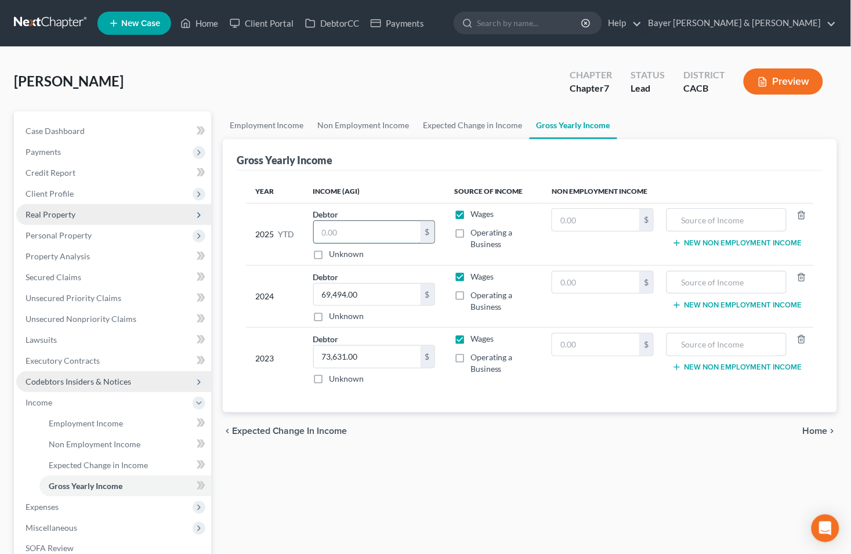
click at [358, 235] on input "text" at bounding box center [367, 232] width 107 height 22
type input "46,929"
click at [825, 434] on span "Home" at bounding box center [815, 430] width 25 height 9
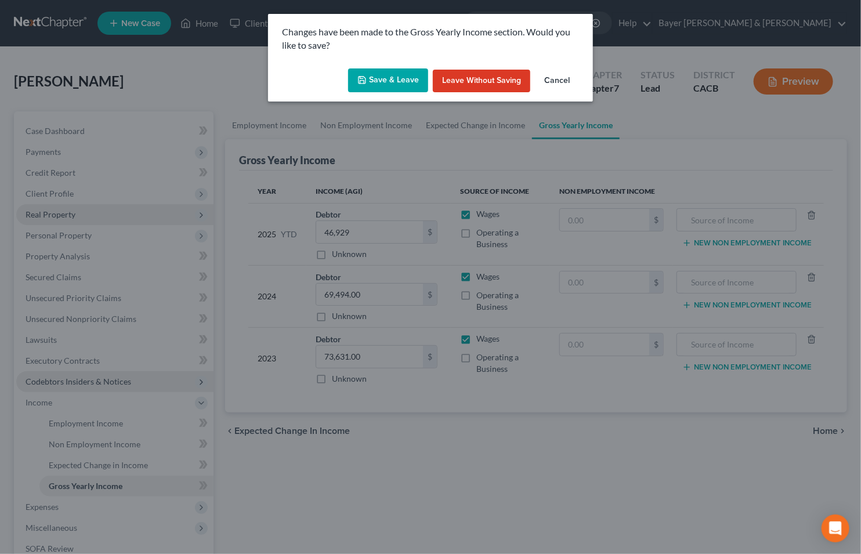
click at [374, 80] on button "Save & Leave" at bounding box center [388, 80] width 80 height 24
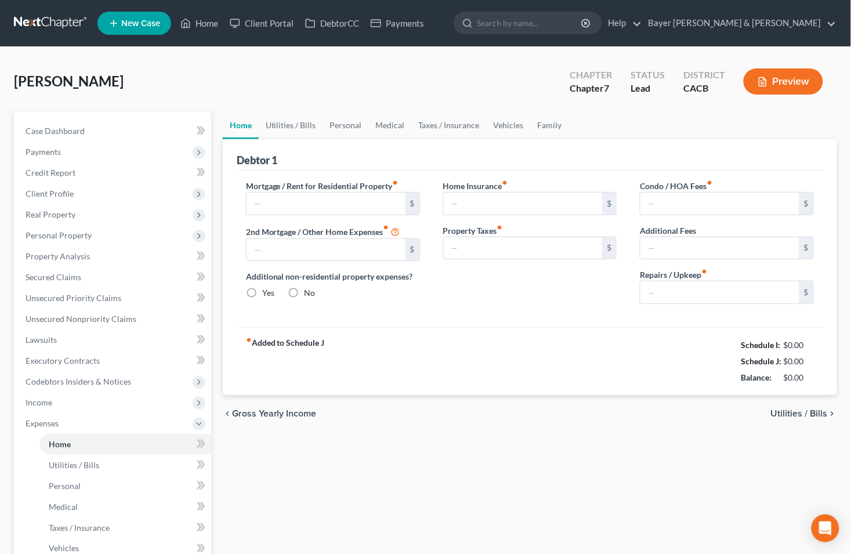
type input "0.00"
radio input "true"
type input "0.00"
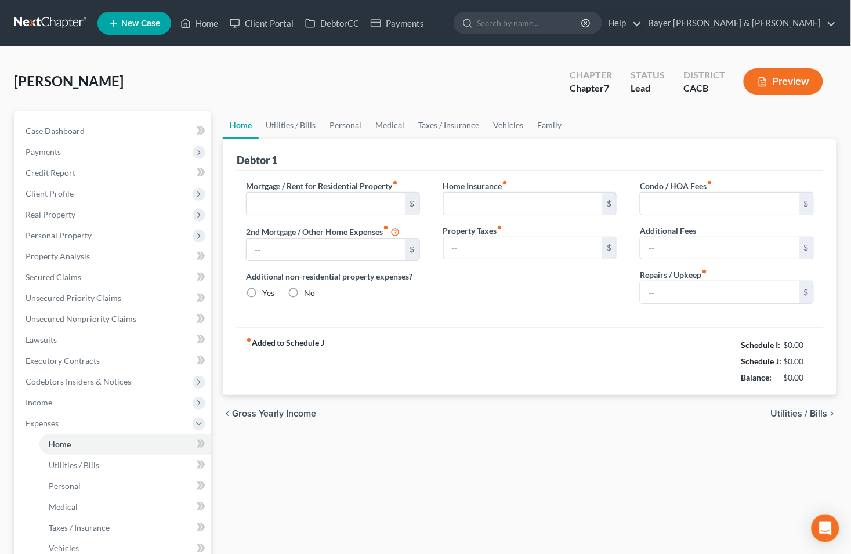
type input "0.00"
click at [315, 204] on input "text" at bounding box center [325, 204] width 159 height 22
type input "600"
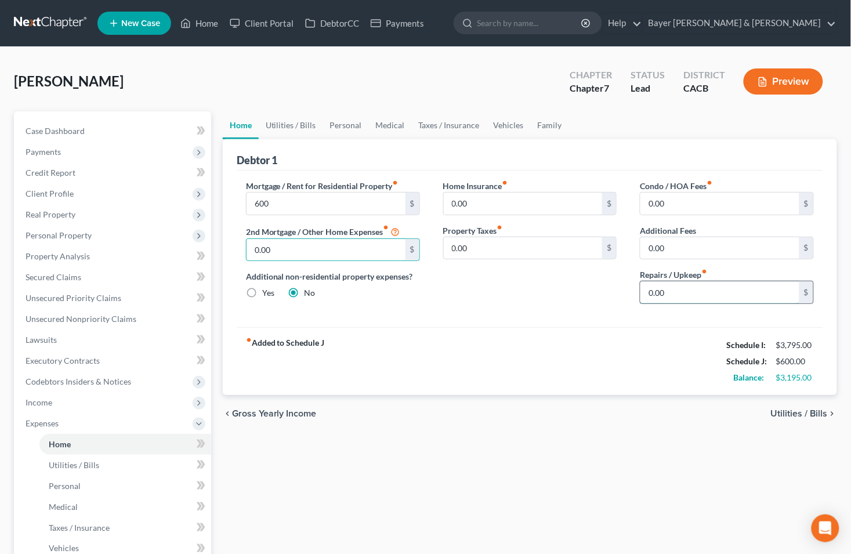
click at [691, 292] on input "0.00" at bounding box center [719, 292] width 159 height 22
type input "50"
click at [795, 416] on span "Utilities / Bills" at bounding box center [799, 413] width 57 height 9
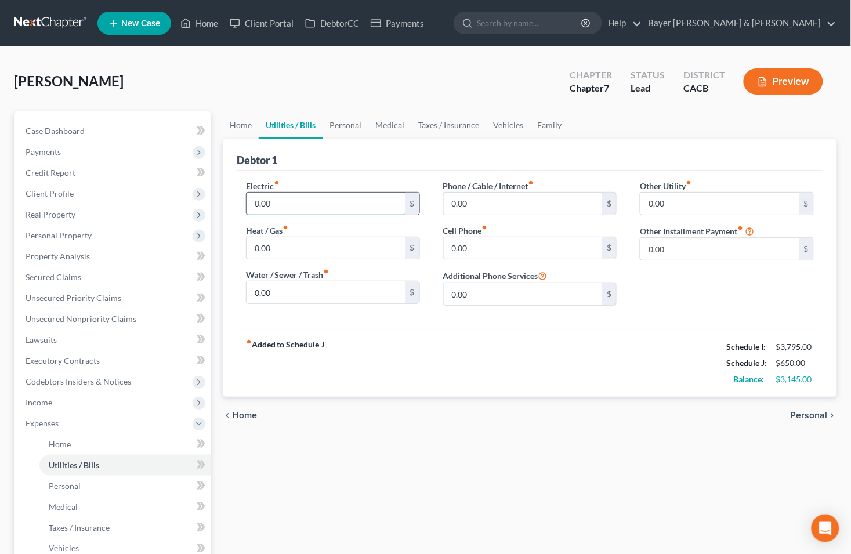
click at [304, 200] on input "0.00" at bounding box center [325, 204] width 159 height 22
type input "90"
type input "100"
click at [823, 416] on span "Personal" at bounding box center [808, 415] width 37 height 9
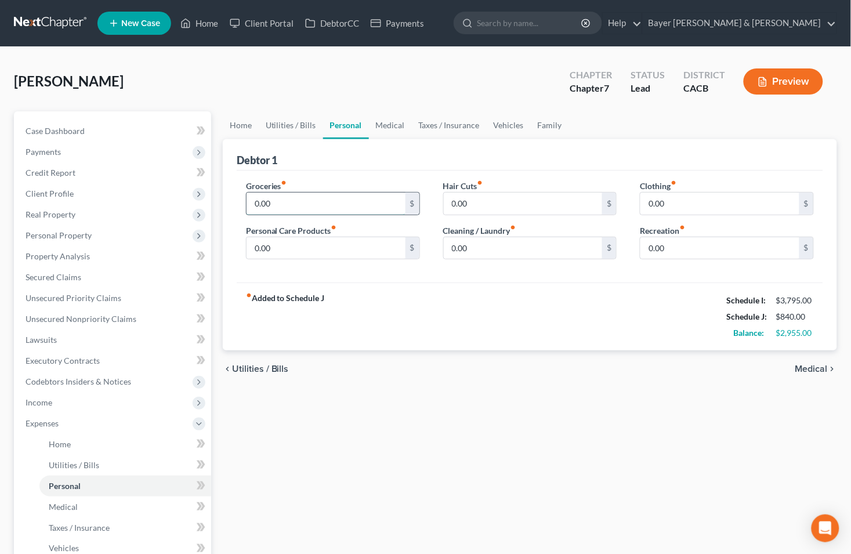
click at [337, 193] on input "0.00" at bounding box center [325, 204] width 159 height 22
type input "725"
type input "136"
type input "100"
type input "0"
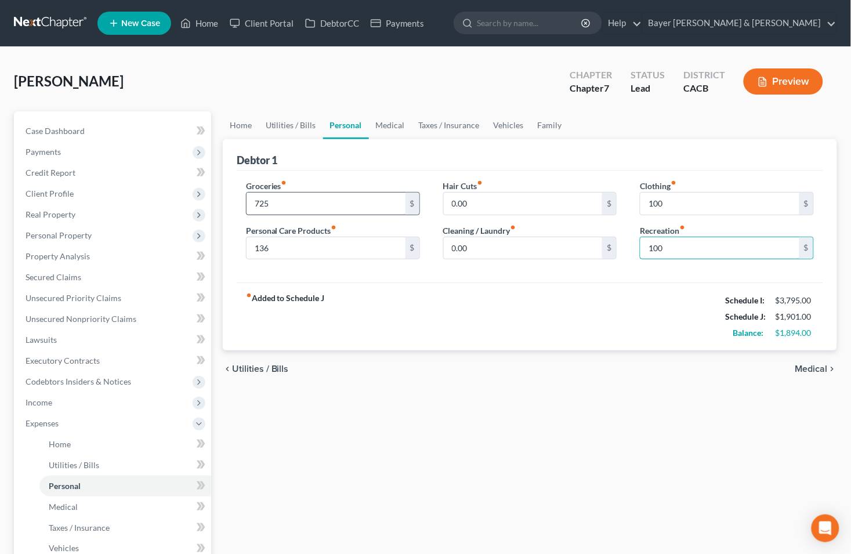
type input "100"
click at [385, 128] on link "Medical" at bounding box center [390, 125] width 43 height 28
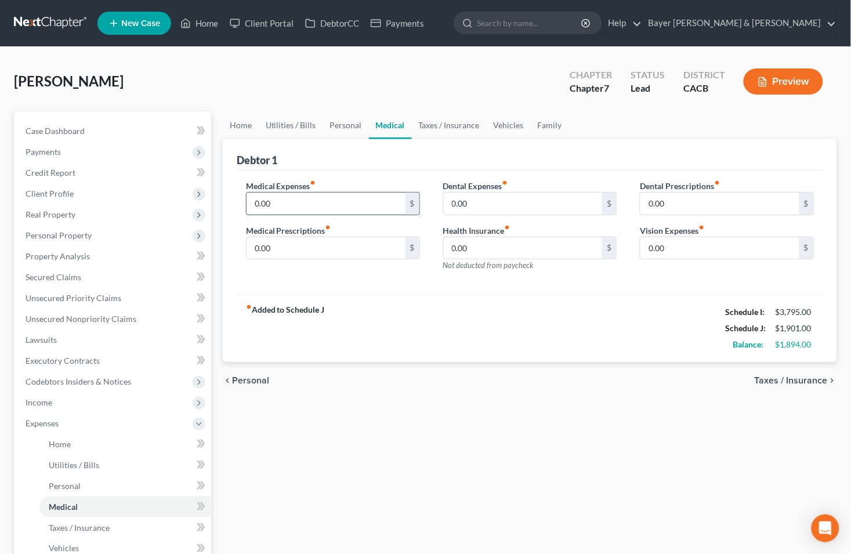
click at [310, 205] on input "0.00" at bounding box center [325, 204] width 159 height 22
type input "50"
click at [775, 385] on div "chevron_left Personal Taxes / Insurance chevron_right" at bounding box center [530, 380] width 614 height 37
click at [769, 378] on span "Taxes / Insurance" at bounding box center [790, 380] width 73 height 9
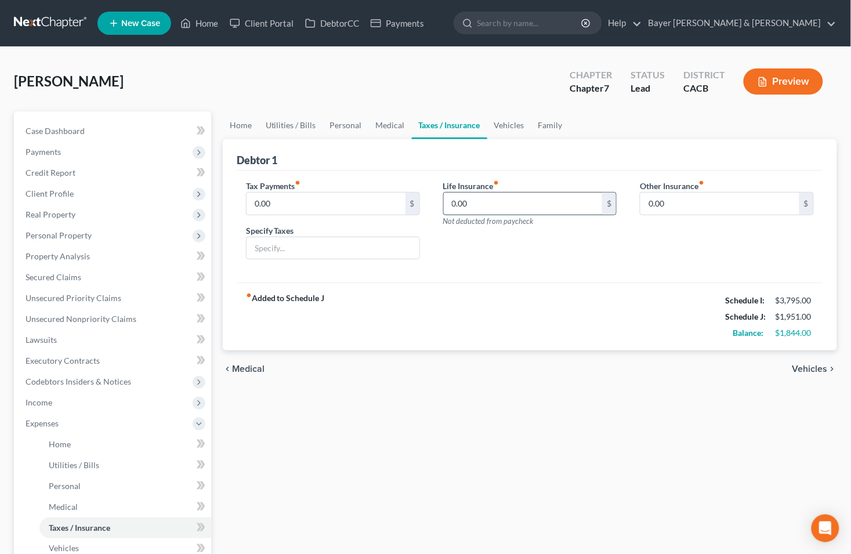
click at [489, 209] on input "0.00" at bounding box center [523, 204] width 159 height 22
type input "30"
type input "395"
type input "Pet Ins. (3 cats & 3 dogs)"
click at [818, 369] on span "Vehicles" at bounding box center [809, 368] width 35 height 9
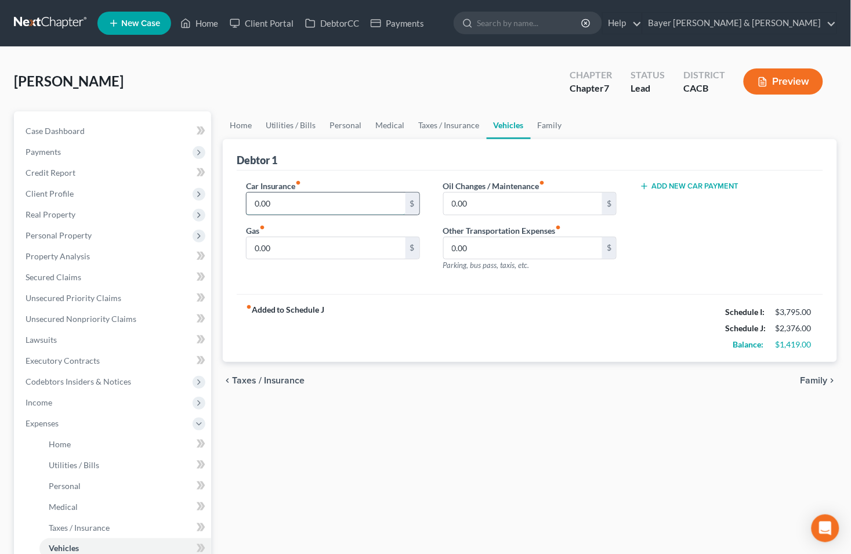
click at [295, 208] on input "0.00" at bounding box center [325, 204] width 159 height 22
type input "94"
click at [815, 381] on span "Family" at bounding box center [813, 380] width 27 height 9
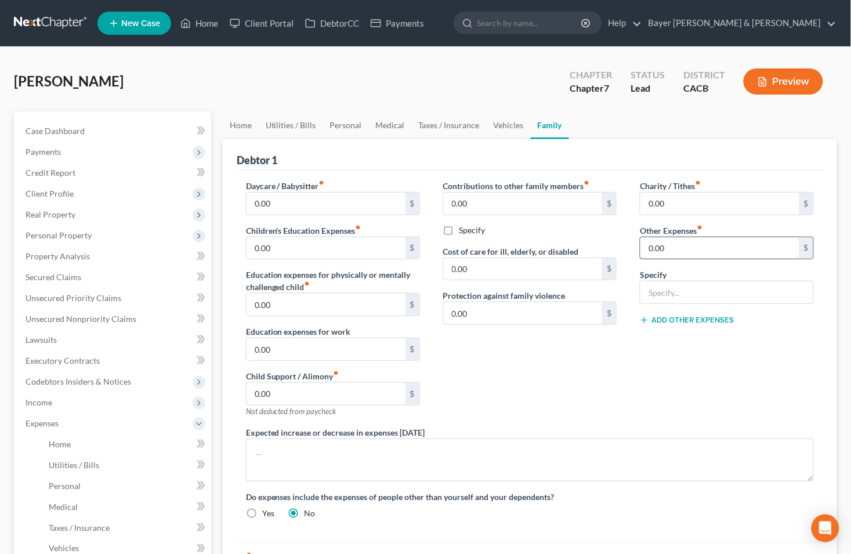
click at [797, 242] on input "0.00" at bounding box center [719, 248] width 159 height 22
type input "740"
type input "Timeshare/maintenance fee"
click at [682, 318] on button "Add Other Expenses" at bounding box center [687, 319] width 94 height 9
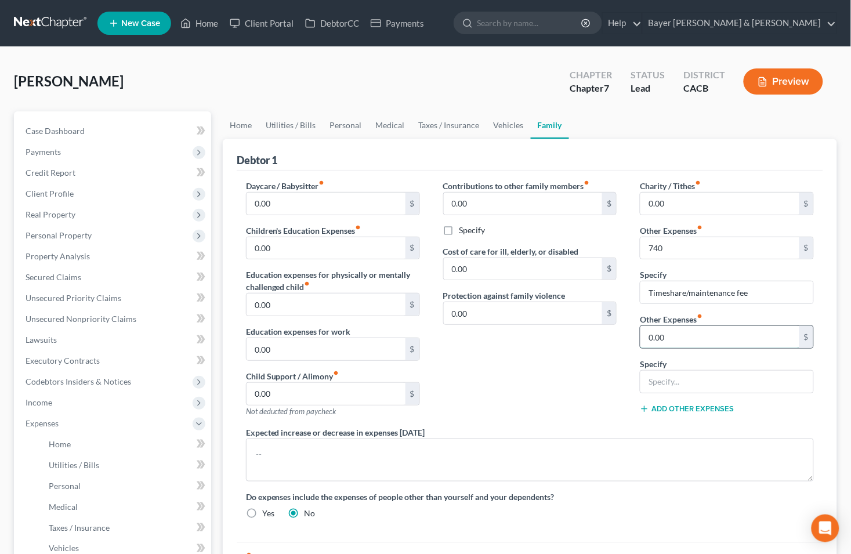
click at [695, 340] on input "0.00" at bounding box center [719, 337] width 159 height 22
type input "280"
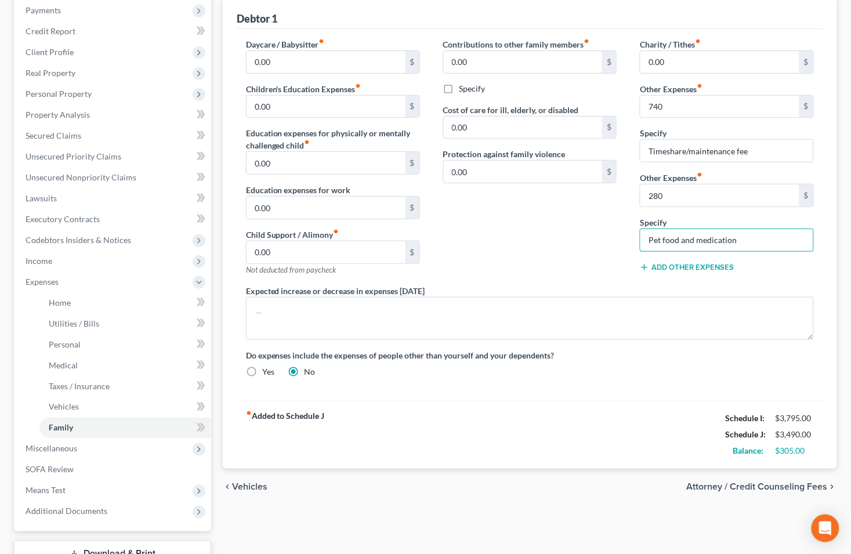
scroll to position [193, 0]
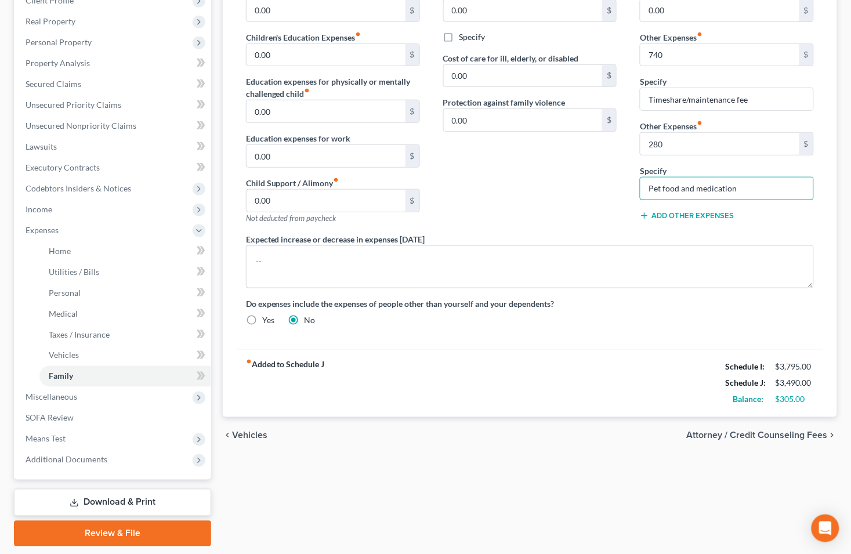
type input "Pet food and medication"
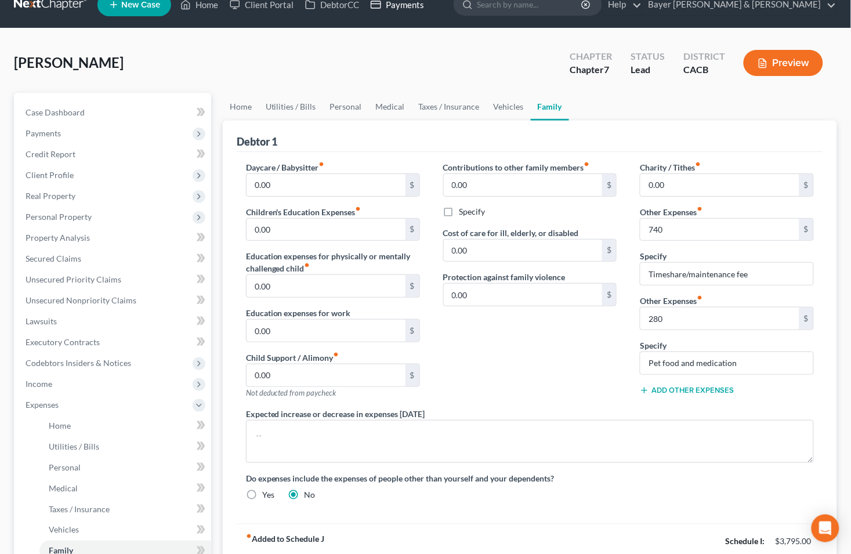
scroll to position [0, 0]
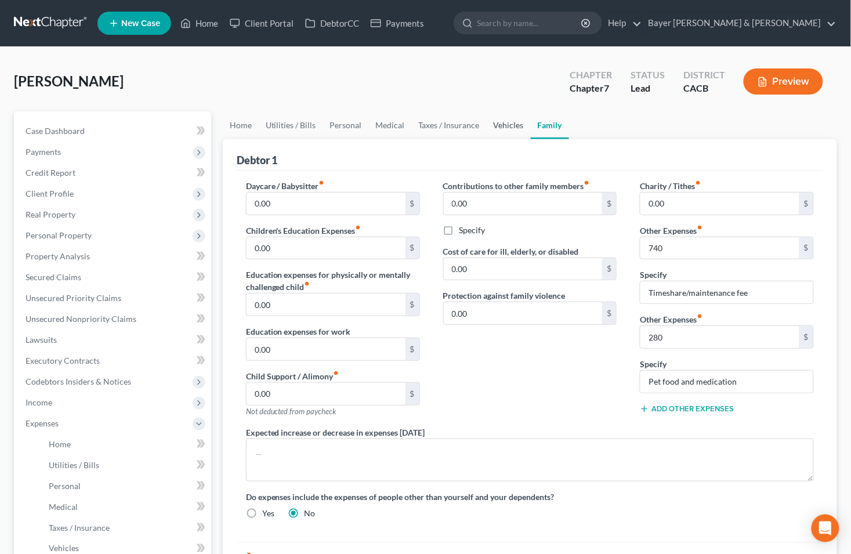
click at [503, 122] on link "Vehicles" at bounding box center [509, 125] width 44 height 28
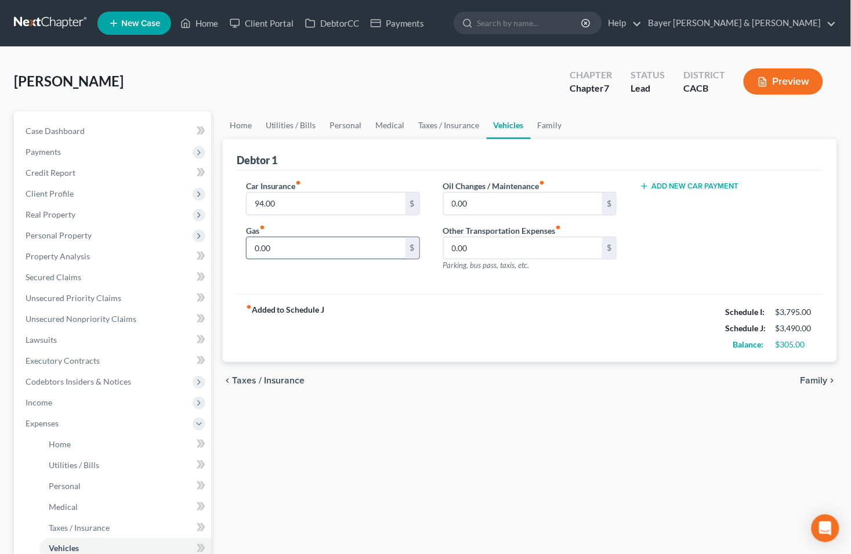
click at [303, 241] on input "0.00" at bounding box center [325, 248] width 159 height 22
click at [284, 252] on input "300" at bounding box center [325, 248] width 159 height 22
type input "305"
click at [807, 383] on span "Family" at bounding box center [813, 380] width 27 height 9
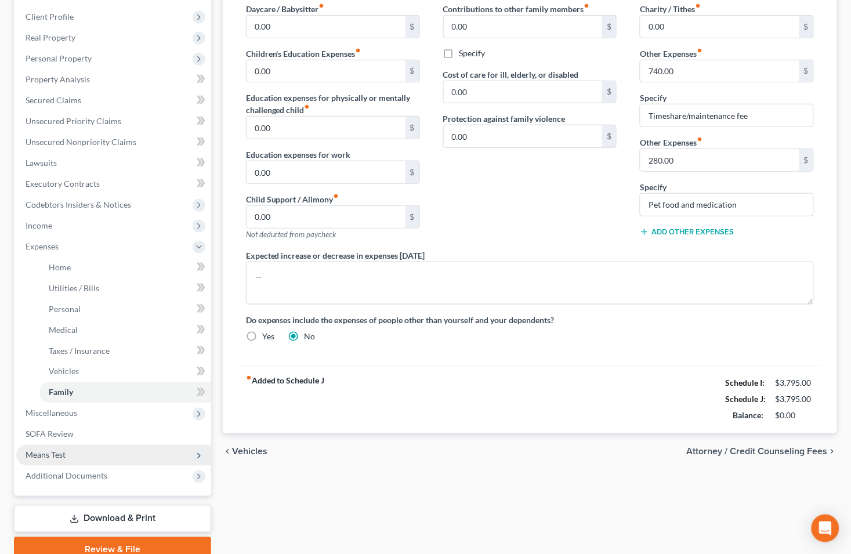
scroll to position [193, 0]
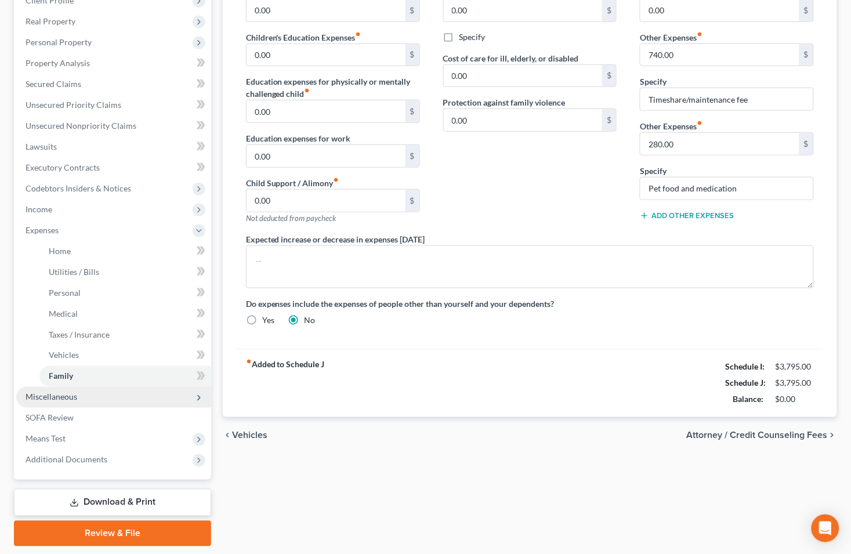
click at [119, 395] on span "Miscellaneous" at bounding box center [113, 397] width 195 height 21
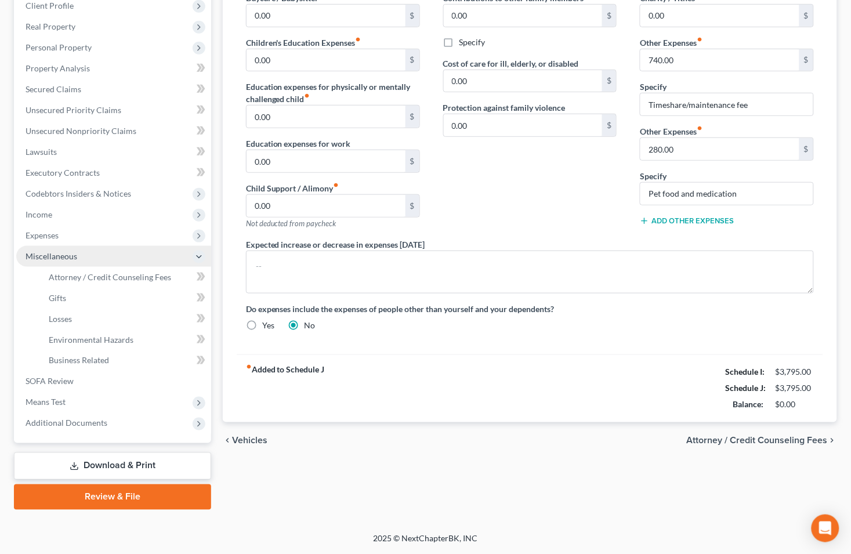
scroll to position [186, 0]
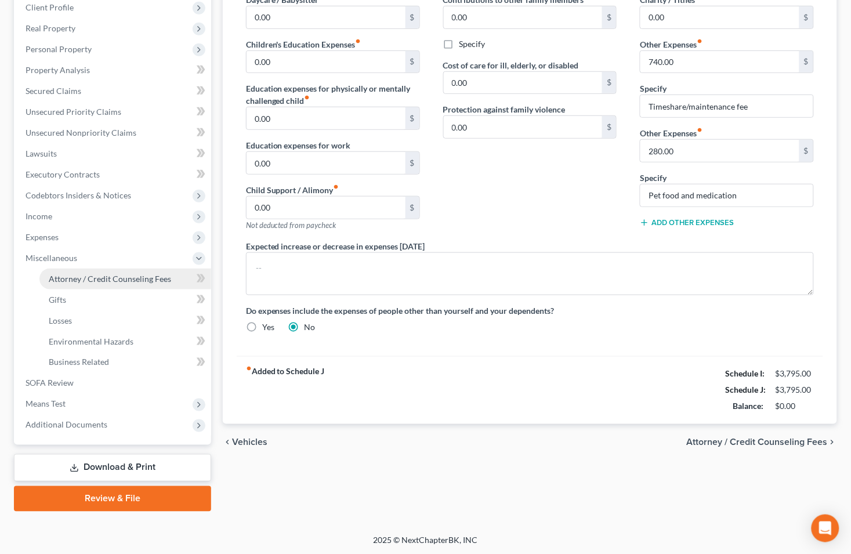
click at [103, 275] on span "Attorney / Credit Counseling Fees" at bounding box center [110, 279] width 122 height 10
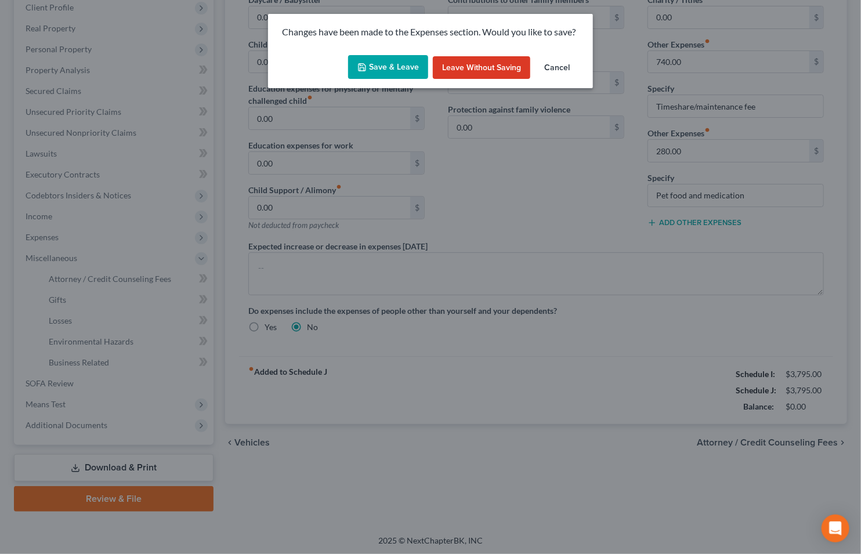
click at [364, 74] on button "Save & Leave" at bounding box center [388, 67] width 80 height 24
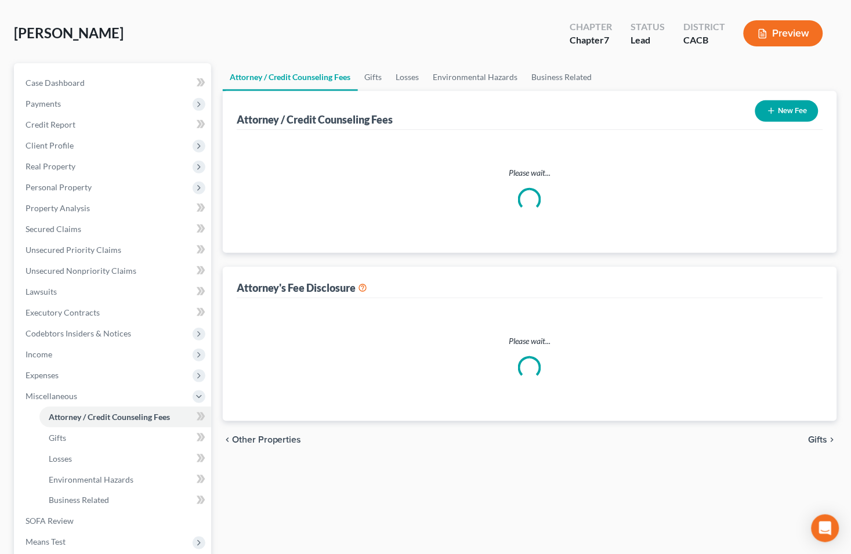
select select "2"
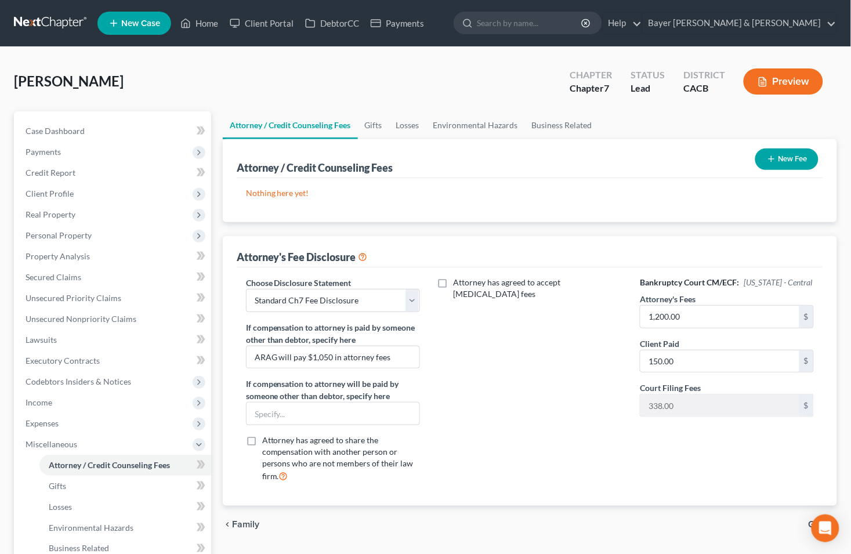
click at [772, 159] on icon "button" at bounding box center [771, 158] width 9 height 9
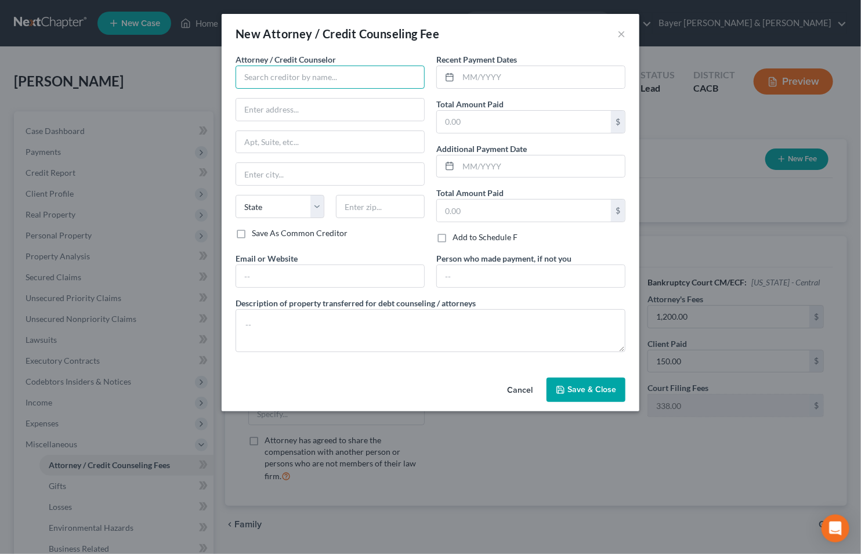
click at [318, 80] on input "text" at bounding box center [329, 77] width 189 height 23
type input "a"
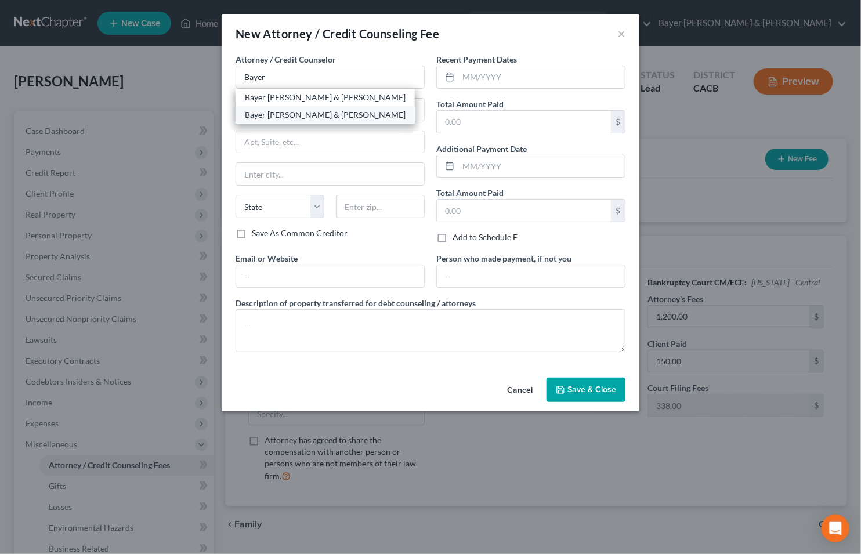
click at [251, 114] on div "Bayer Wishman & Leotta" at bounding box center [325, 115] width 161 height 12
type input "Bayer Wishman & Leotta"
type input "1055 Wilshire Blvd"
type input "Suite 1900"
type input "Los Angeles"
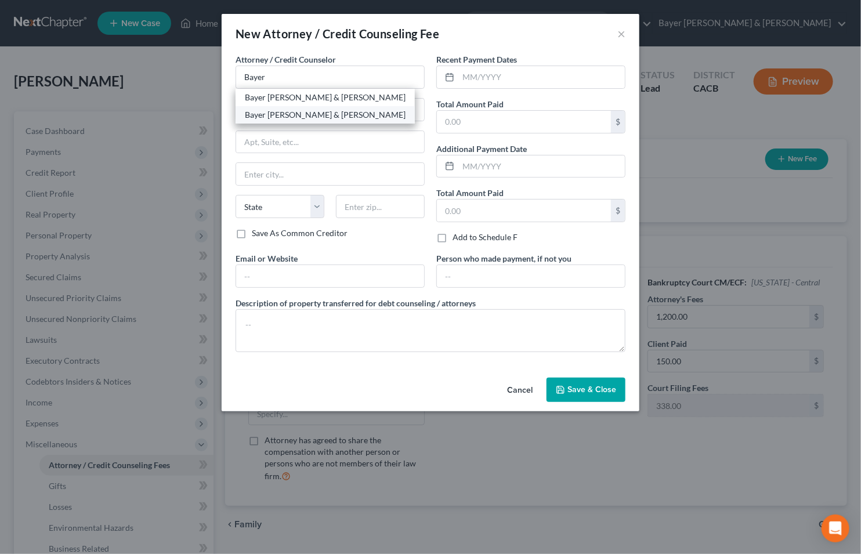
select select "4"
type input "90017"
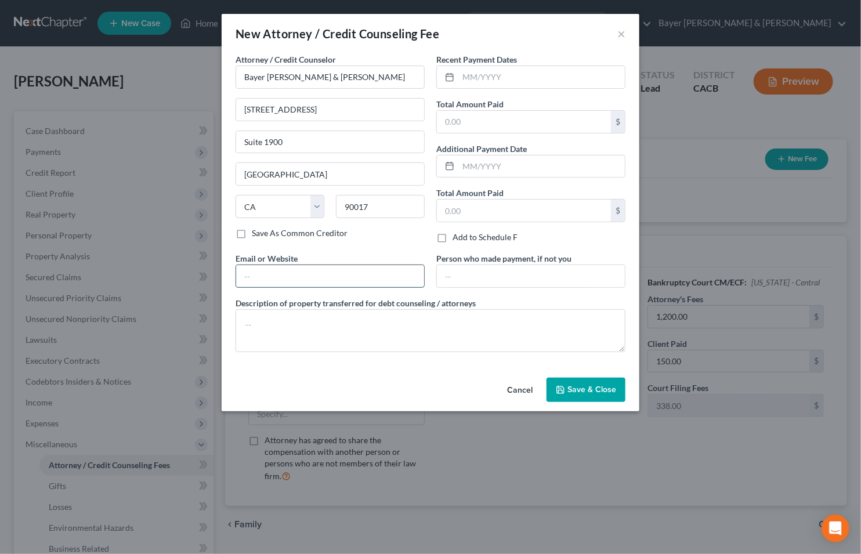
click at [286, 279] on input "text" at bounding box center [330, 276] width 188 height 22
type input "jeffwishman@bayerwishman.com"
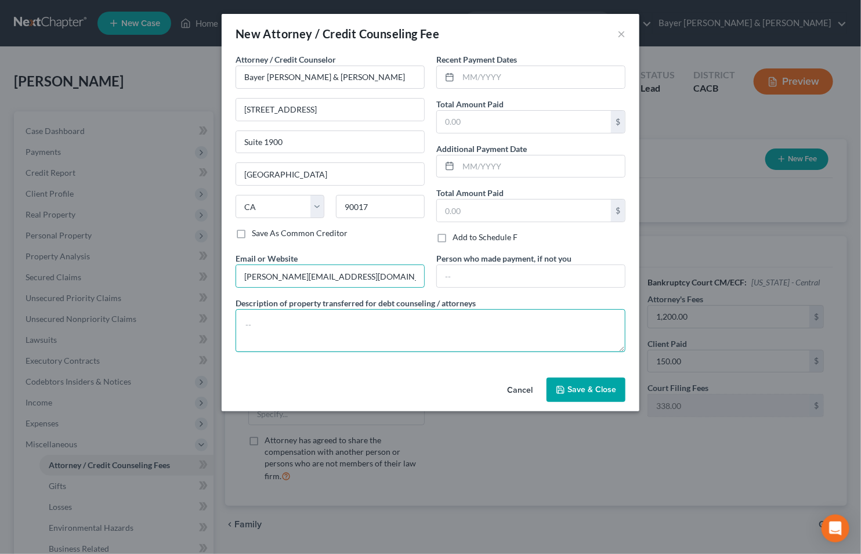
click at [264, 328] on textarea at bounding box center [430, 330] width 390 height 43
type textarea "$"
type textarea "Debtor paid $150 attorney fees plus filing fee. The ARAG Group to pay $1,050 at…"
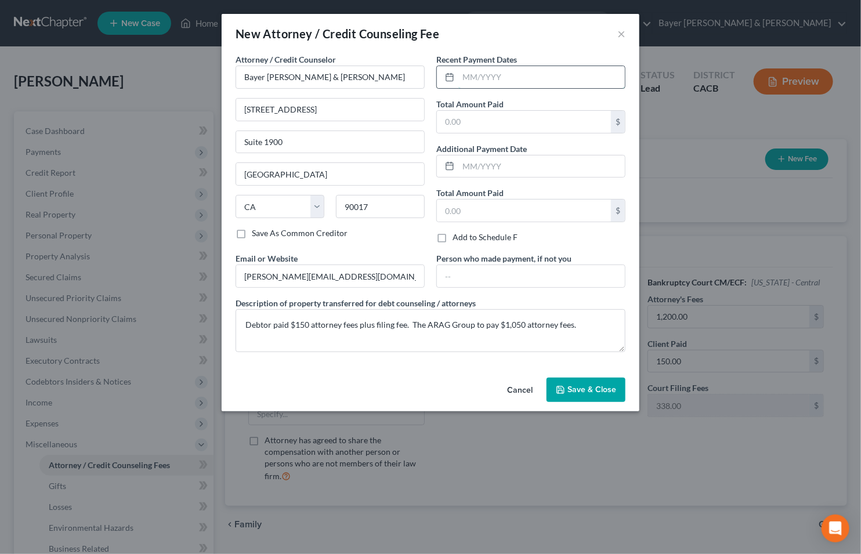
drag, startPoint x: 477, startPoint y: 78, endPoint x: 449, endPoint y: 88, distance: 28.8
click at [477, 78] on input "text" at bounding box center [541, 77] width 166 height 22
type input "7/14/25"
type input "150"
click at [562, 395] on button "Save & Close" at bounding box center [585, 389] width 79 height 24
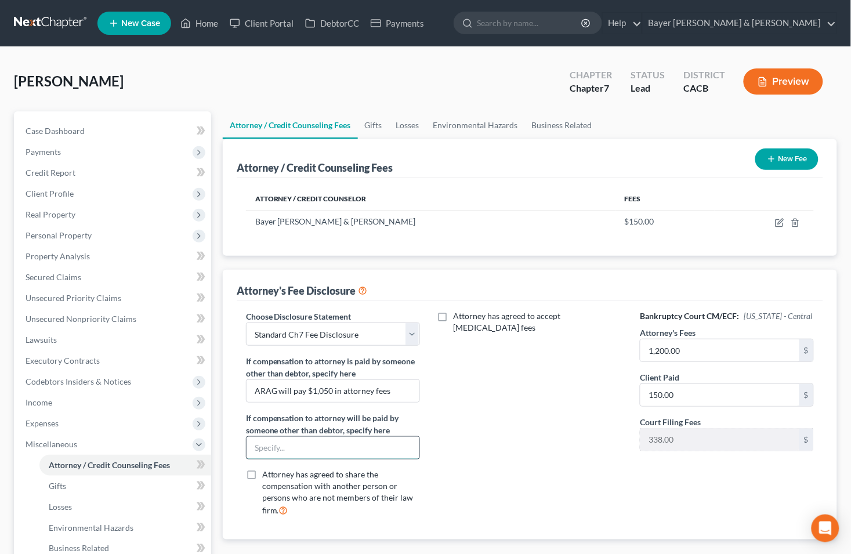
drag, startPoint x: 335, startPoint y: 449, endPoint x: 337, endPoint y: 441, distance: 8.3
click at [335, 449] on input "text" at bounding box center [332, 448] width 173 height 22
type input "ARAG to pay attorney fees of $1,050"
drag, startPoint x: 390, startPoint y: 391, endPoint x: 249, endPoint y: 391, distance: 140.9
click at [249, 391] on input "ARAG will pay $1,050 in attorney fees" at bounding box center [332, 391] width 173 height 22
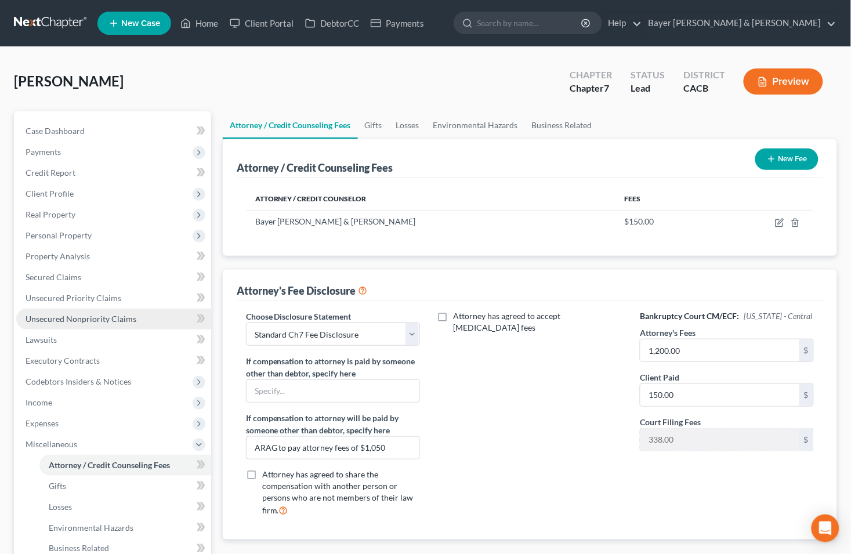
click at [114, 317] on span "Unsecured Nonpriority Claims" at bounding box center [81, 319] width 111 height 10
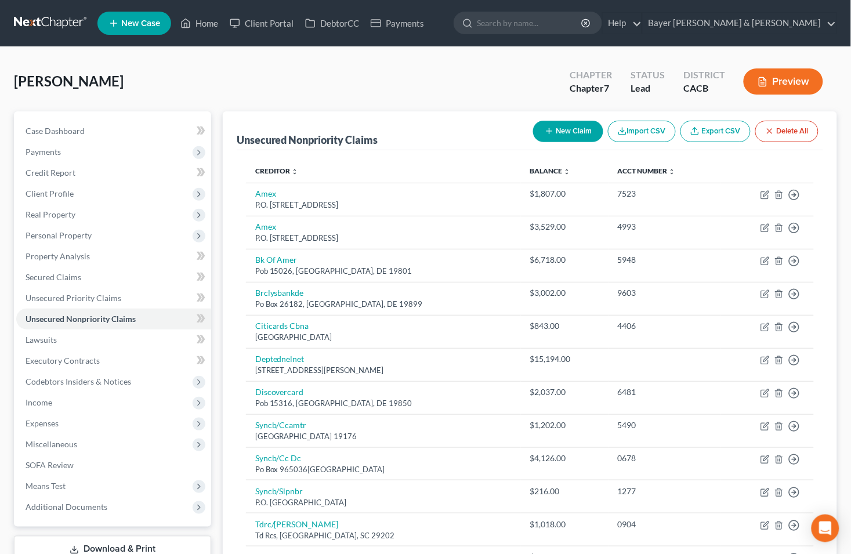
click at [774, 87] on button "Preview" at bounding box center [782, 81] width 79 height 26
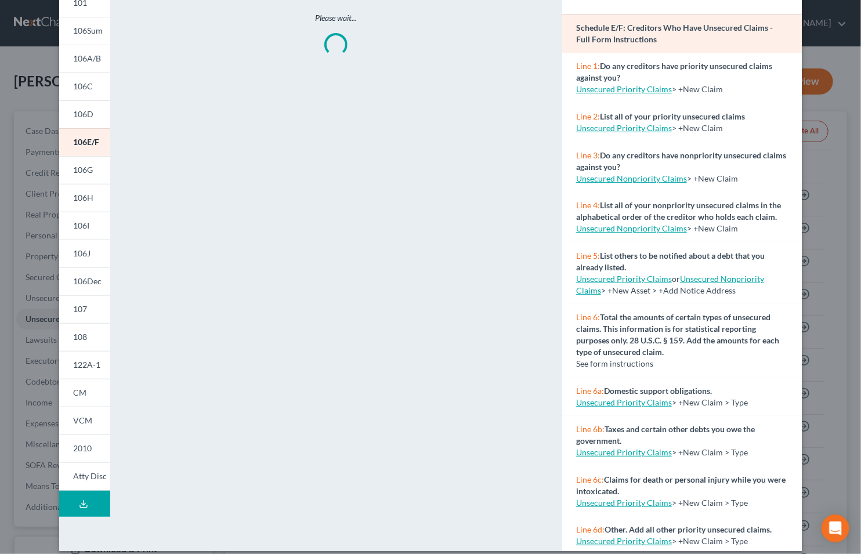
scroll to position [89, 0]
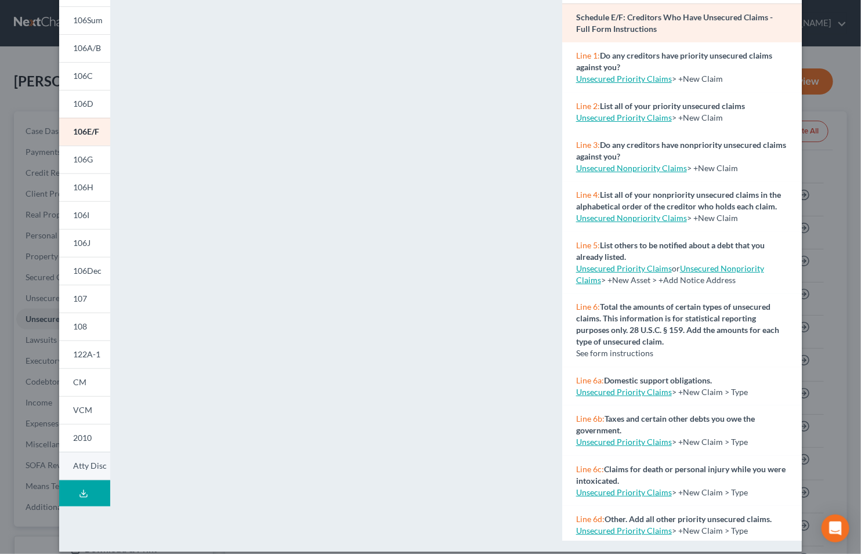
click at [92, 467] on span "Atty Disc" at bounding box center [90, 465] width 34 height 10
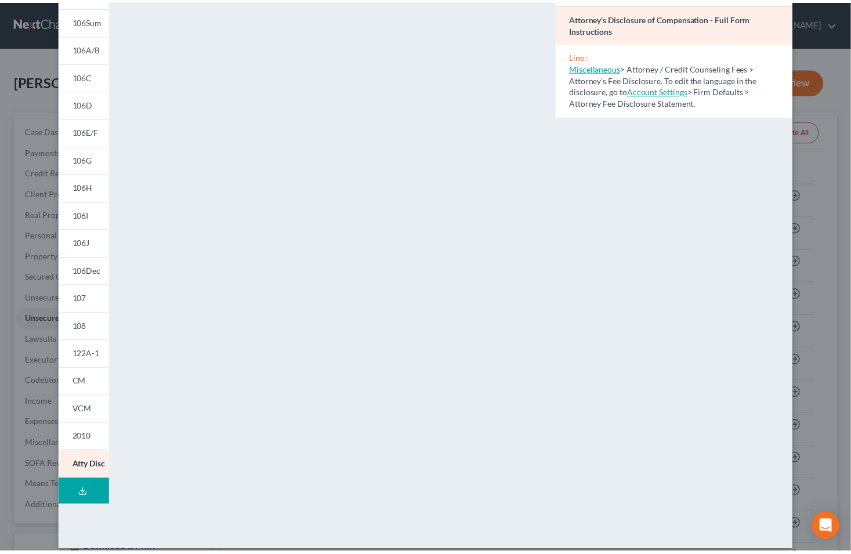
scroll to position [0, 0]
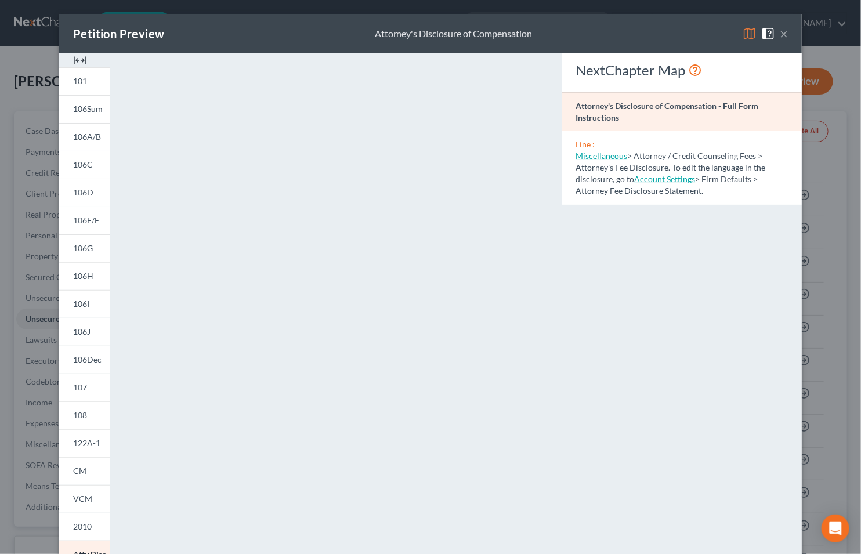
click at [773, 37] on span at bounding box center [770, 33] width 19 height 10
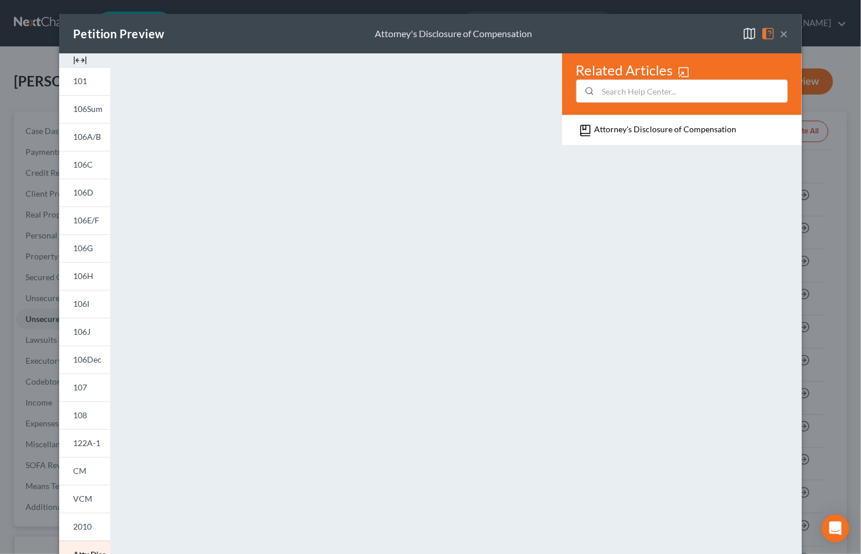
click at [779, 32] on button "×" at bounding box center [783, 34] width 8 height 14
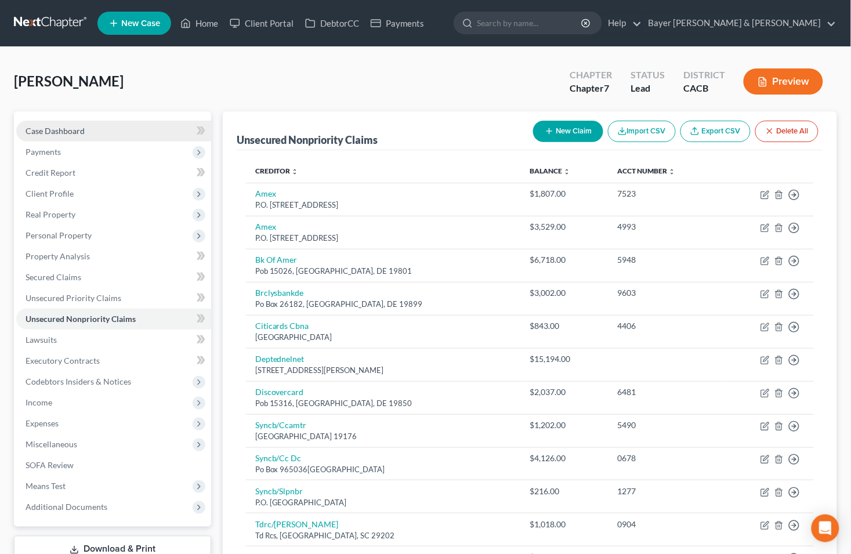
drag, startPoint x: 66, startPoint y: 124, endPoint x: 73, endPoint y: 124, distance: 7.5
click at [66, 124] on link "Case Dashboard" at bounding box center [113, 131] width 195 height 21
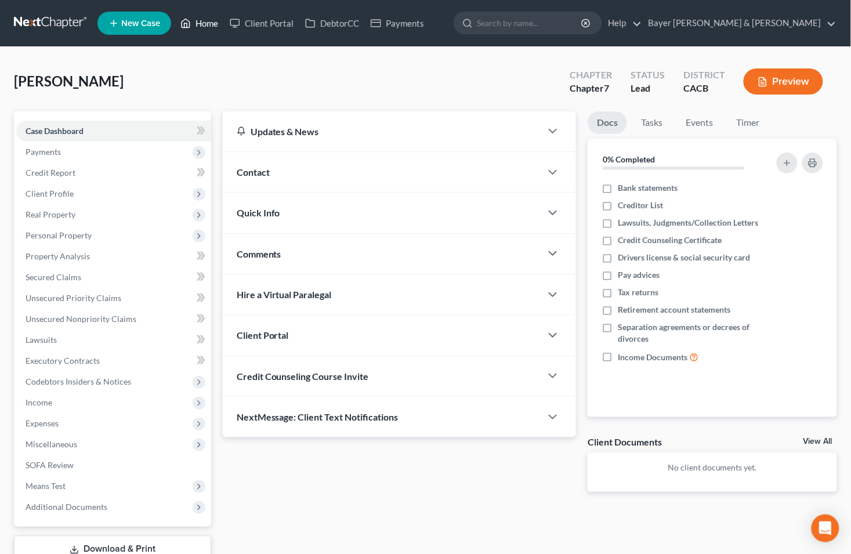
click at [205, 20] on link "Home" at bounding box center [199, 23] width 49 height 21
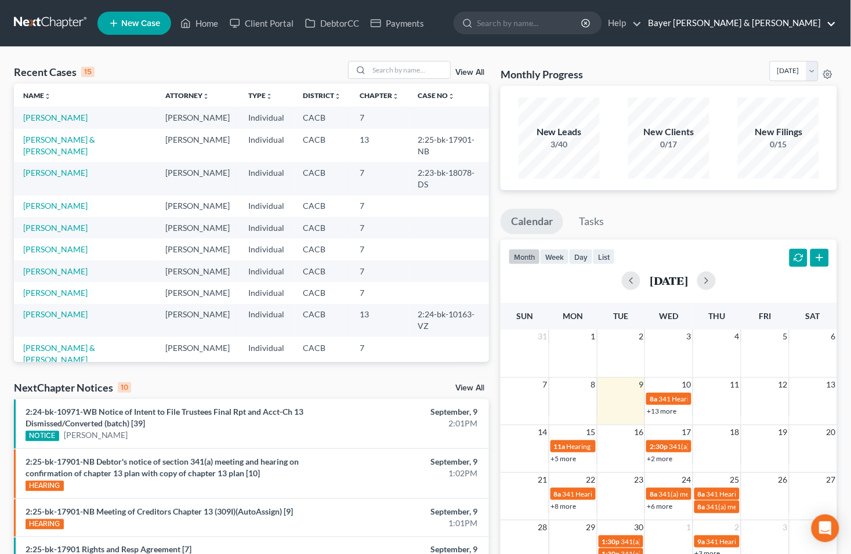
click at [829, 25] on link "Bayer Wishman & Leotta" at bounding box center [739, 23] width 194 height 21
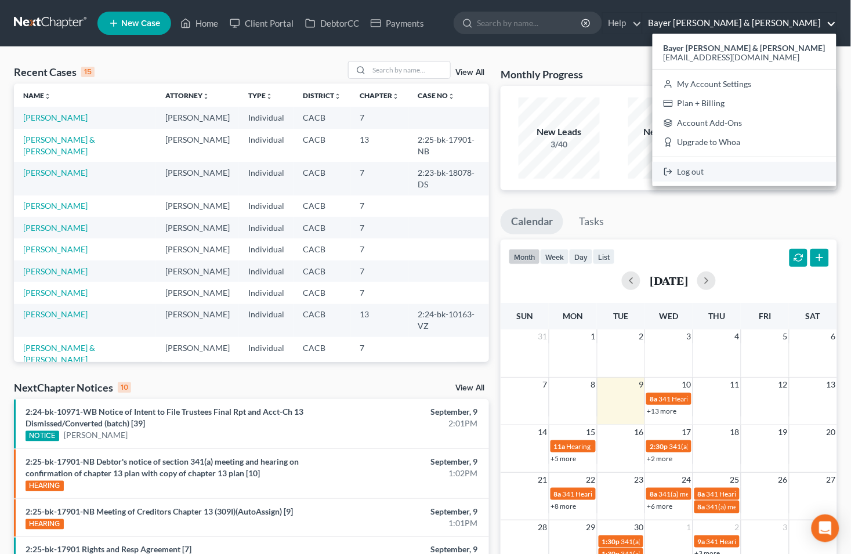
click at [737, 168] on link "Log out" at bounding box center [744, 172] width 184 height 20
